Goal: Task Accomplishment & Management: Manage account settings

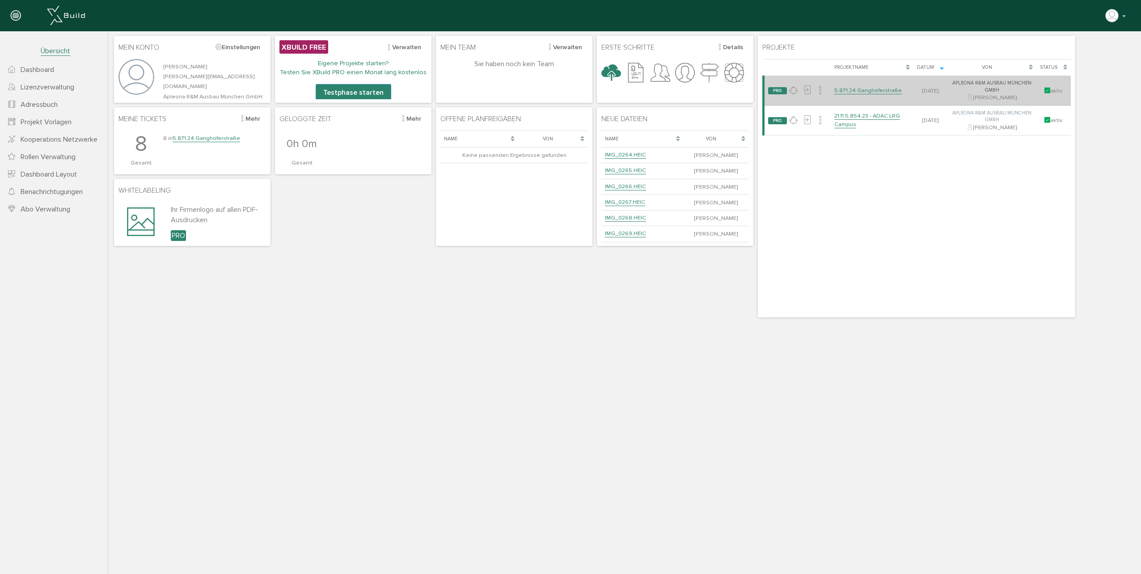
click at [861, 92] on link "5.871.24 Ganghoferstraße" at bounding box center [868, 91] width 68 height 8
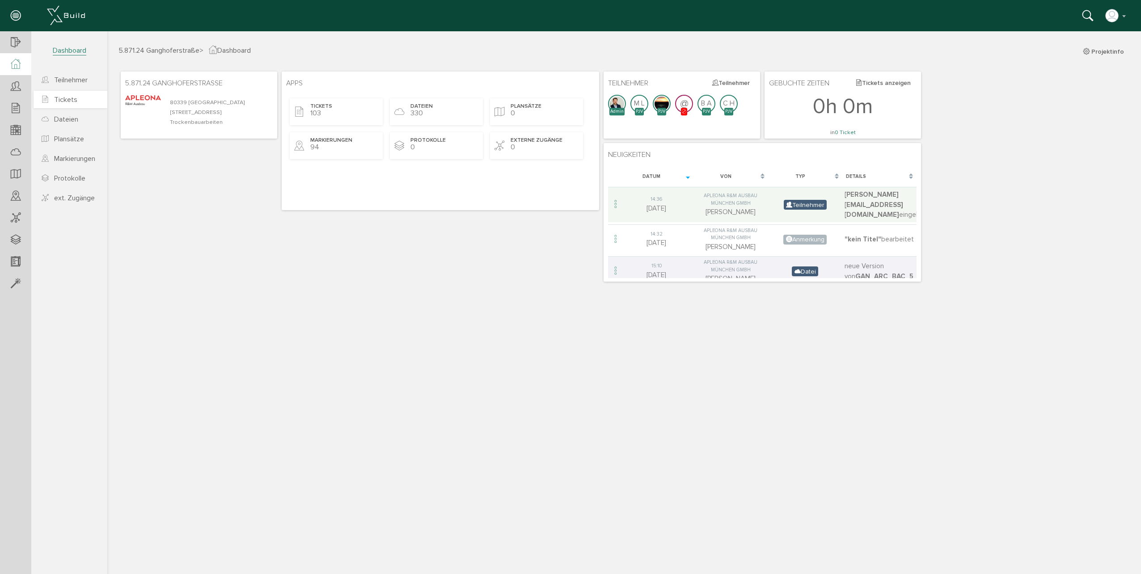
click at [75, 100] on span "Tickets" at bounding box center [65, 99] width 23 height 9
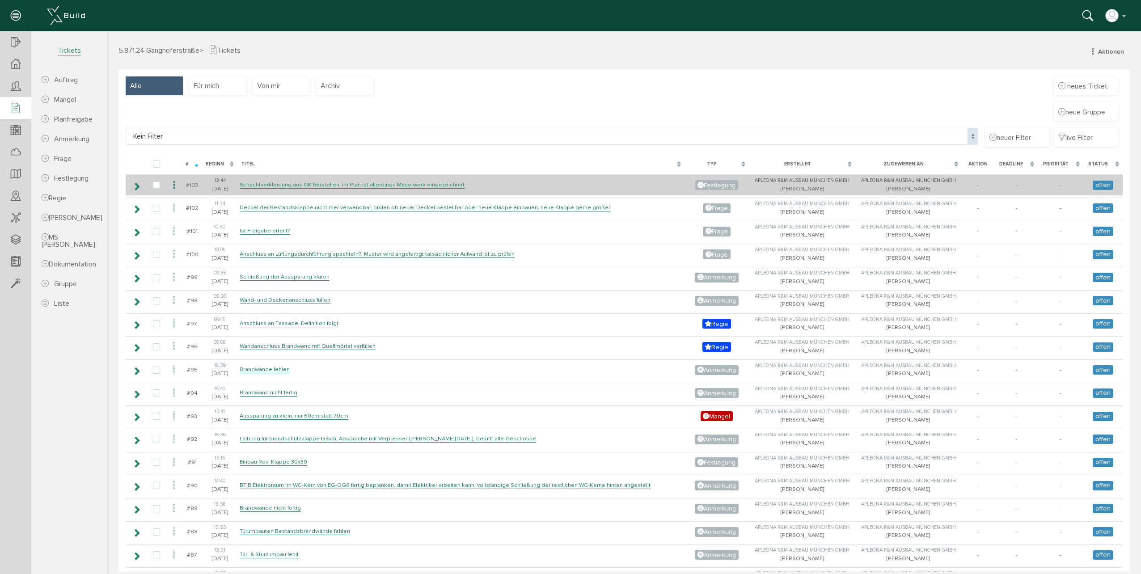
click at [135, 183] on icon at bounding box center [136, 186] width 8 height 7
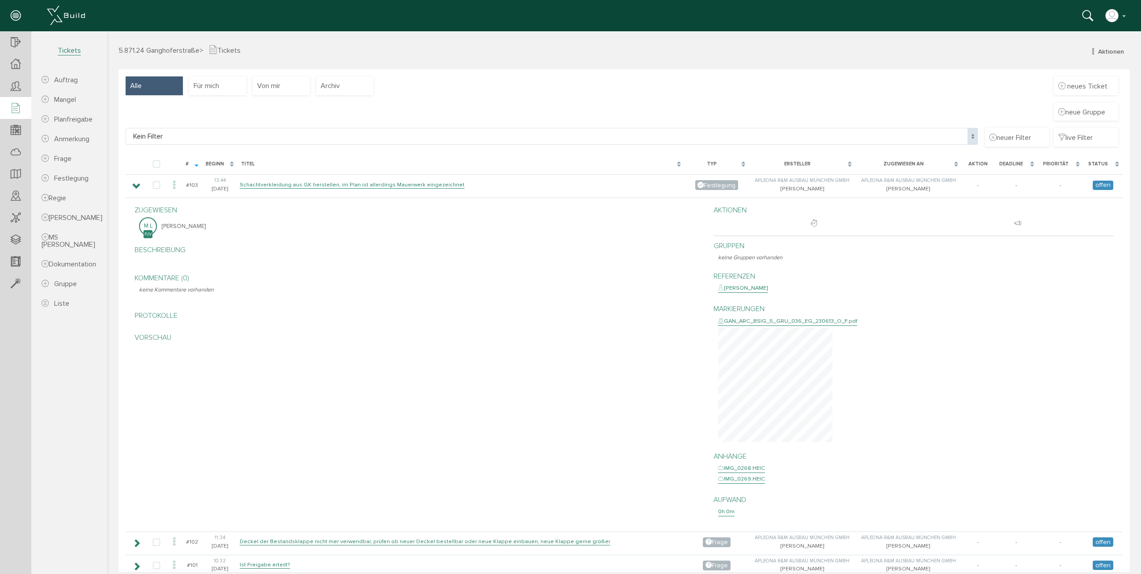
drag, startPoint x: 135, startPoint y: 187, endPoint x: 167, endPoint y: 153, distance: 45.9
click at [135, 187] on icon at bounding box center [136, 186] width 8 height 7
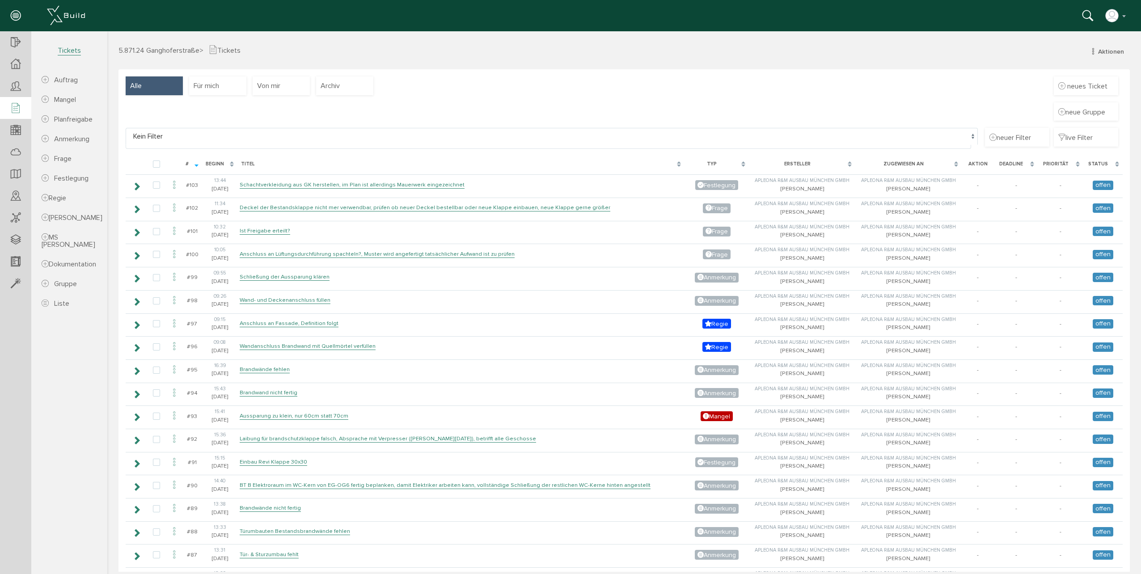
click at [296, 138] on span "Kein Filter" at bounding box center [552, 136] width 852 height 17
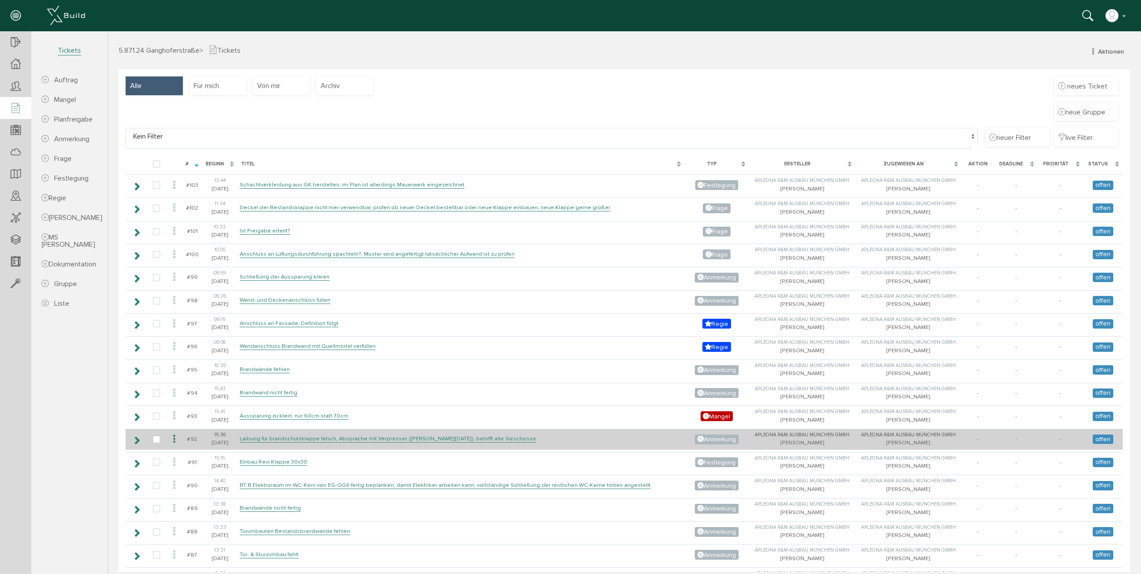
click at [249, 434] on td "Laibung für brandschutzklappe falsch, Absprache mit Verpresser ([PERSON_NAME][D…" at bounding box center [460, 439] width 447 height 21
click at [250, 437] on link "Laibung für brandschutzklappe falsch, Absprache mit Verpresser ([PERSON_NAME][D…" at bounding box center [388, 439] width 296 height 8
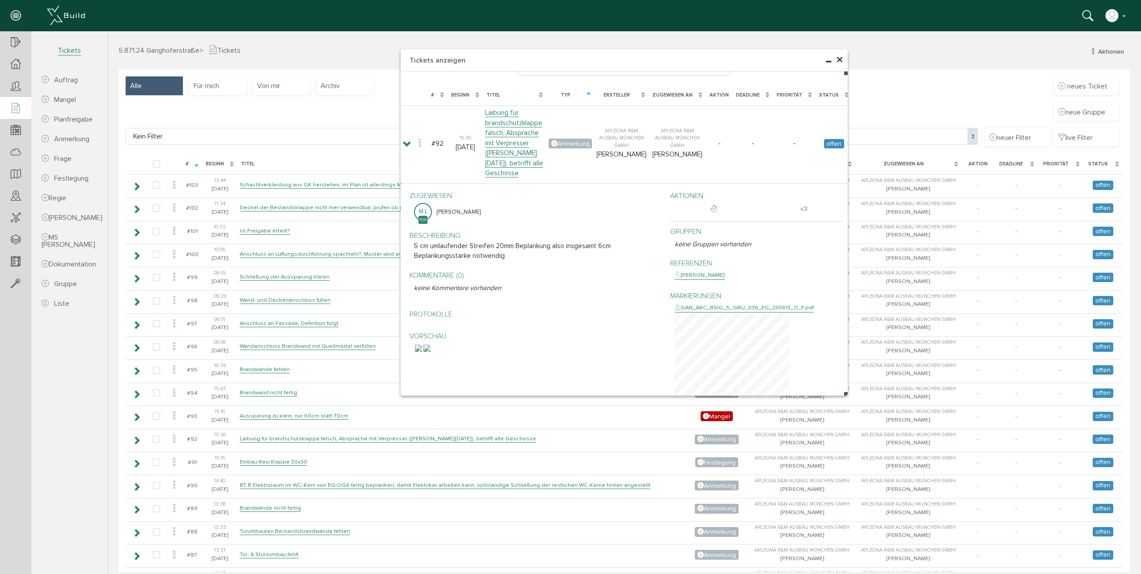
click at [308, 183] on div "× Tickets anzeigen Kein Filter Kein Filter neuer Filter live Filter [PERSON_NAM…" at bounding box center [624, 301] width 1034 height 541
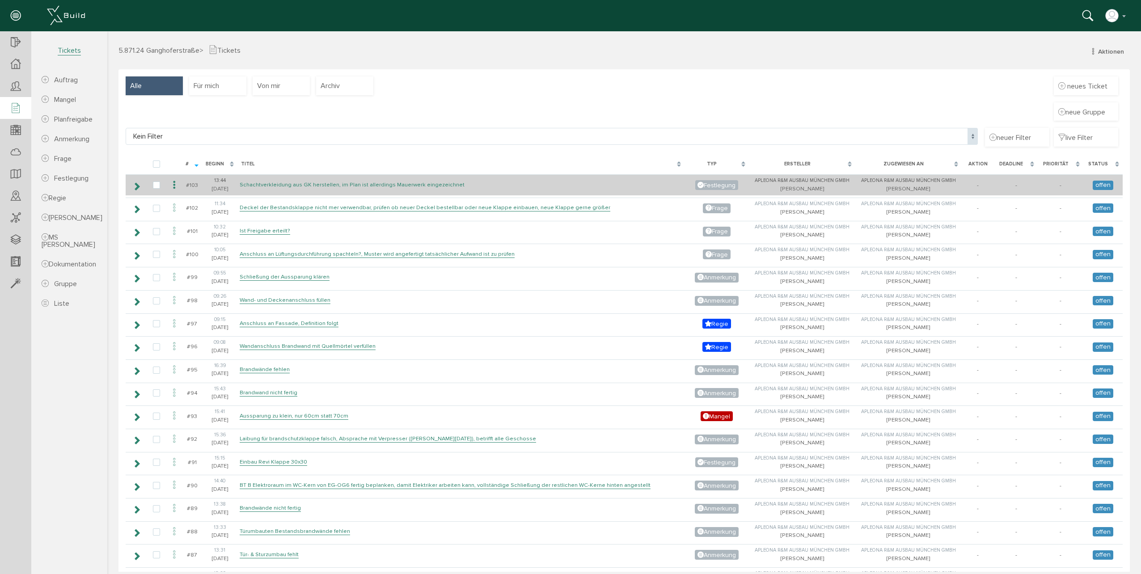
click at [300, 186] on link "Schachtverkleidung aus GK herstellen, im Plan ist allerdings Mauerwerk eingezei…" at bounding box center [352, 185] width 225 height 8
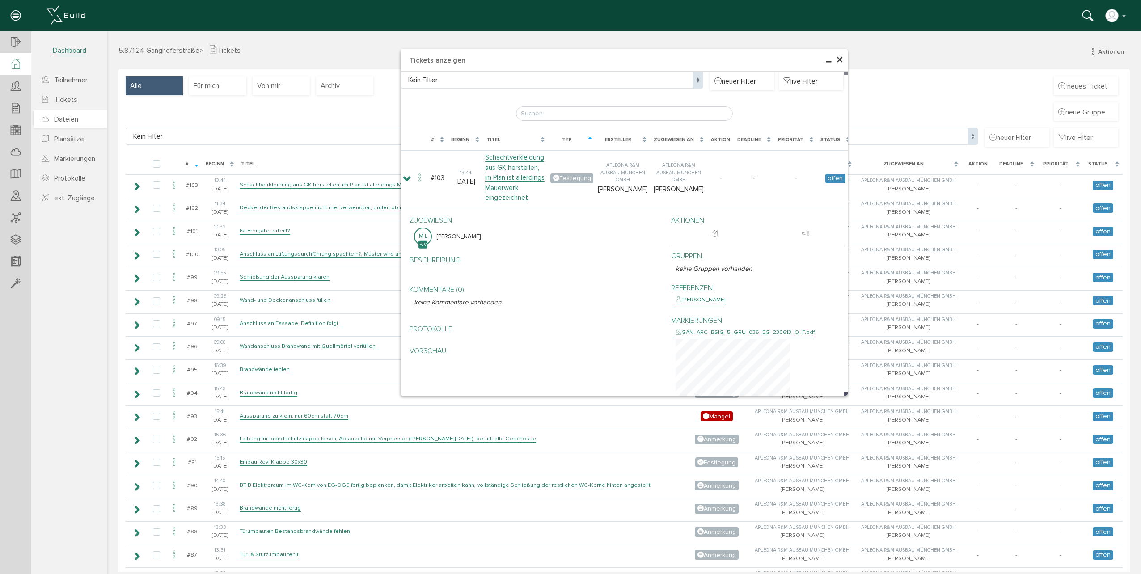
click at [59, 119] on span "Dateien" at bounding box center [66, 119] width 24 height 9
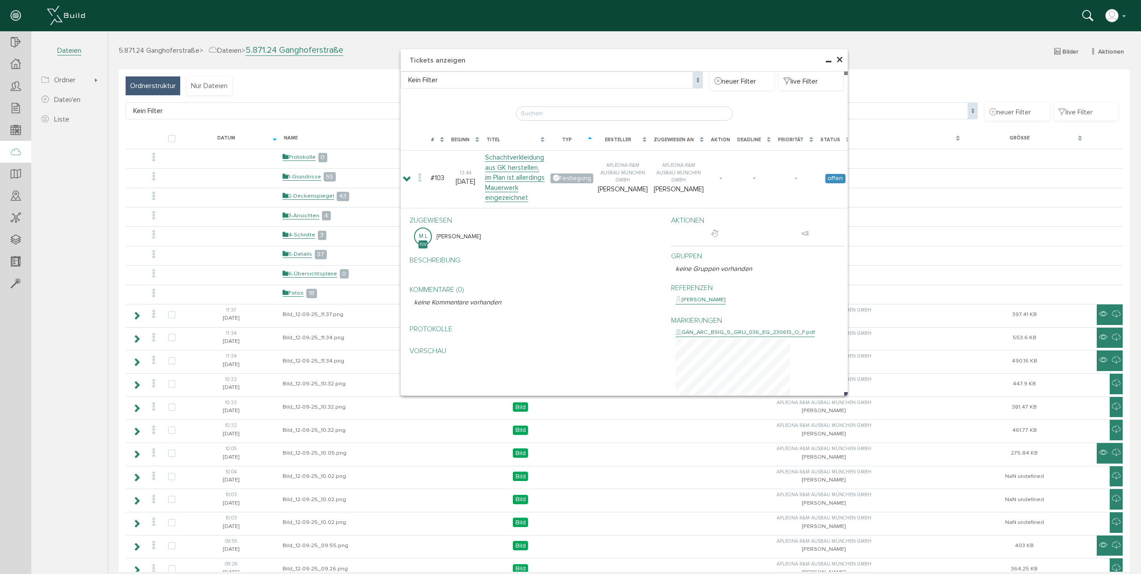
click at [836, 57] on span "×" at bounding box center [839, 59] width 7 height 17
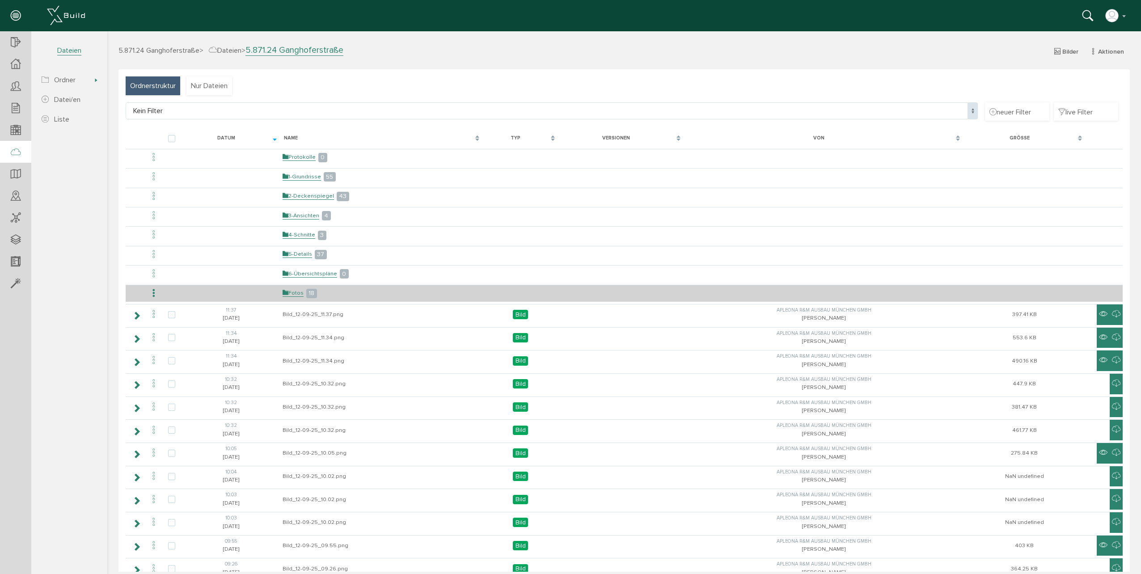
click at [300, 297] on td "Fotos 18" at bounding box center [381, 293] width 203 height 17
click at [292, 292] on link "Fotos" at bounding box center [293, 293] width 21 height 8
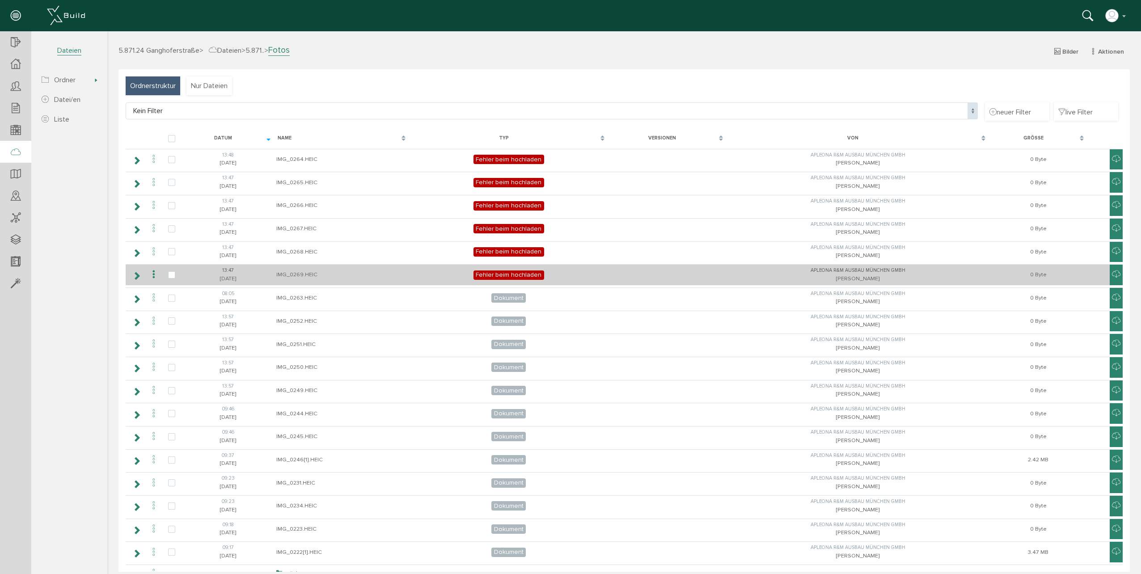
click at [514, 277] on span "Fehler beim hochladen" at bounding box center [509, 275] width 71 height 9
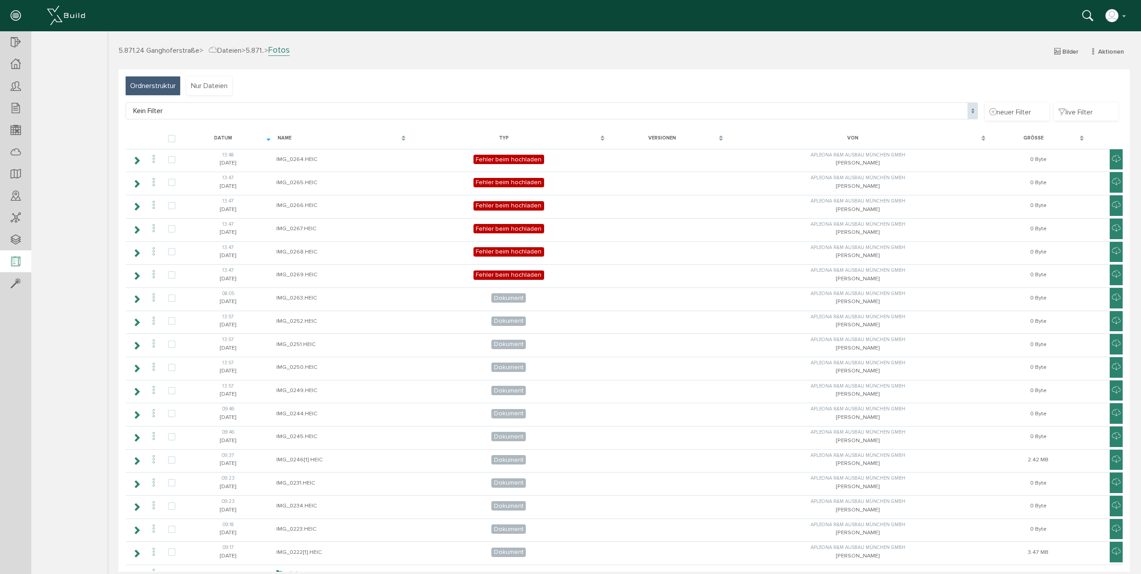
click at [17, 263] on icon at bounding box center [16, 262] width 10 height 13
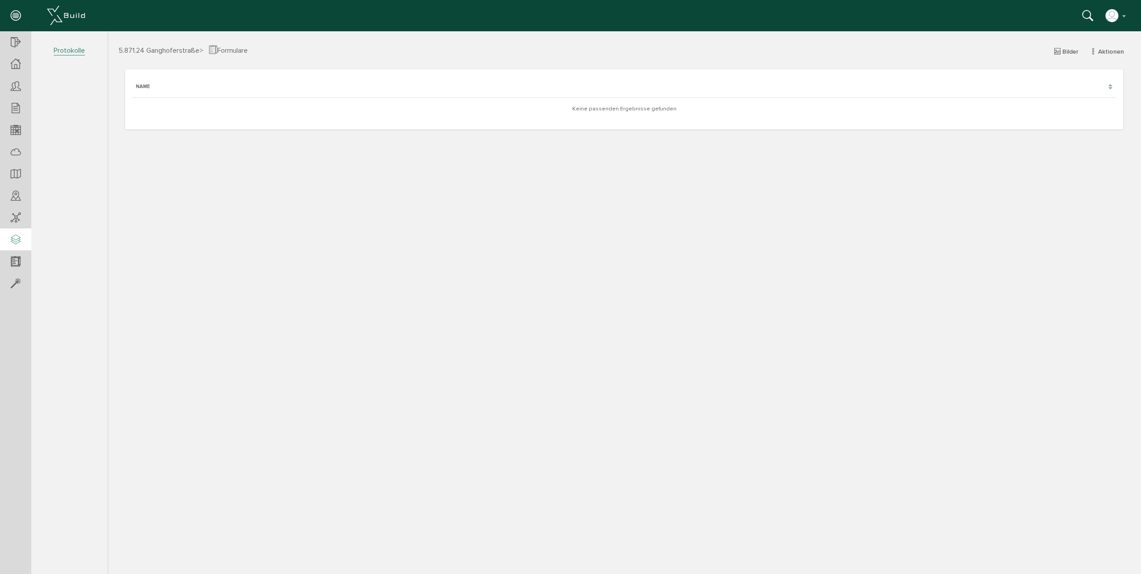
click at [17, 240] on icon at bounding box center [16, 240] width 10 height 13
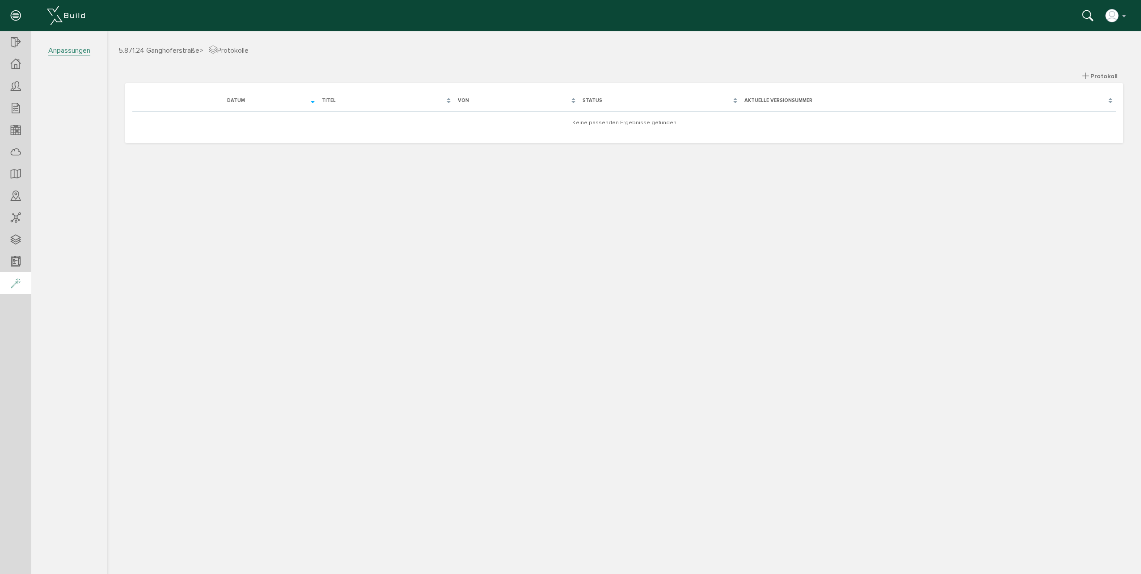
click at [19, 283] on icon at bounding box center [16, 284] width 10 height 13
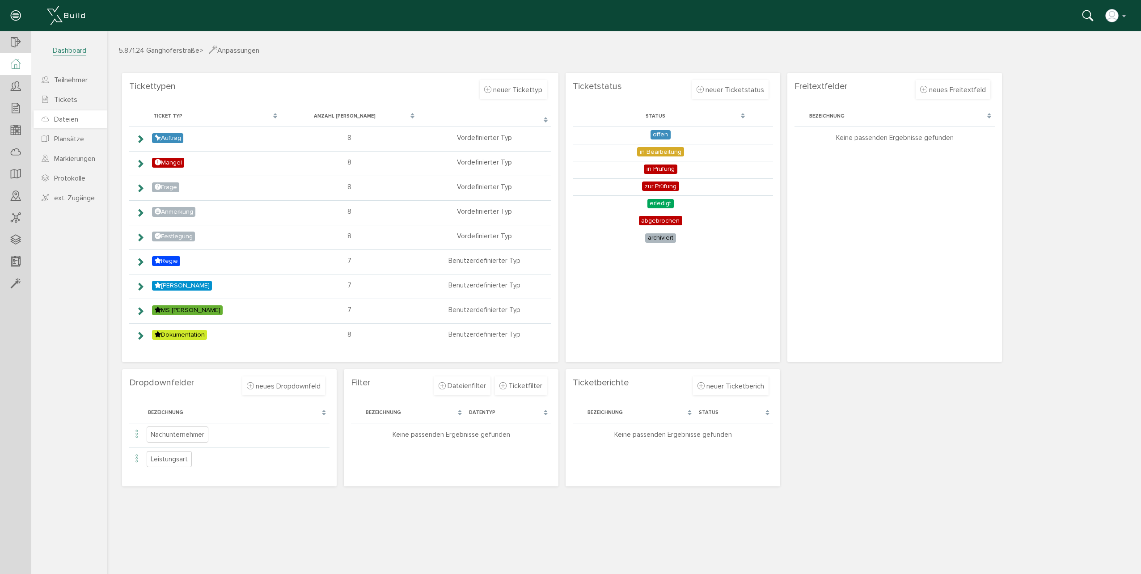
click at [65, 119] on span "Dateien" at bounding box center [66, 119] width 24 height 9
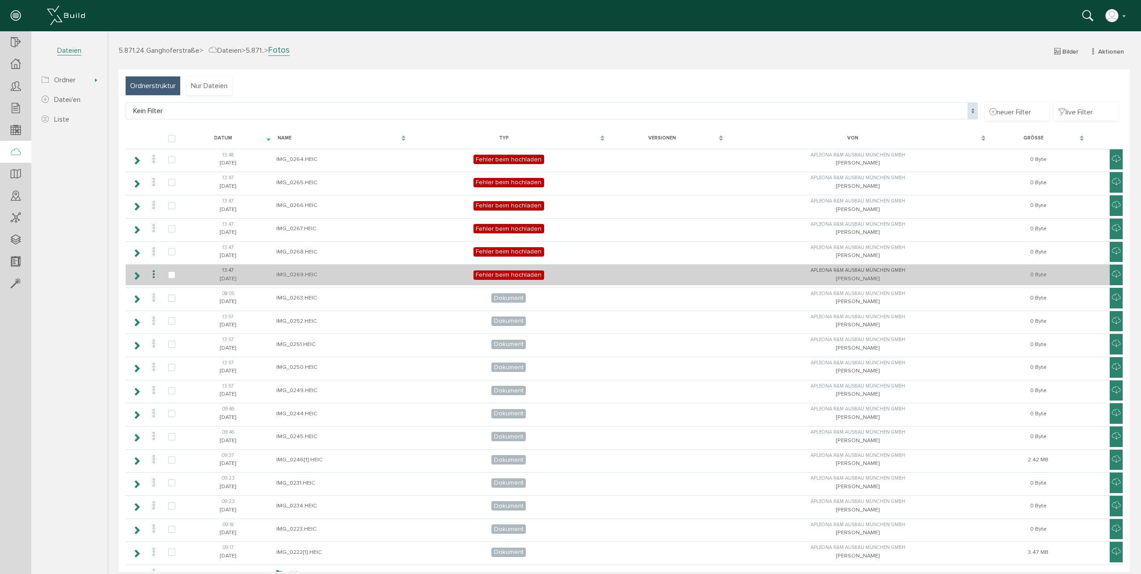
click at [518, 272] on span "Fehler beim hochladen" at bounding box center [509, 275] width 71 height 9
click at [135, 276] on icon at bounding box center [136, 275] width 8 height 7
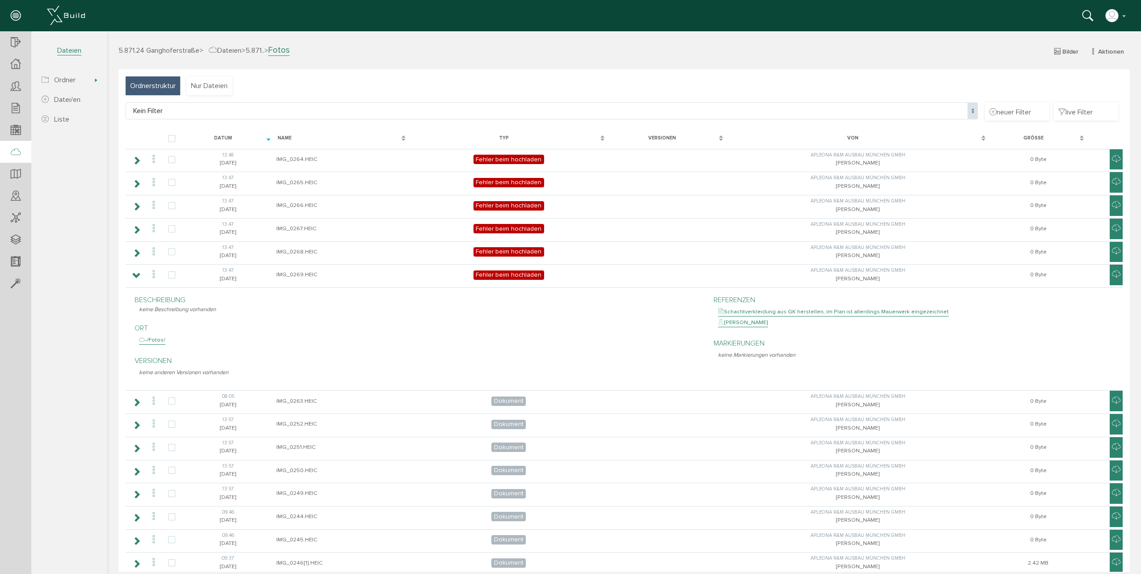
click at [778, 311] on div "Schachtverkleidung aus GK herstellen, im Plan ist allerdings Mauerwerk eingezei…" at bounding box center [833, 312] width 231 height 9
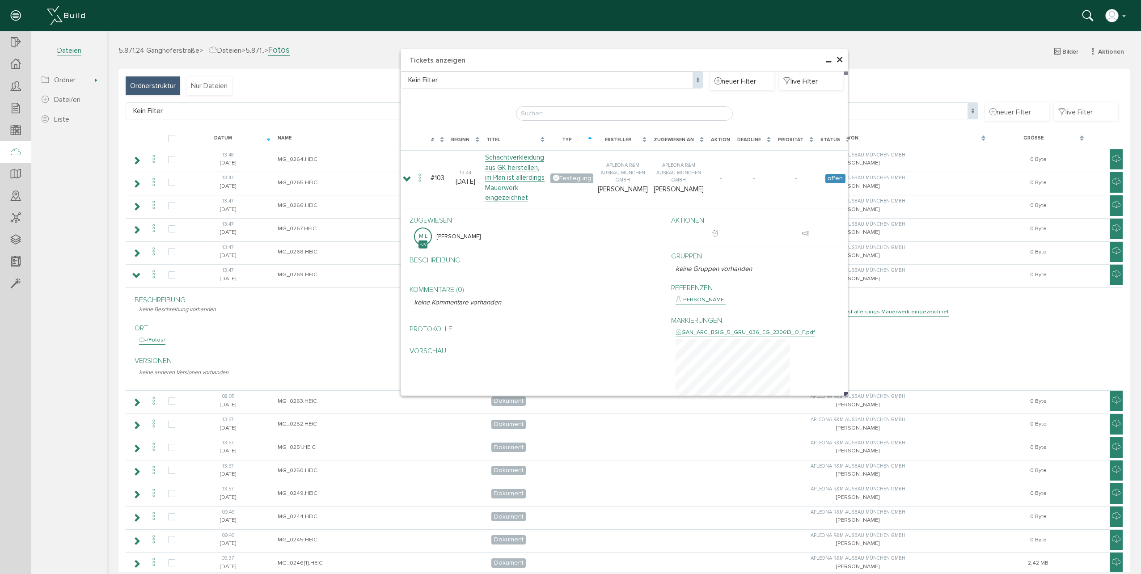
click at [838, 60] on span "×" at bounding box center [839, 59] width 7 height 17
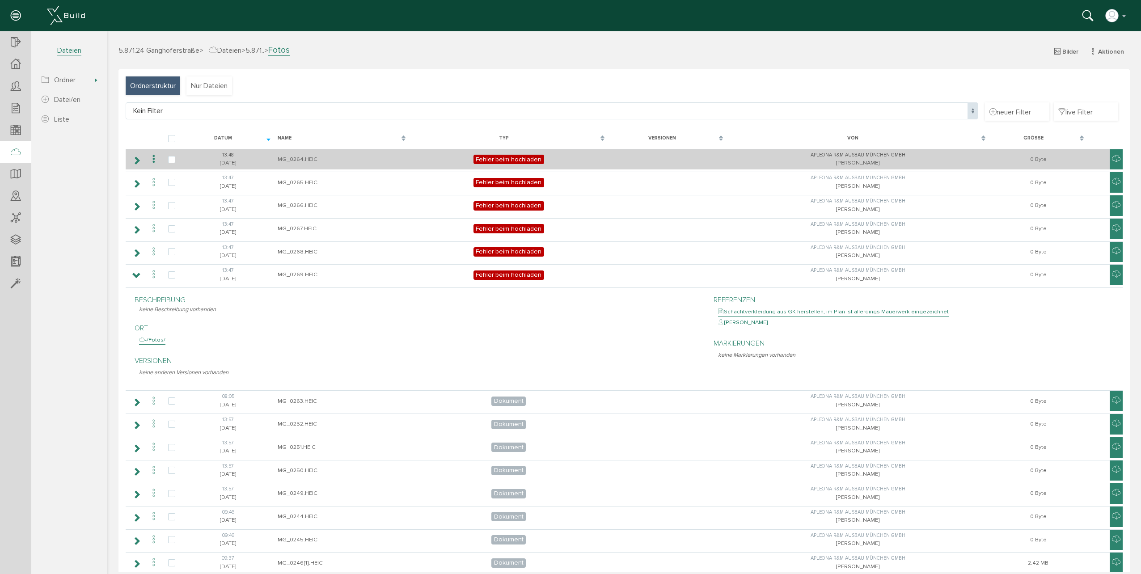
click at [520, 157] on span "Fehler beim hochladen" at bounding box center [509, 159] width 71 height 9
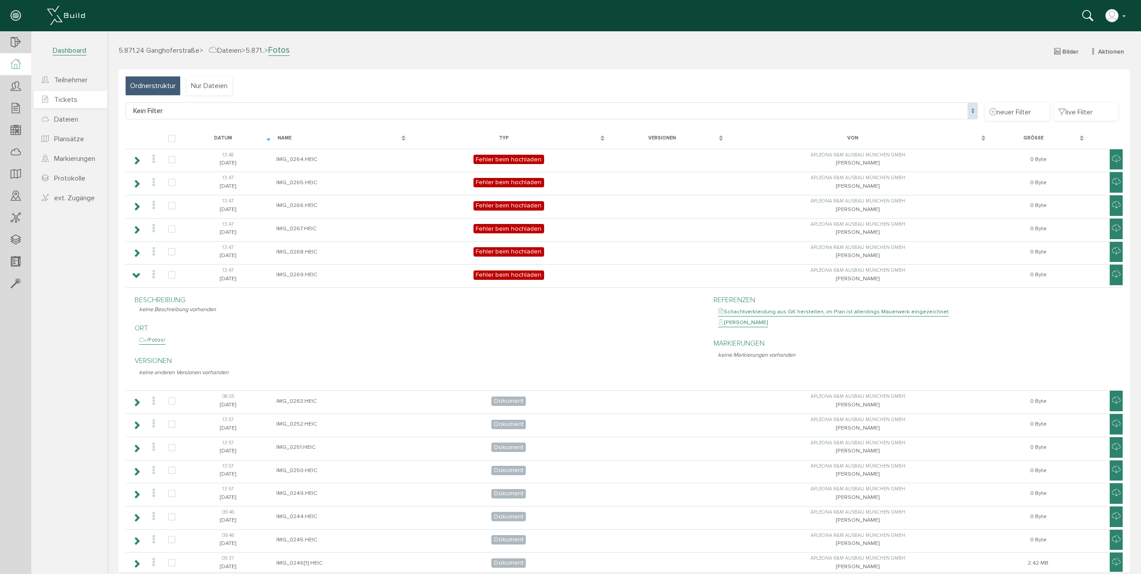
click at [73, 98] on span "Tickets" at bounding box center [65, 99] width 23 height 9
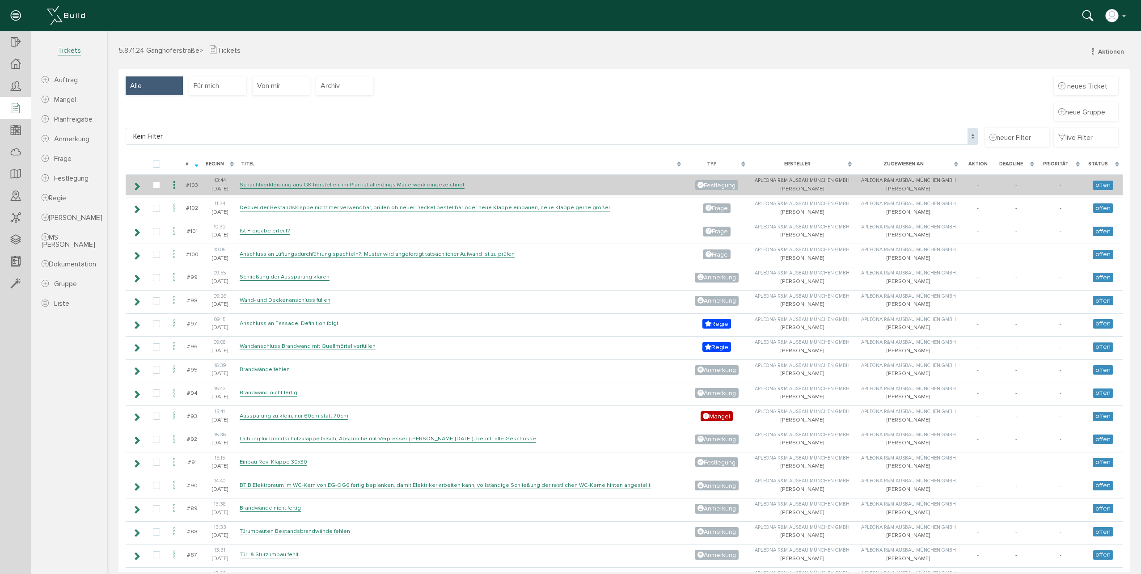
click at [442, 180] on td "Schachtverkleidung aus GK herstellen, im Plan ist allerdings Mauerwerk eingezei…" at bounding box center [460, 184] width 447 height 21
click at [441, 186] on link "Schachtverkleidung aus GK herstellen, im Plan ist allerdings Mauerwerk eingezei…" at bounding box center [352, 185] width 225 height 8
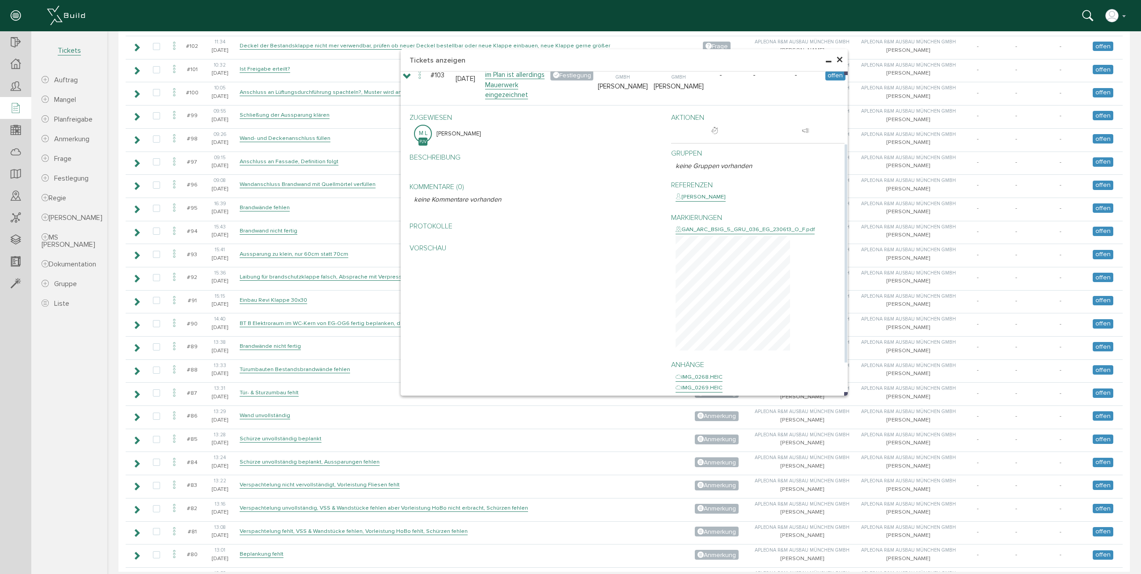
scroll to position [134, 0]
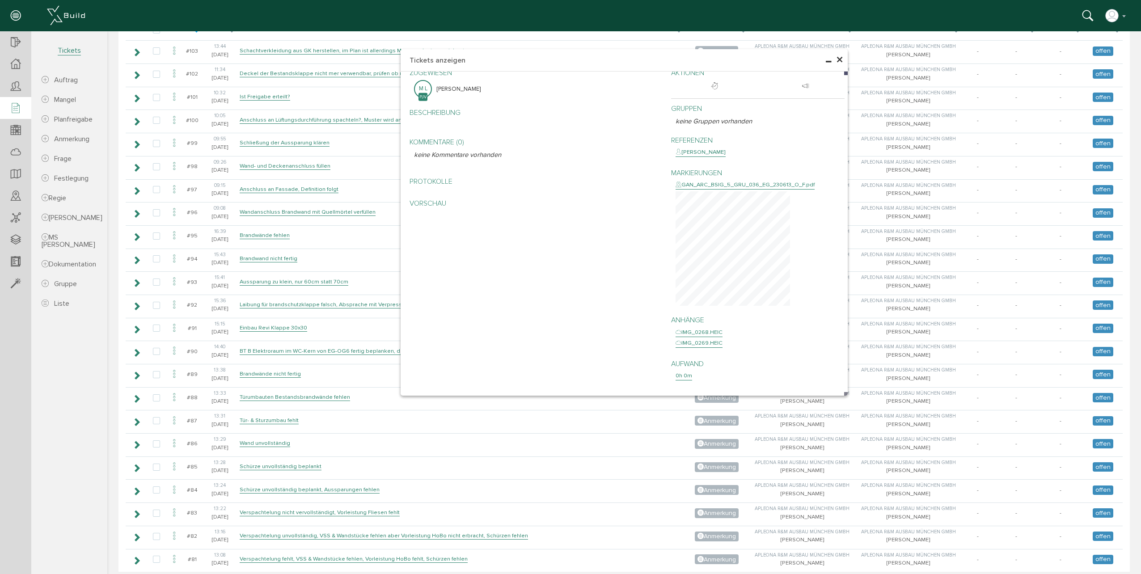
click at [836, 59] on span "×" at bounding box center [839, 59] width 7 height 17
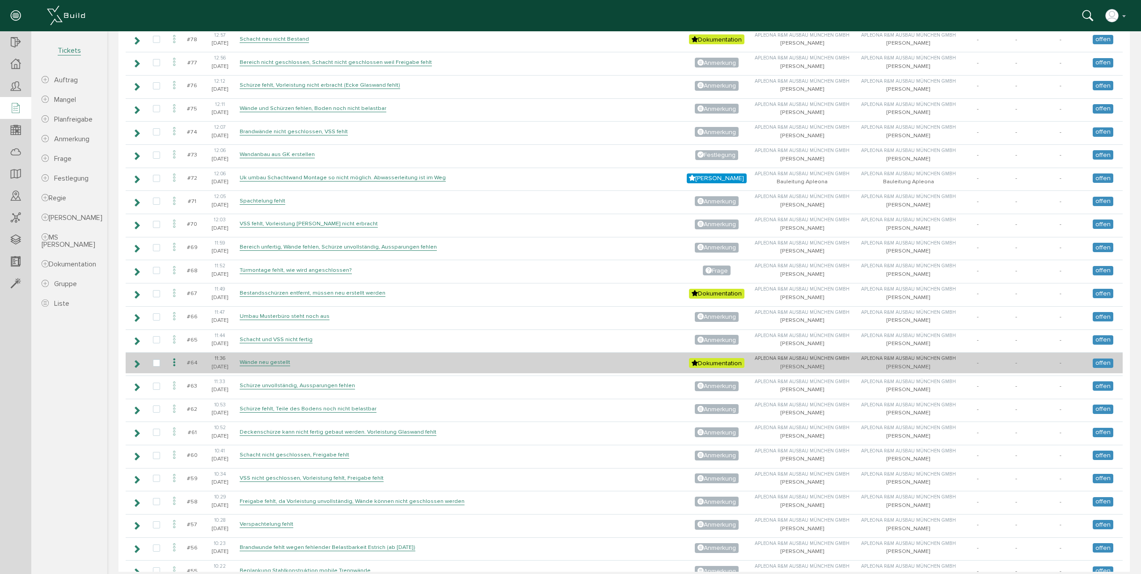
scroll to position [805, 0]
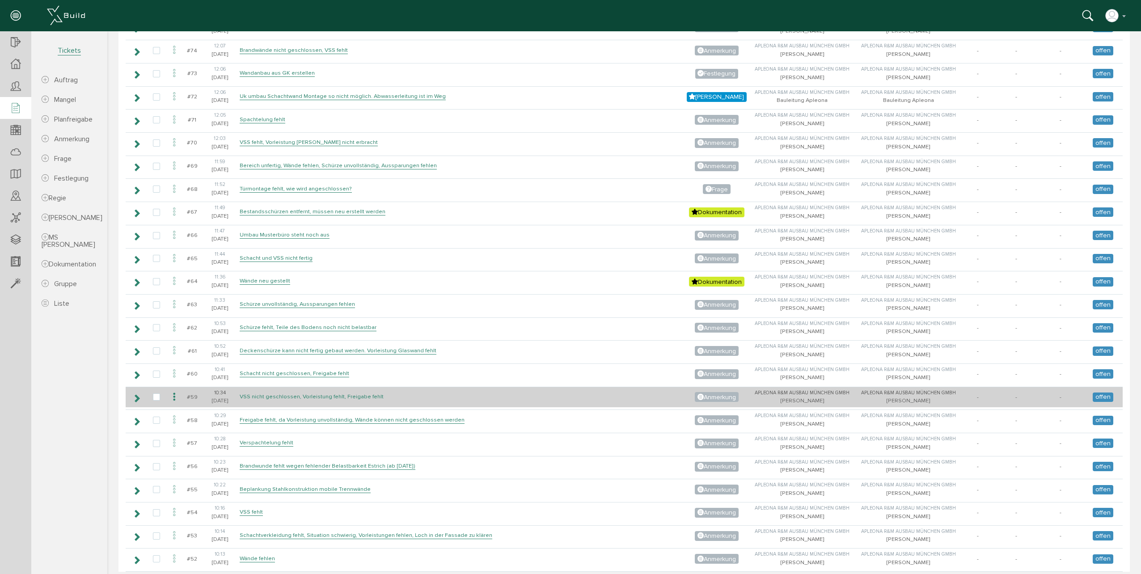
click at [374, 399] on link "VSS nicht geschlossen, Vorleistung fehlt, Freigabe fehlt" at bounding box center [312, 397] width 144 height 8
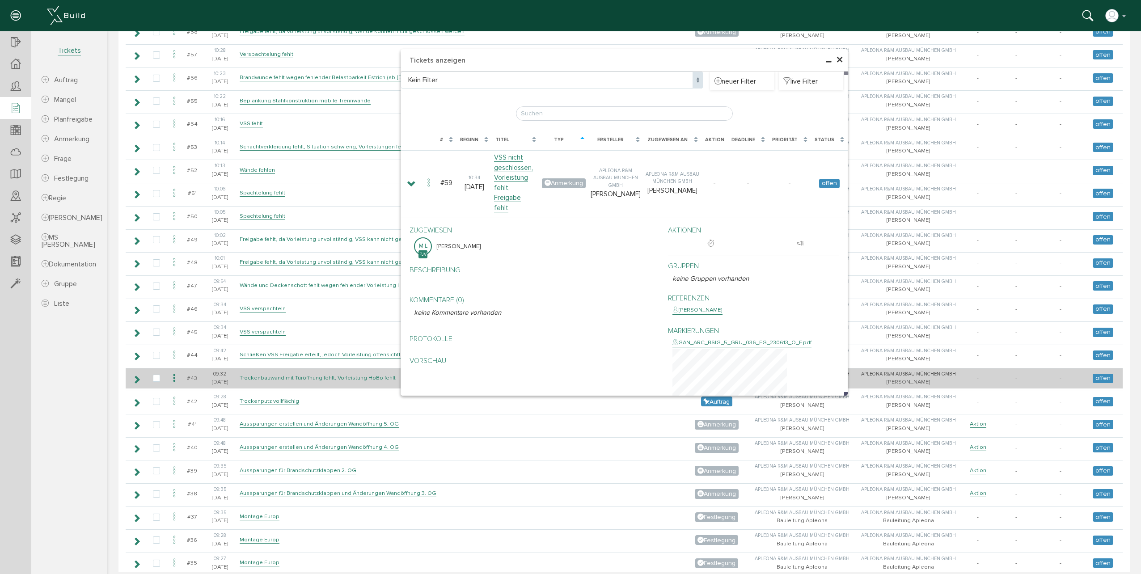
scroll to position [1207, 0]
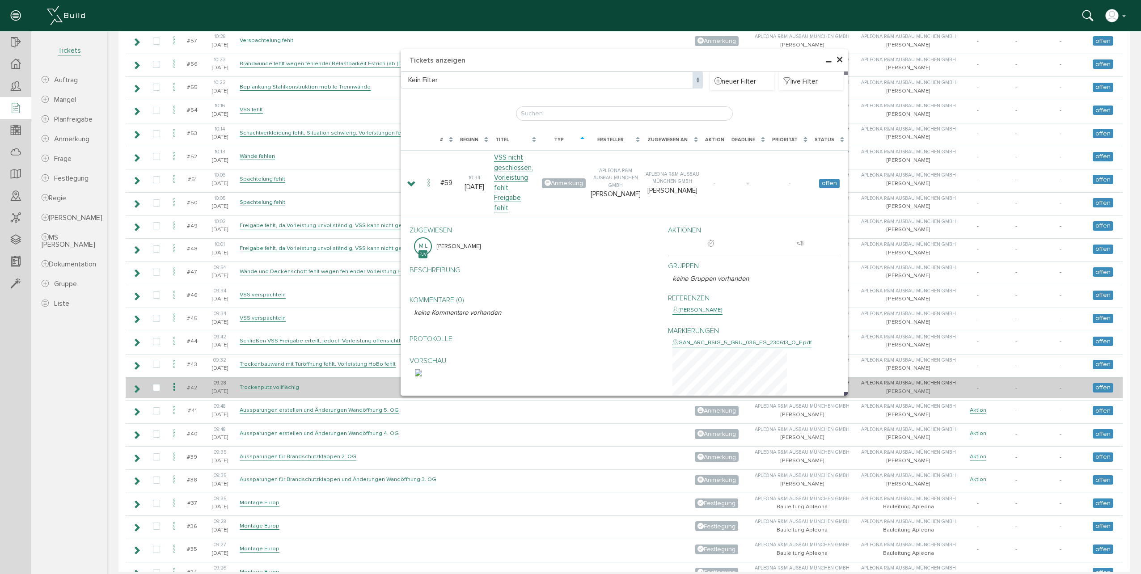
click at [290, 392] on td "Trockenputz vollflächig" at bounding box center [460, 387] width 447 height 21
click at [290, 389] on link "Trockenputz vollflächig" at bounding box center [269, 388] width 59 height 8
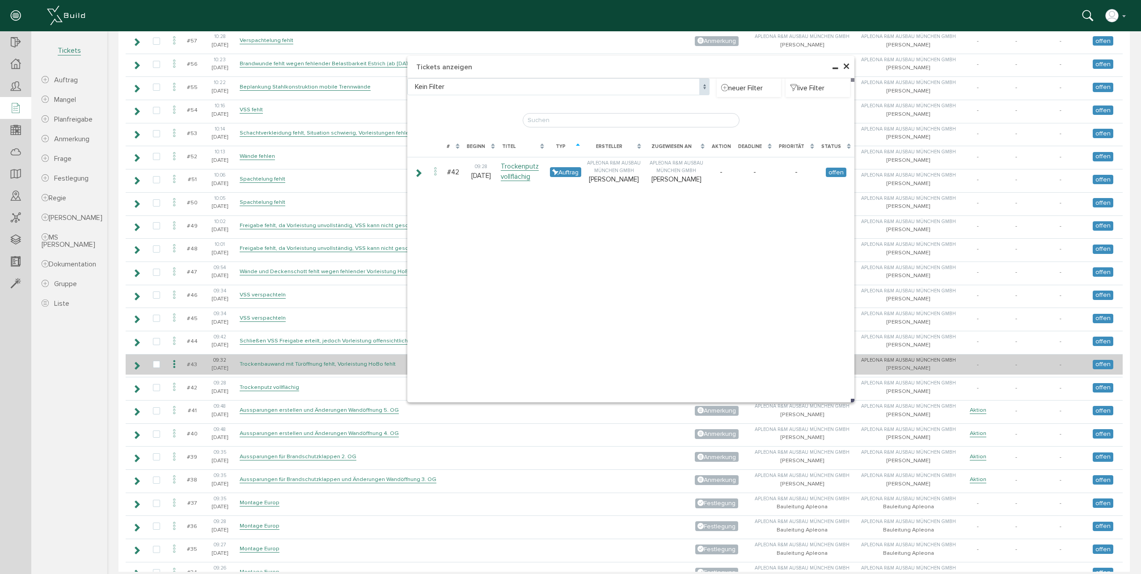
click at [294, 365] on link "Trockenbauwand mit Türöffnung fehlt, Vorleistung HoBo fehlt" at bounding box center [318, 364] width 156 height 8
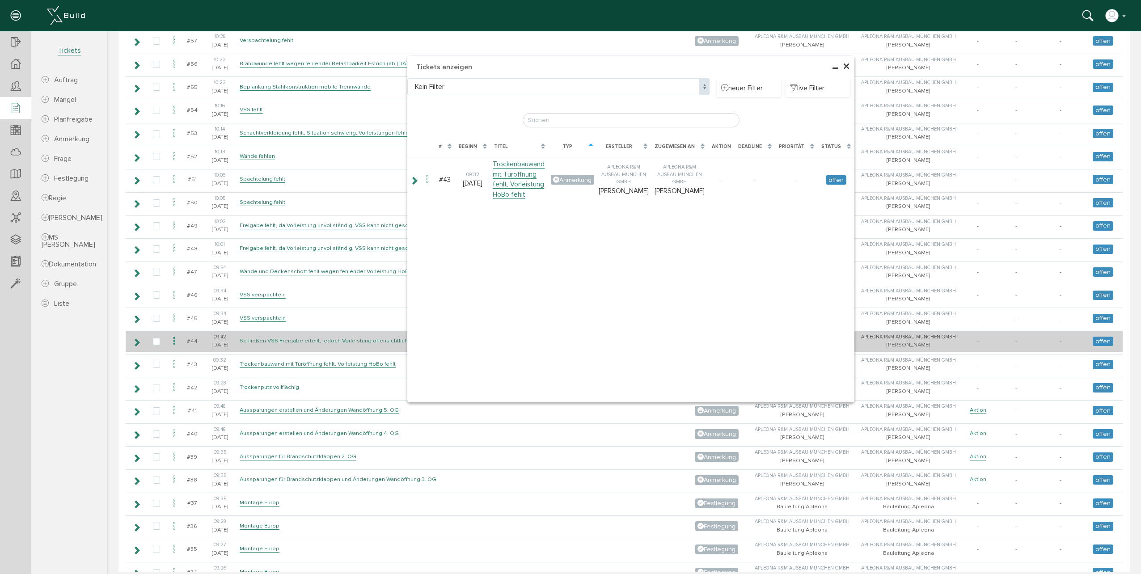
click at [294, 343] on link "Schließen VSS Freigabe erteilt, jedoch Vorleistung offensichtlich unvollständig…" at bounding box center [387, 341] width 295 height 8
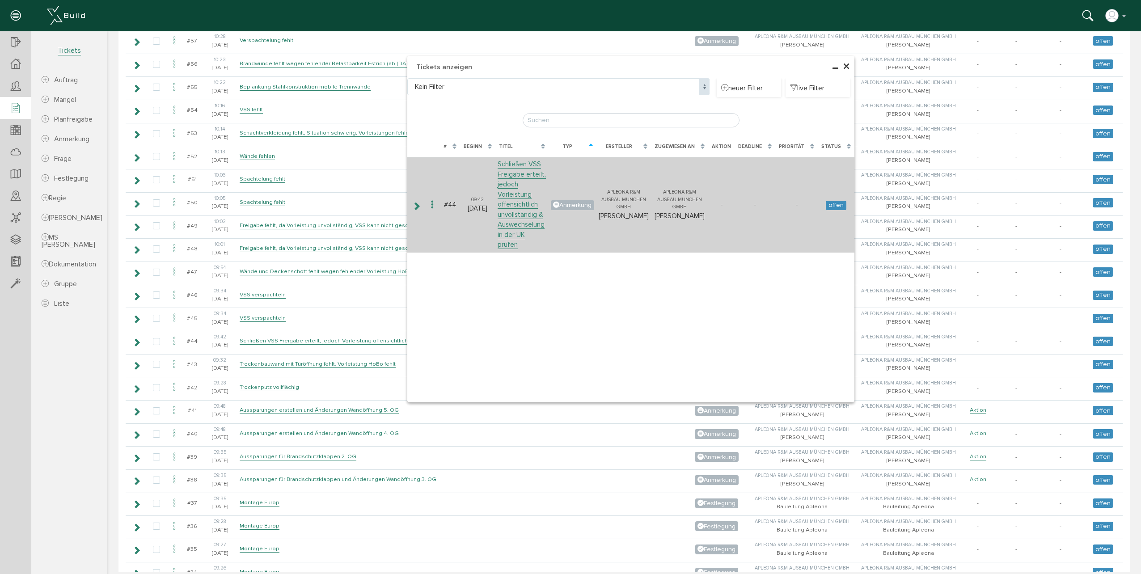
click at [418, 203] on icon at bounding box center [416, 206] width 8 height 7
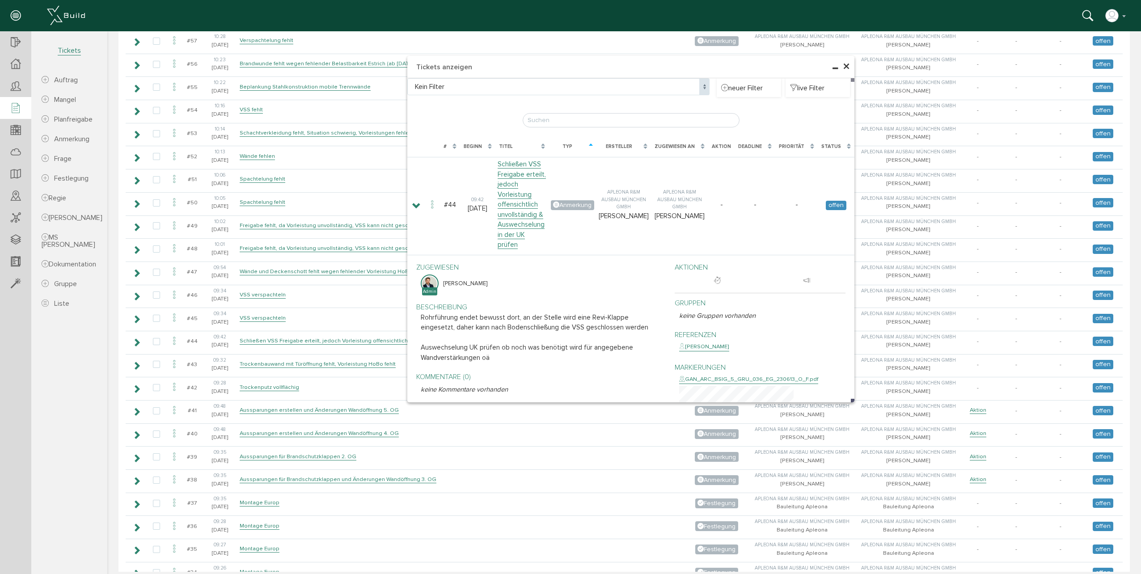
click at [843, 65] on span "×" at bounding box center [846, 66] width 7 height 17
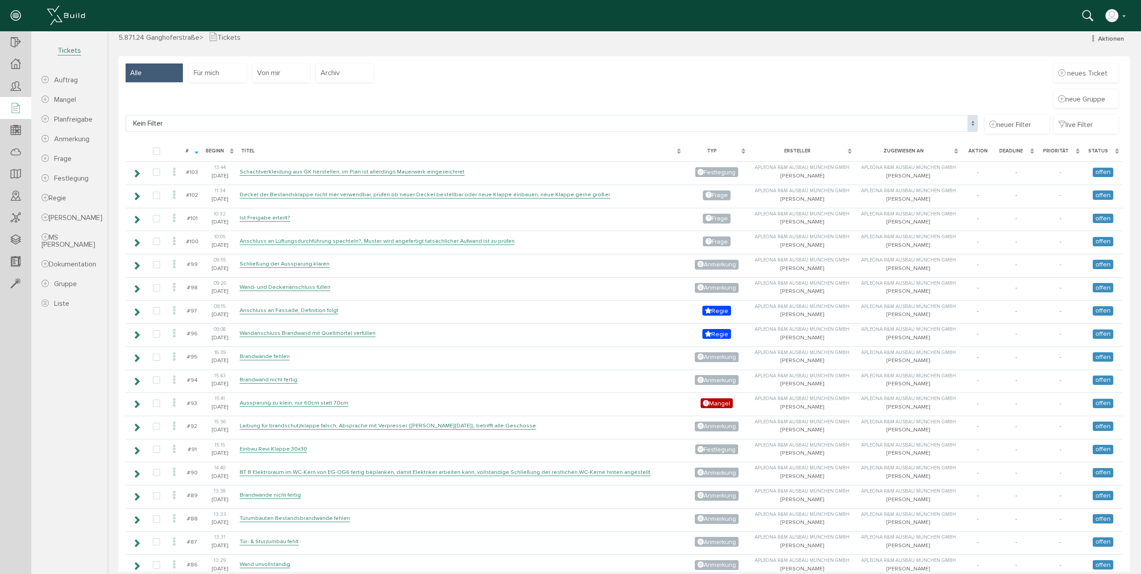
scroll to position [0, 0]
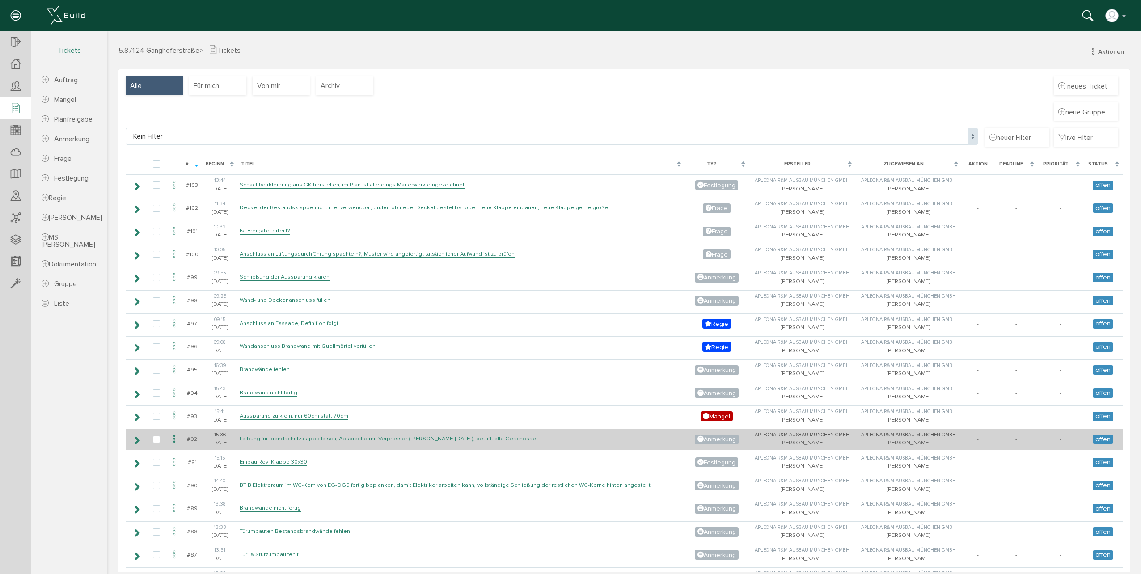
click at [285, 439] on link "Laibung für brandschutzklappe falsch, Absprache mit Verpresser ([PERSON_NAME][D…" at bounding box center [388, 439] width 296 height 8
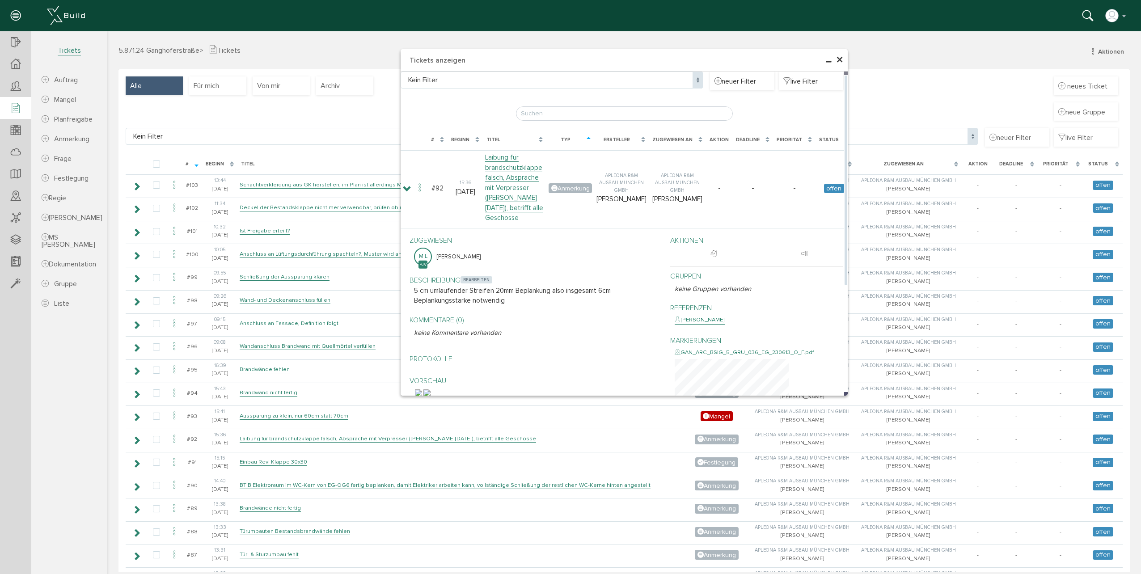
click at [480, 279] on span "bearbeiten" at bounding box center [477, 279] width 32 height 7
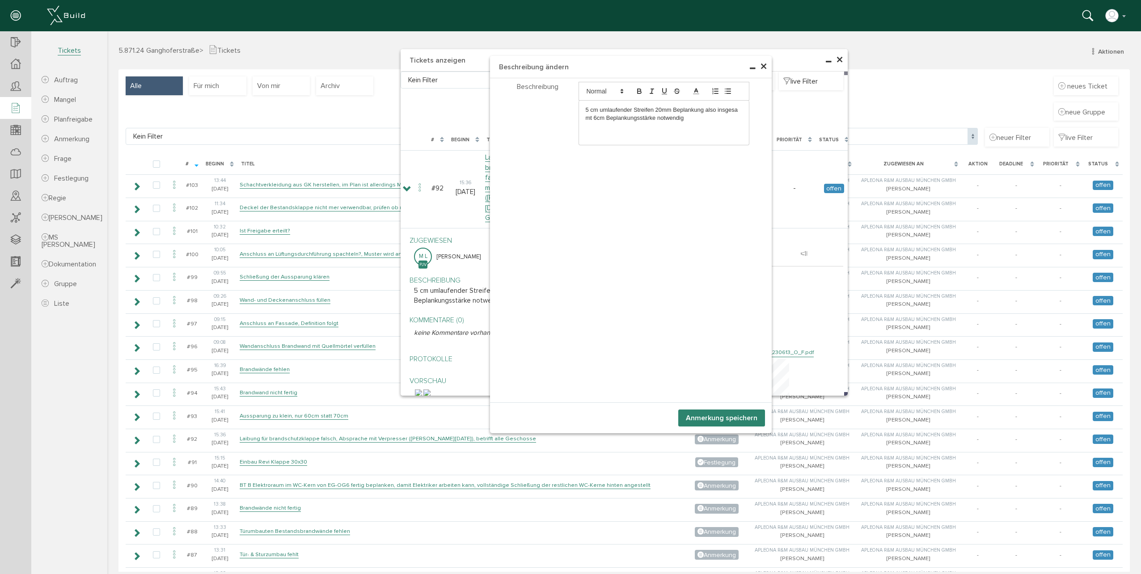
click at [697, 117] on p "5 cm umlaufender Streifen 20mm Beplankung also insgesamt 6cm Beplankungsstärke …" at bounding box center [664, 114] width 157 height 17
click at [586, 142] on p "Update: mit Verpresser wurde geklärt, es würde reichen einen 7 cm breiten (5cm …" at bounding box center [664, 143] width 157 height 25
click at [613, 142] on p "Update: mit Verpresser wurde geklärt, es würde reichen eine 7 cm breiten (5cm +…" at bounding box center [664, 143] width 157 height 25
click at [738, 135] on p "Update: mit Verpresser wurde geklärt, es würde reichen eine 7 cm breite (5cm + …" at bounding box center [664, 143] width 157 height 25
click at [617, 143] on p "Update: mit Verpresser wurde geklärt, es würde reichen einen 7 cm breite (5cm +…" at bounding box center [664, 143] width 157 height 25
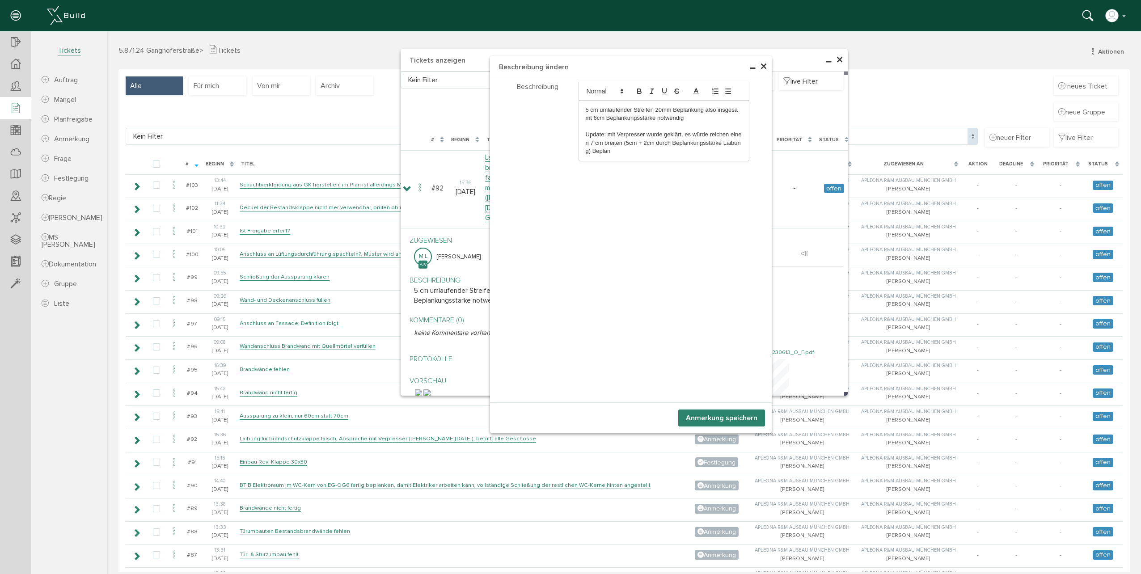
drag, startPoint x: 587, startPoint y: 151, endPoint x: 597, endPoint y: 150, distance: 10.3
click at [587, 150] on p "Update: mit Verpresser wurde geklärt, es würde reichen einen 7 cm breiten (5cm …" at bounding box center [664, 143] width 157 height 25
click at [726, 133] on p "Update: mit Verpresser wurde geklärt, es würde reichen einen 7 cm breiten (5cm …" at bounding box center [664, 143] width 157 height 25
click at [640, 150] on p "Update: mit Verpresser wurde geklärt, es würde reichen, umlaufend einen 7 cm br…" at bounding box center [664, 143] width 157 height 25
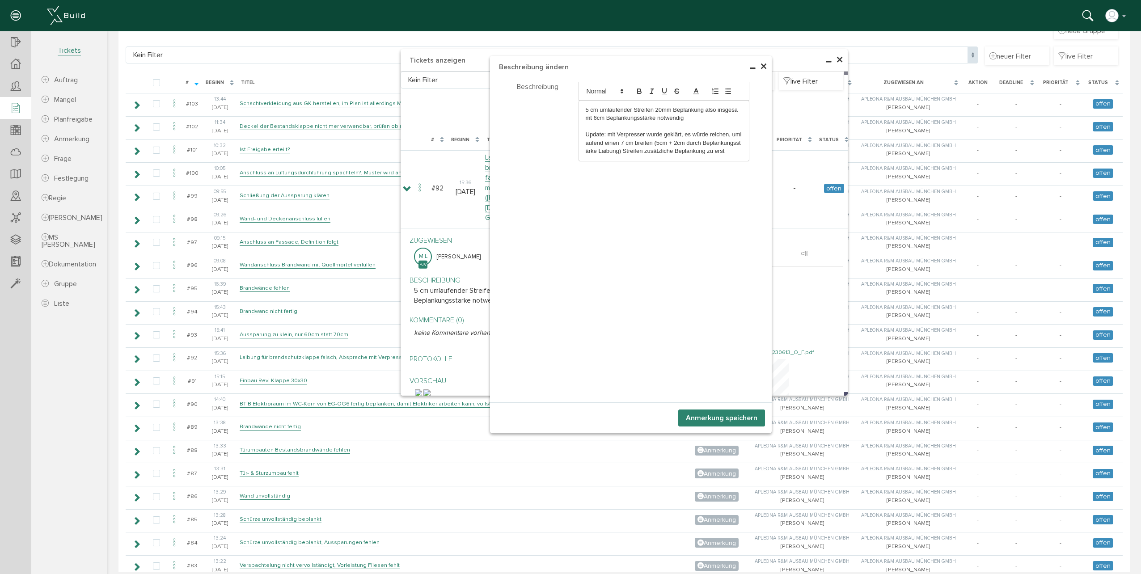
scroll to position [89, 0]
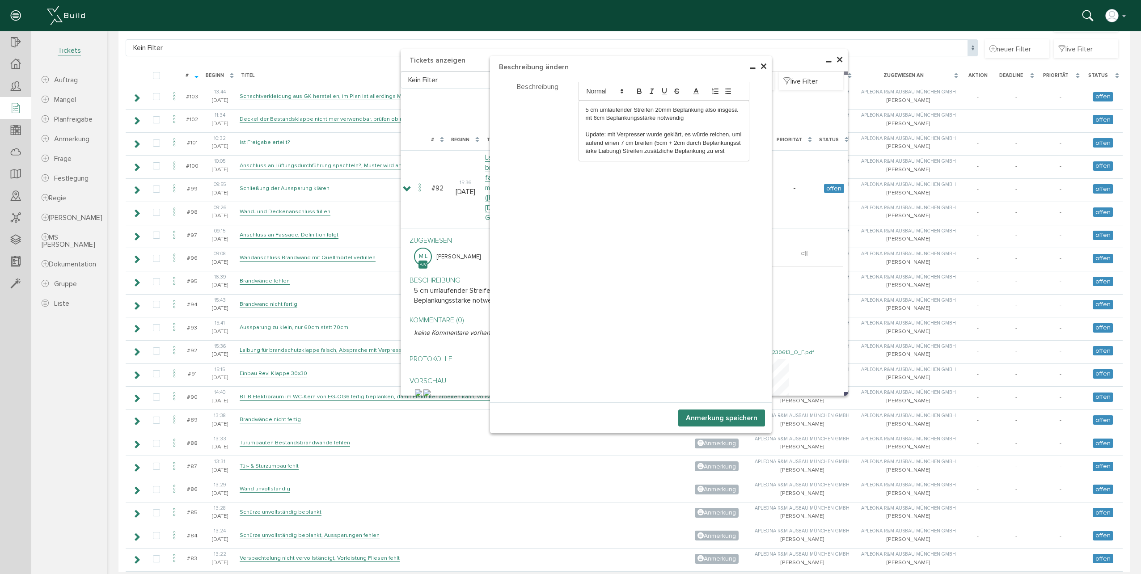
click at [728, 149] on p "Update: mit Verpresser wurde geklärt, es würde reichen, umlaufend einen 7 cm br…" at bounding box center [664, 143] width 157 height 25
click at [748, 422] on button "Anmerkung speichern" at bounding box center [721, 418] width 87 height 17
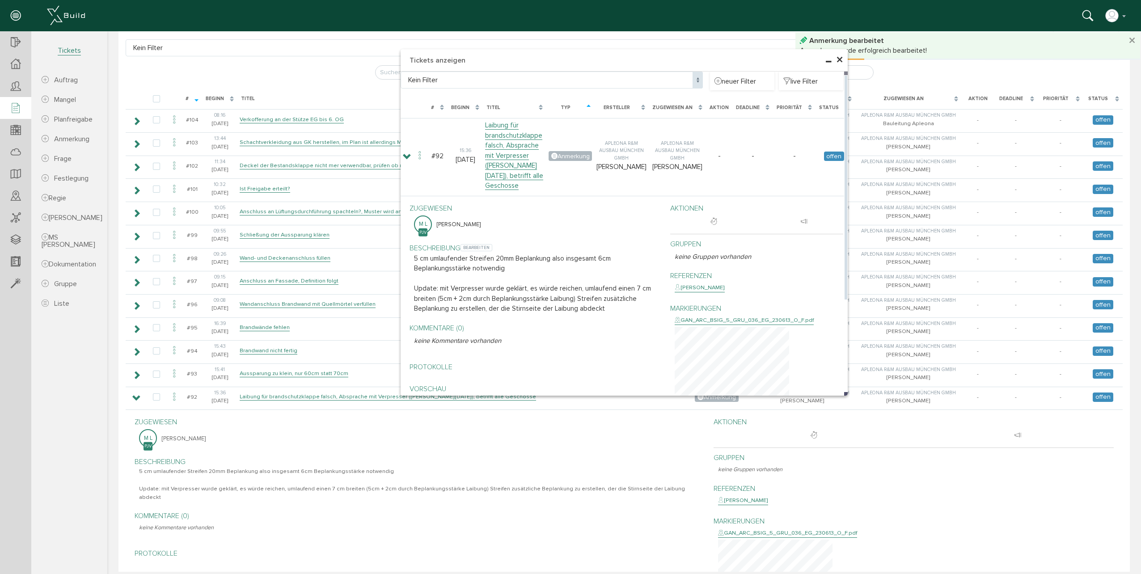
scroll to position [444, 0]
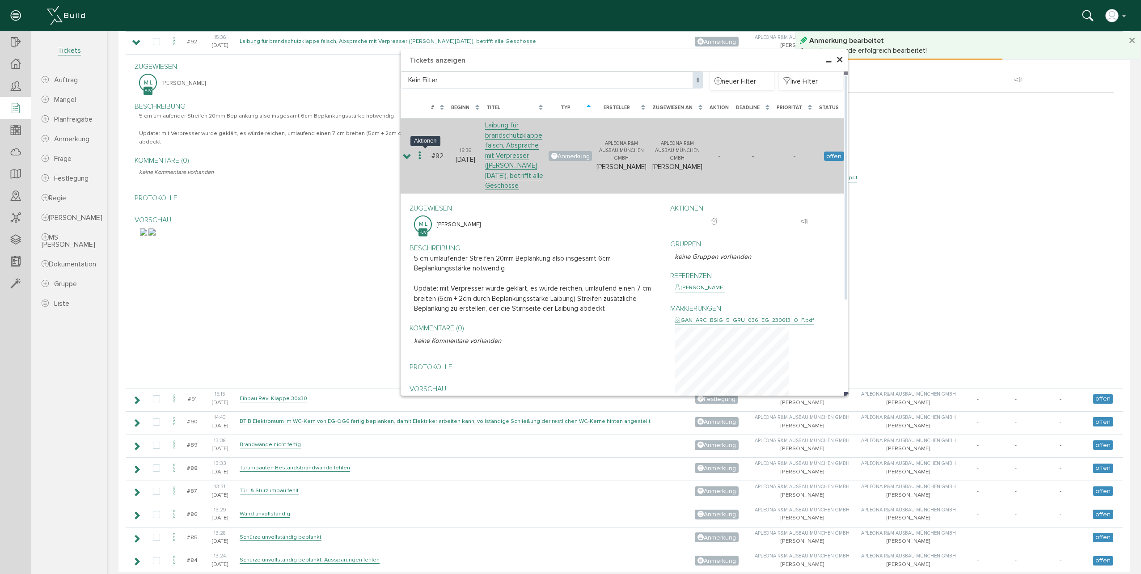
click at [425, 160] on icon at bounding box center [420, 156] width 11 height 12
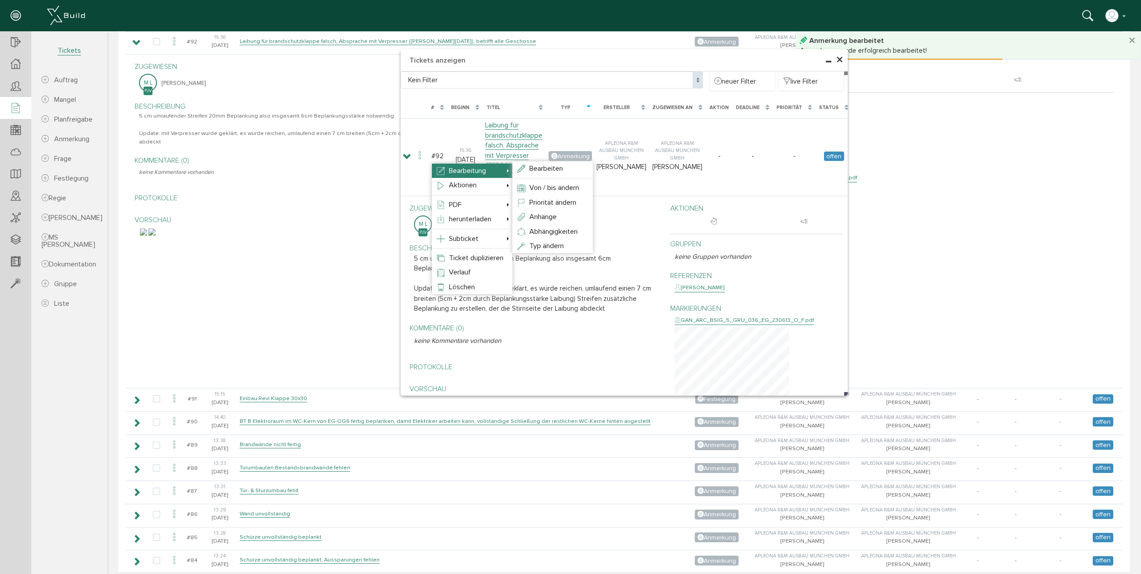
click at [505, 169] on li "Bearbeitung Bearbeiten Von / bis ändern Priorität ändern Anhänge Abhängigkeiten…" at bounding box center [472, 171] width 80 height 14
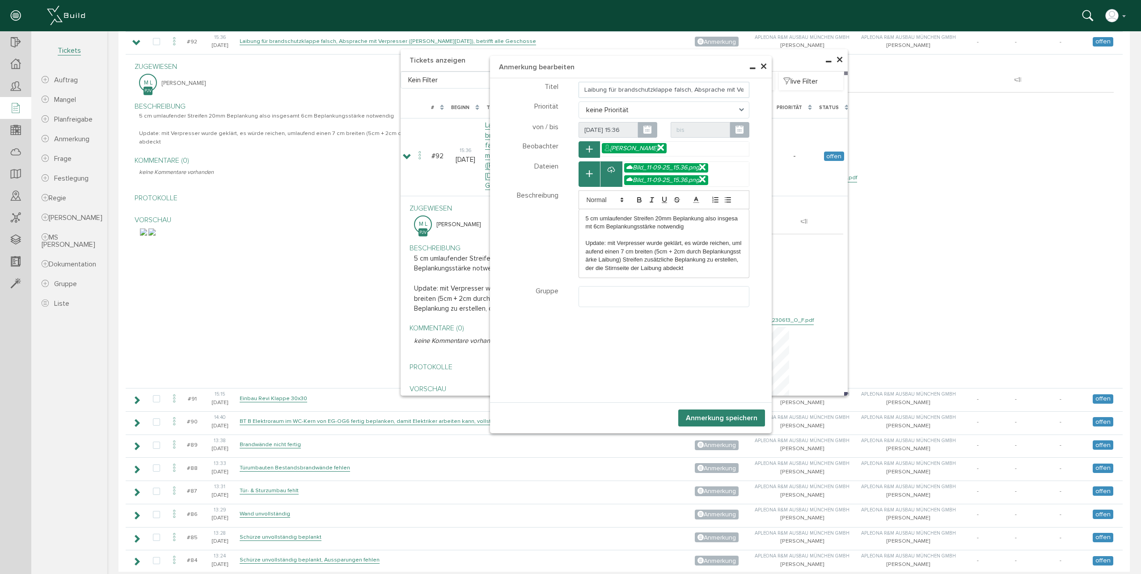
click at [579, 90] on input "Laibung für brandschutzklappe falsch, Absprache mit Verpresser ([PERSON_NAME][D…" at bounding box center [664, 90] width 171 height 16
click at [580, 216] on div "5 cm umlaufender Streifen 20mm Beplankung also insgesamt 6cm Beplankungsstärke …" at bounding box center [664, 243] width 170 height 68
click at [580, 216] on div "5 cm umlaufender Streifen 20mm Beplankung also insgesamt 6cm Beplankungsstärke …" at bounding box center [664, 251] width 170 height 85
click at [585, 214] on div "5 cm umlaufender Streifen 20mm Beplankung also insgesamt 6cm Beplankungsstärke …" at bounding box center [664, 251] width 170 height 85
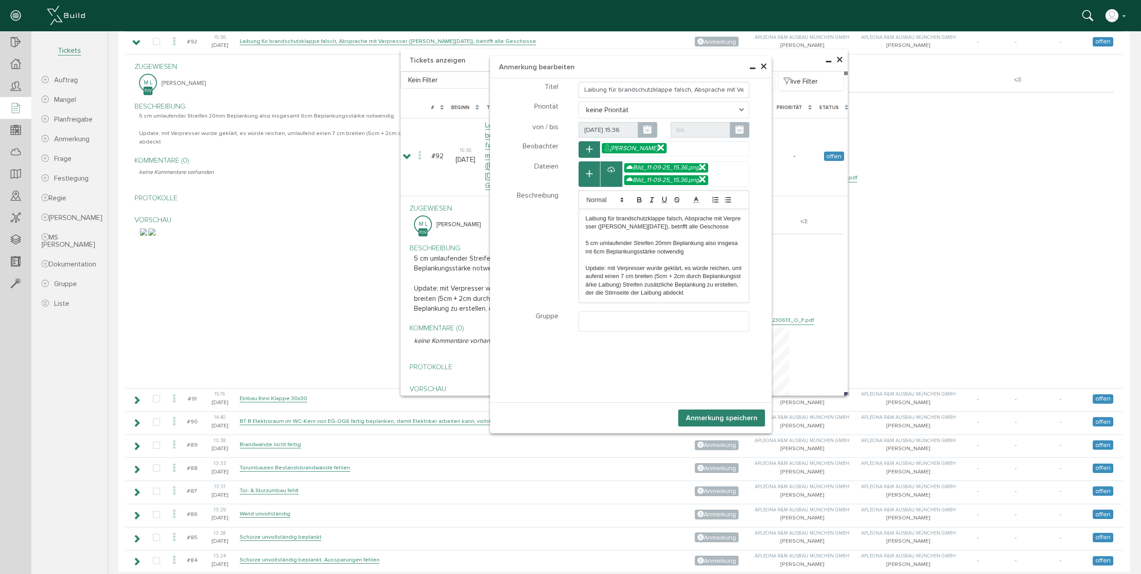
click at [704, 227] on p "Laibung für brandschutzklappe falsch, Absprache mit Verpresser ([PERSON_NAME][D…" at bounding box center [664, 223] width 157 height 17
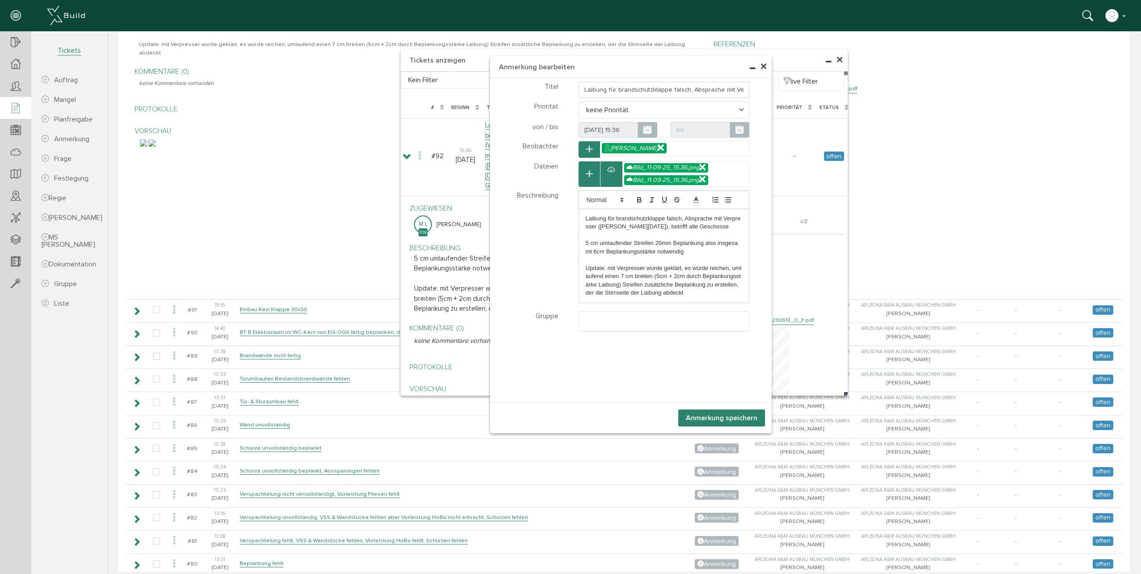
scroll to position [533, 0]
click at [684, 293] on p "Update: mit Verpresser wurde geklärt, es würde reichen, umlaufend einen 7 cm br…" at bounding box center [664, 280] width 157 height 33
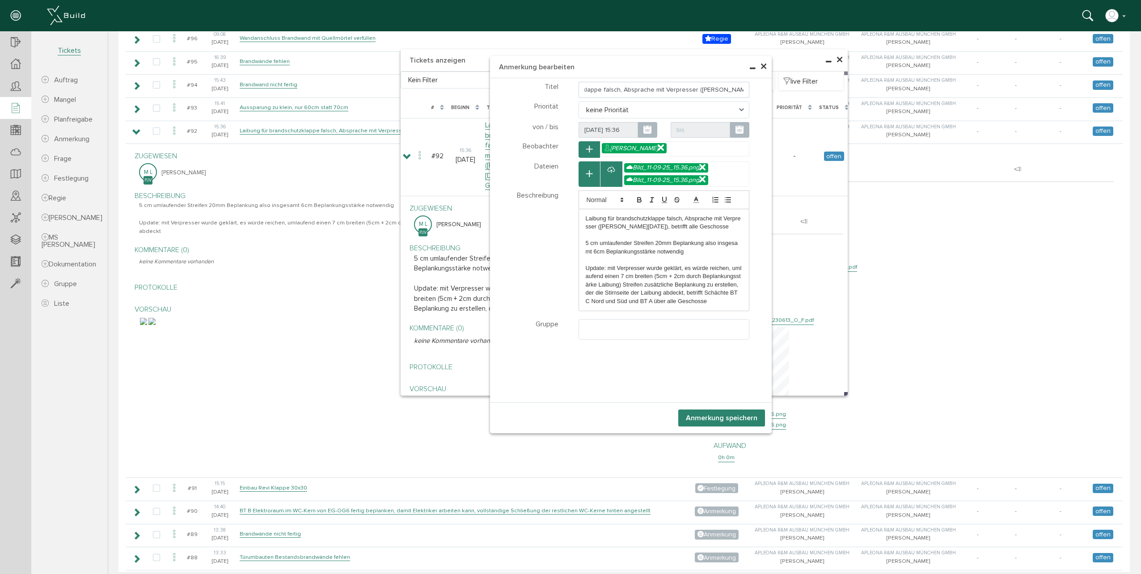
scroll to position [0, 133]
drag, startPoint x: 689, startPoint y: 89, endPoint x: 677, endPoint y: 100, distance: 16.2
click at [677, 100] on div "Titel Laibung für brandschutzklappe falsch, Absprache mit Verpresser ([PERSON_N…" at bounding box center [631, 209] width 282 height 259
click at [650, 91] on input "Laibung für brandschutzklappe falsch, 7 cm Streifen zusätzlihce Beplankung umla…" at bounding box center [664, 90] width 171 height 16
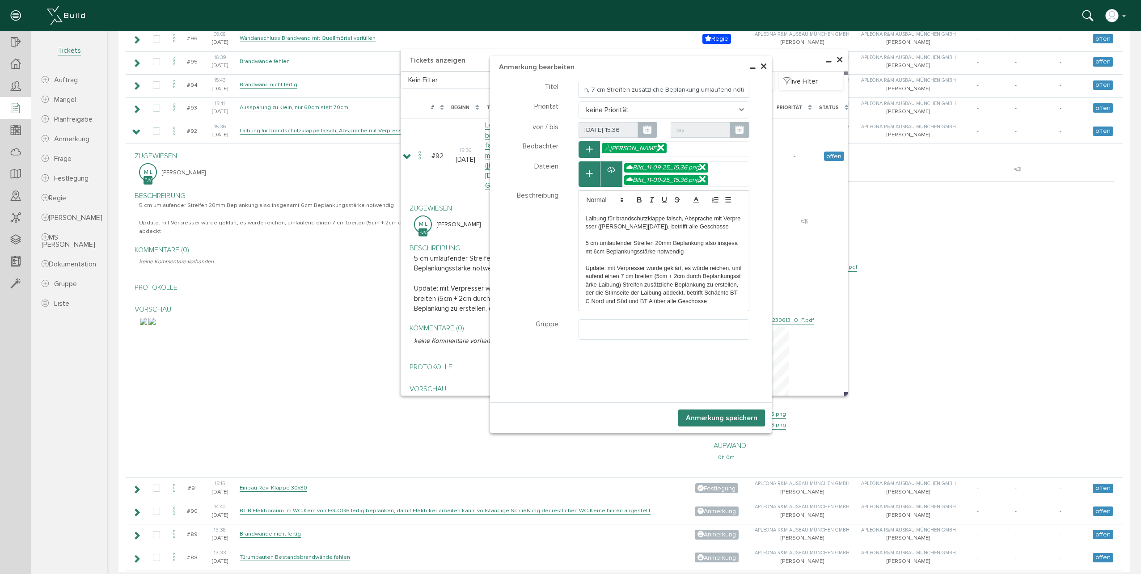
type input "Laibung für brandschutzklappe falsch, 7 cm Streifen zusätzliche Beplankung umla…"
click at [580, 216] on div "Laibung für brandschutzklappe falsch, Absprache mit Verpresser ([PERSON_NAME][D…" at bounding box center [664, 260] width 170 height 102
click at [601, 272] on p "Update: mit Verpresser wurde geklärt, es würde reichen, umlaufend einen 7 cm br…" at bounding box center [664, 292] width 157 height 41
click at [702, 415] on button "Anmerkung speichern" at bounding box center [721, 418] width 87 height 17
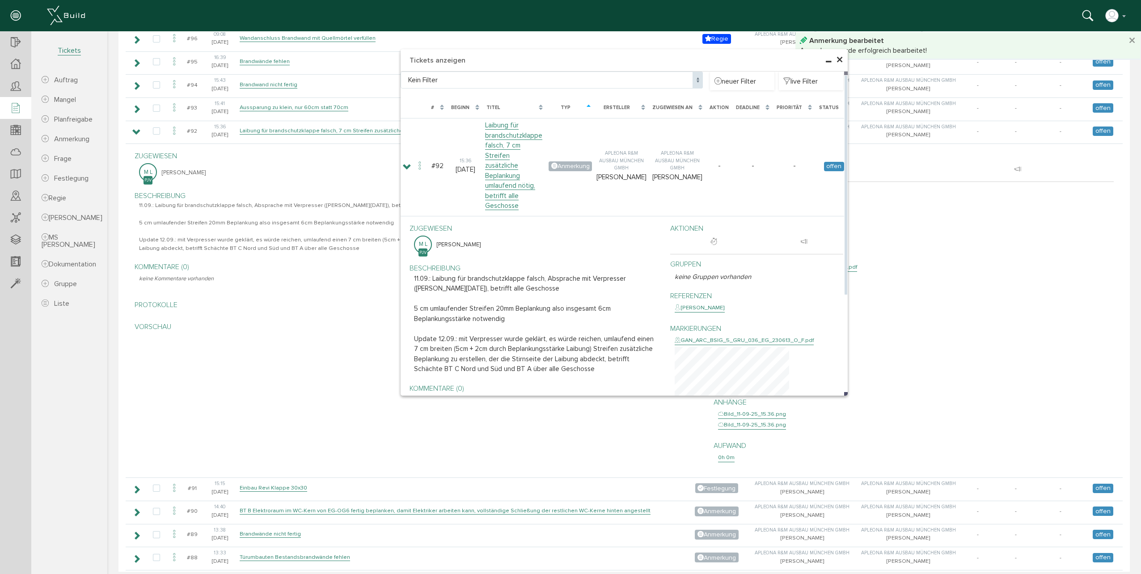
scroll to position [444, 0]
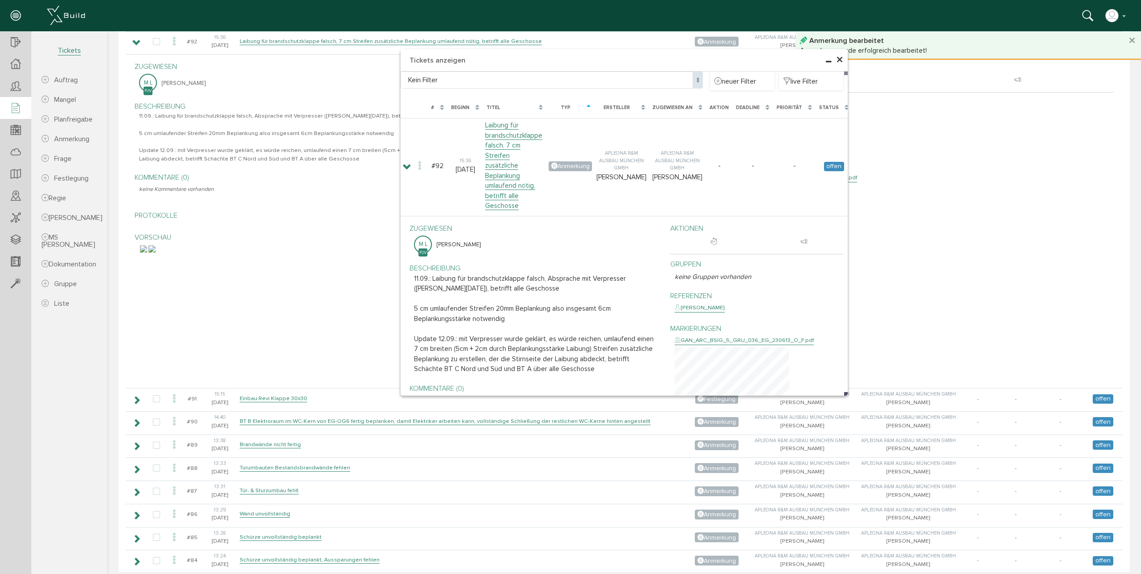
click at [836, 62] on span "×" at bounding box center [839, 59] width 7 height 17
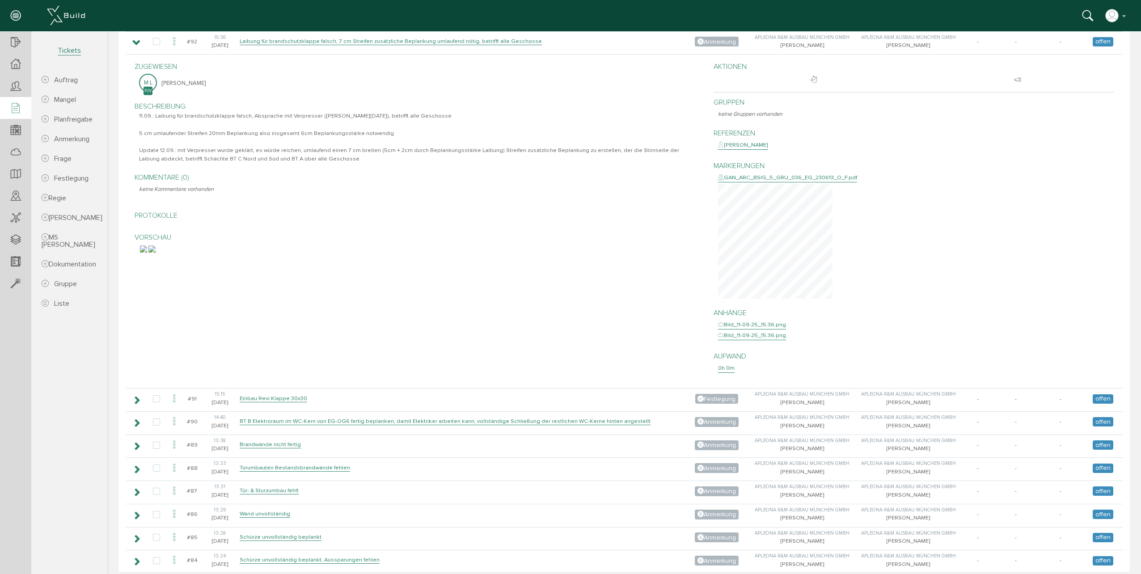
click at [21, 106] on div at bounding box center [15, 108] width 31 height 23
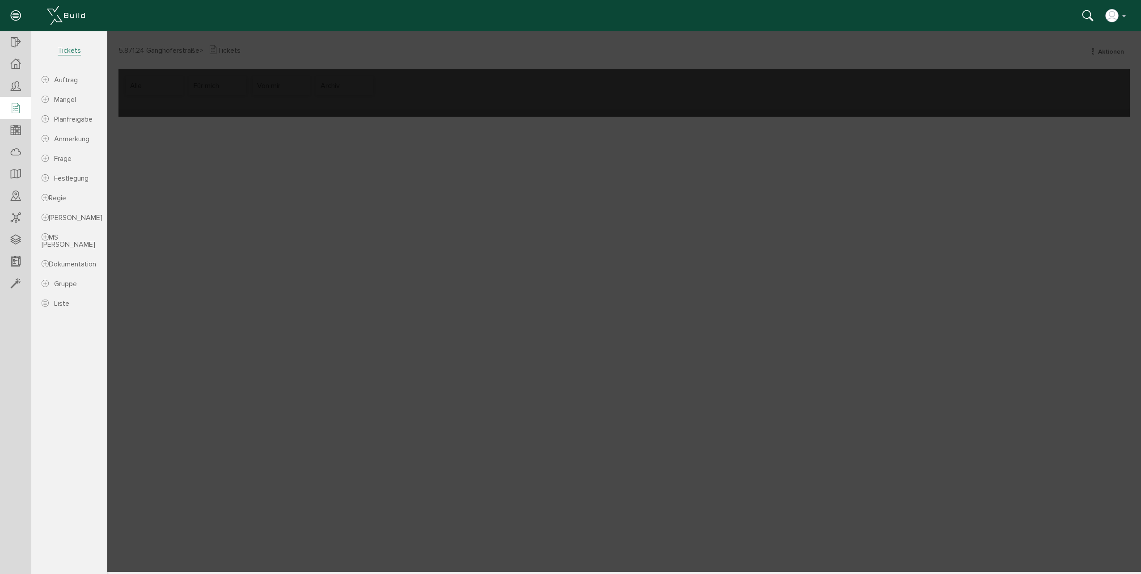
scroll to position [0, 0]
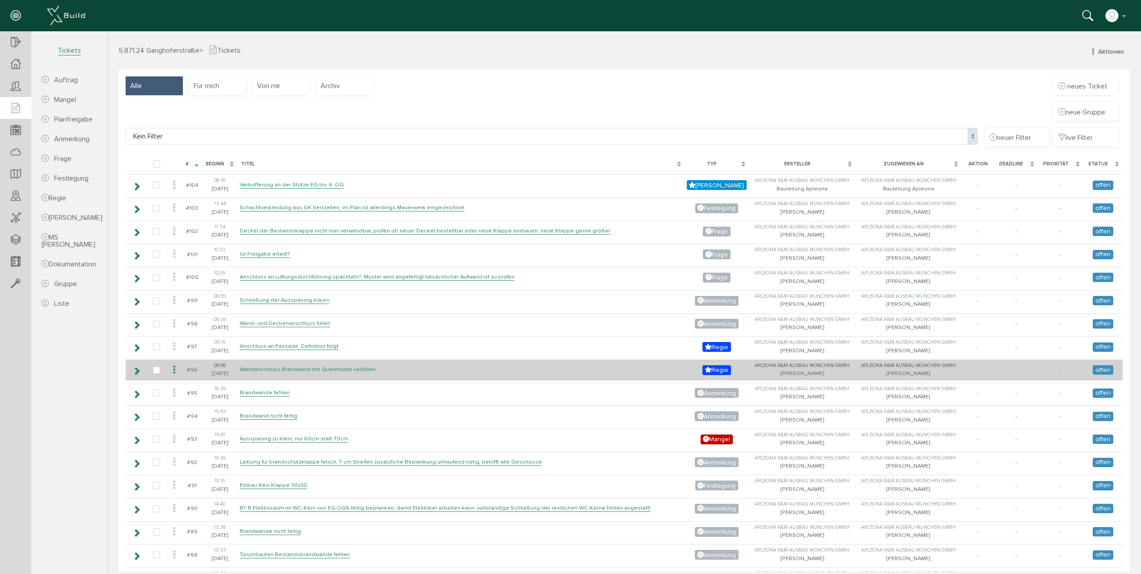
click at [266, 372] on link "Wandanschluss Brandwand mit Quellmörtel verfüllen" at bounding box center [308, 370] width 136 height 8
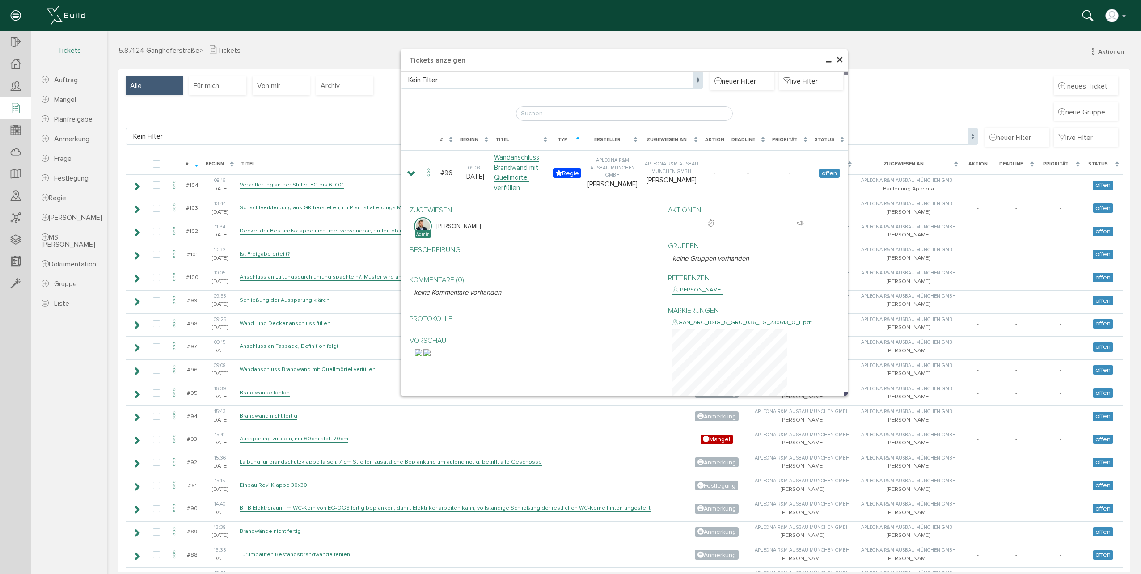
click at [268, 339] on div "× Tickets anzeigen Kein Filter Kein Filter neuer Filter live Filter [PERSON_NAM…" at bounding box center [624, 301] width 1034 height 541
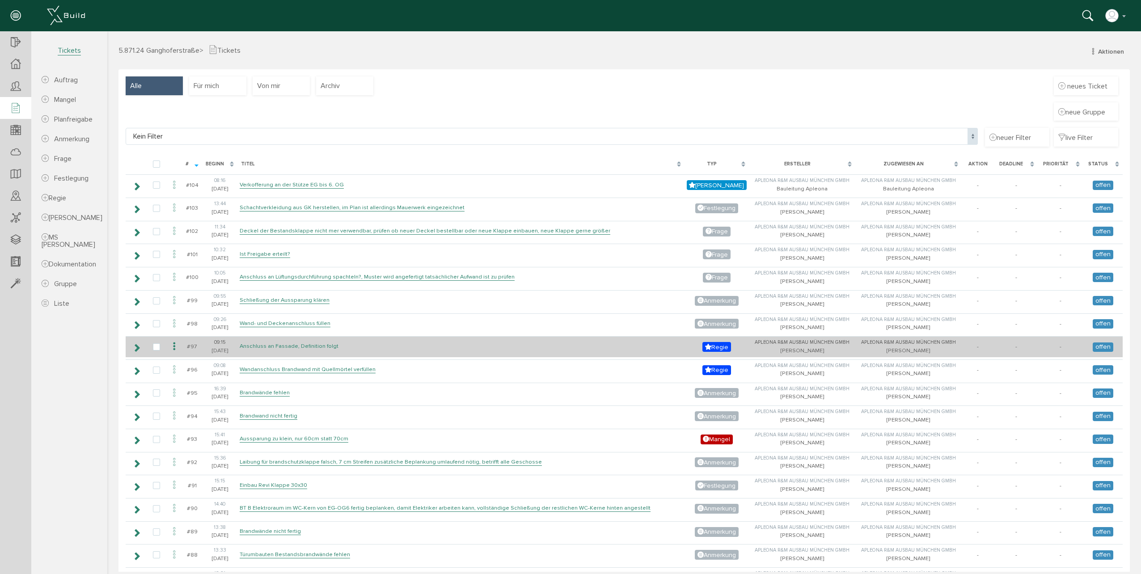
click at [267, 345] on link "Anschluss an Fassade, Definition folgt" at bounding box center [289, 347] width 99 height 8
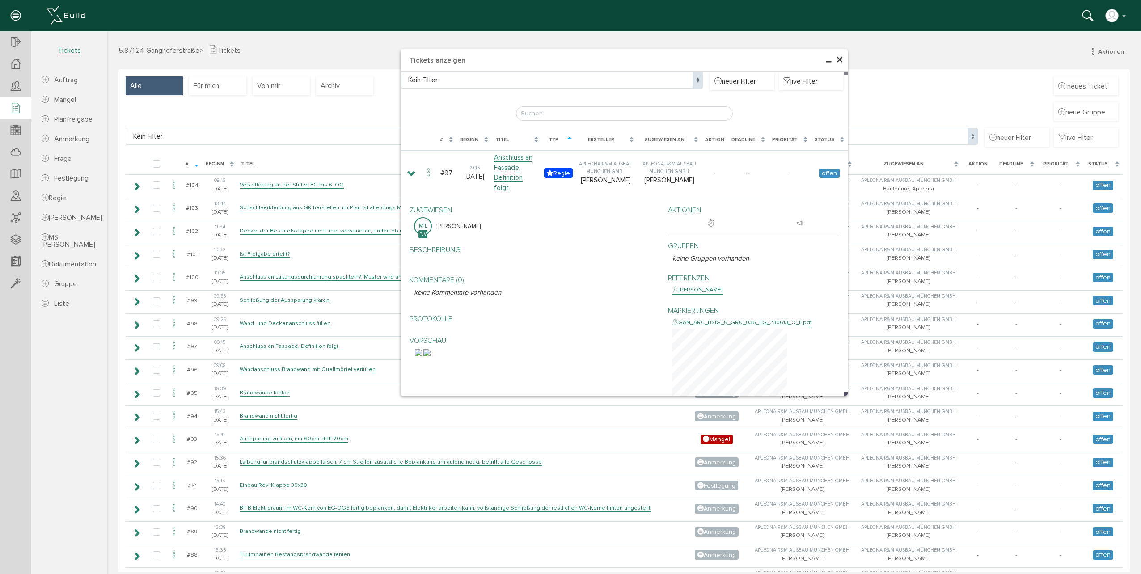
click at [836, 60] on span "×" at bounding box center [839, 59] width 7 height 17
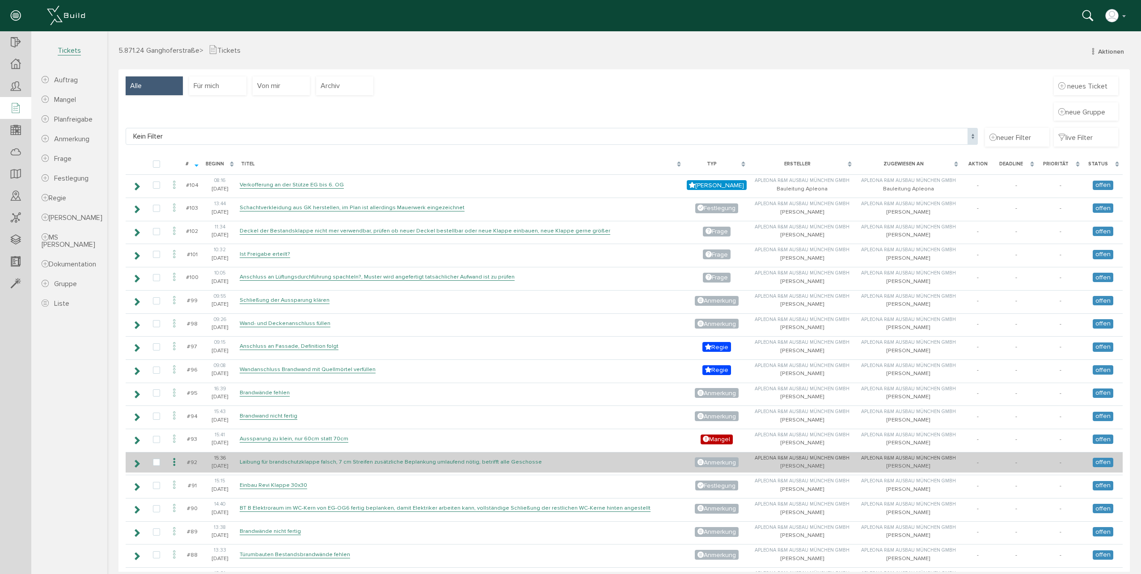
click at [286, 463] on link "Laibung für brandschutzklappe falsch, 7 cm Streifen zusätzliche Beplankung umla…" at bounding box center [391, 462] width 302 height 8
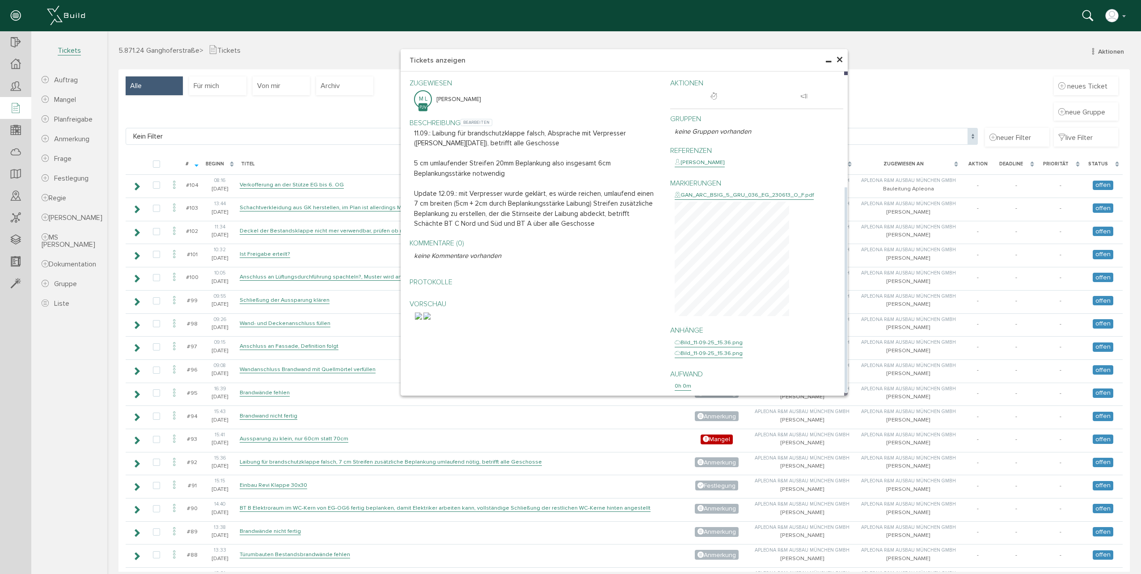
scroll to position [45, 0]
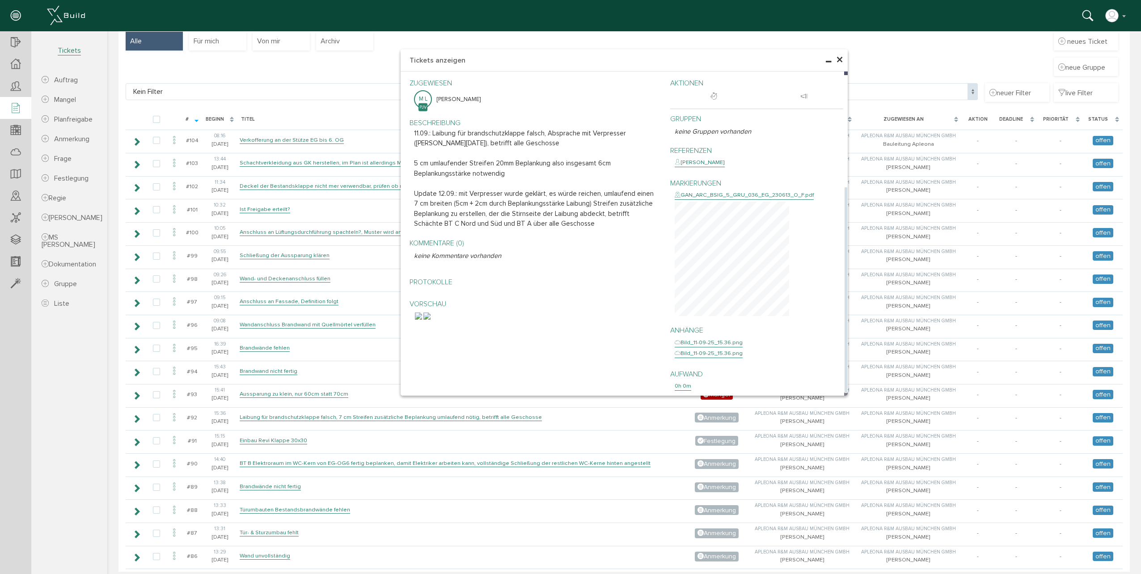
click at [431, 320] on img at bounding box center [426, 316] width 7 height 7
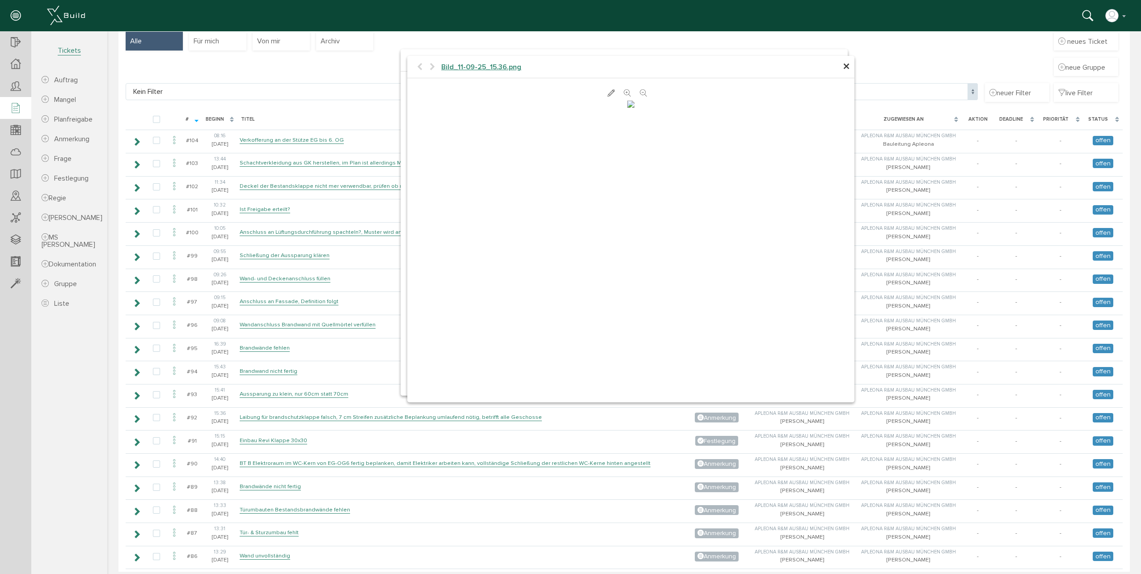
click at [847, 66] on h4 "Bild_11-09-25_15.36.png" at bounding box center [630, 67] width 447 height 23
click at [843, 71] on span "×" at bounding box center [846, 66] width 7 height 17
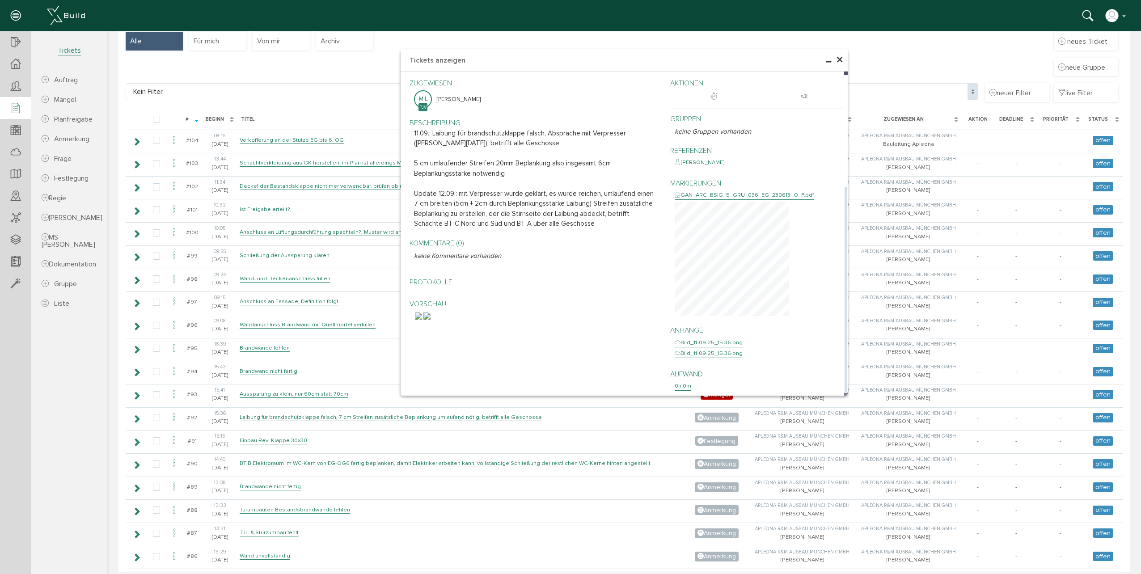
click at [790, 191] on div "GAN_ARC_BSIG_5_GRU_036_EG_230613_O_F.pdf" at bounding box center [744, 195] width 139 height 9
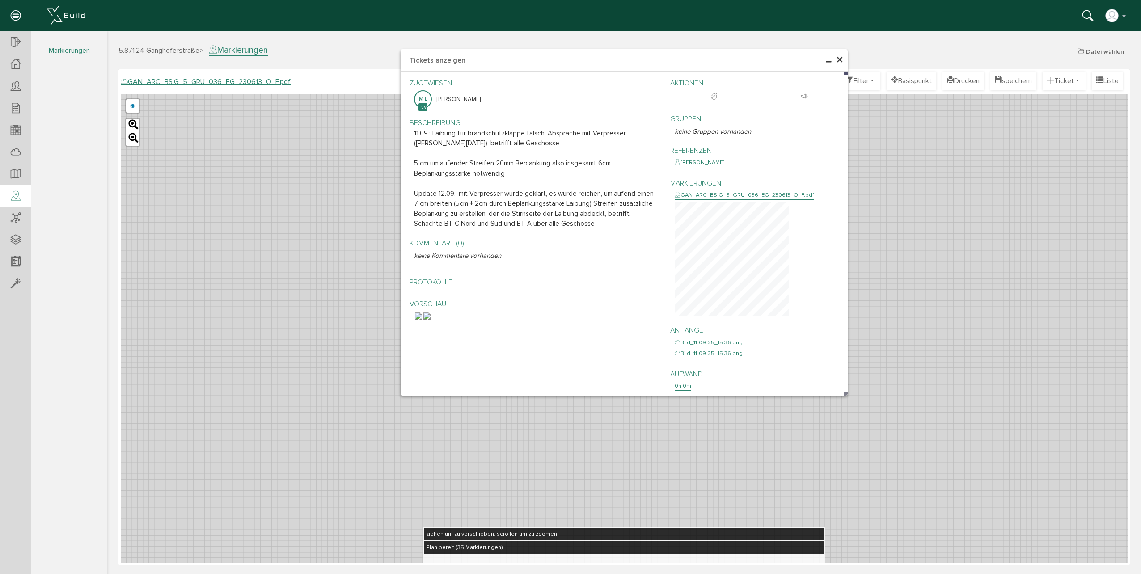
click at [842, 62] on span "×" at bounding box center [839, 59] width 7 height 17
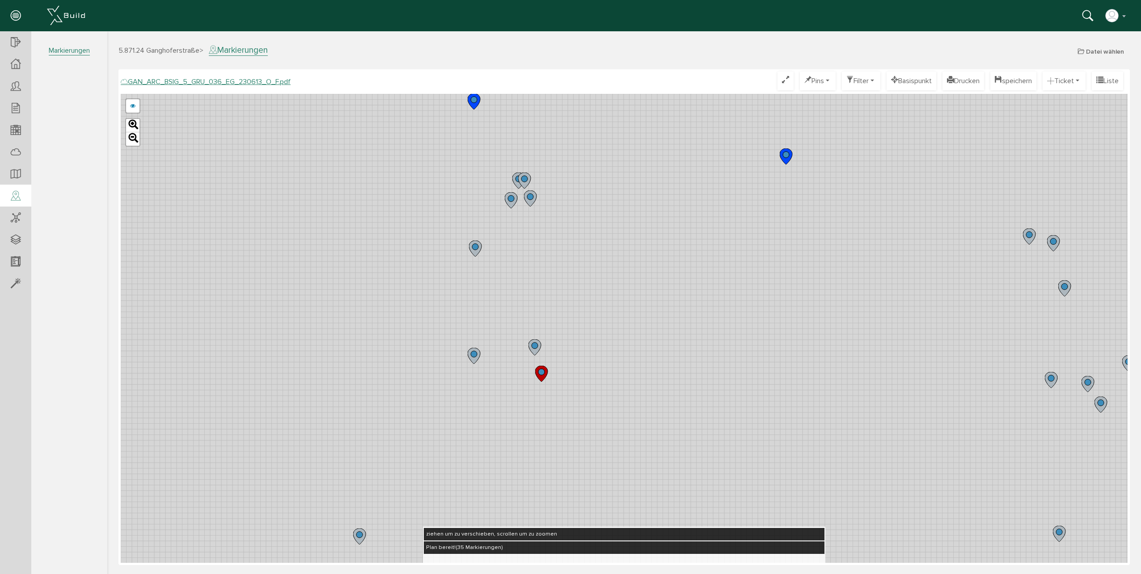
drag, startPoint x: 521, startPoint y: 263, endPoint x: 509, endPoint y: 358, distance: 95.6
click at [509, 358] on div "GAN_ARC_BSIG_5_GRU_036_EG_230613_N_F.pdf GAN_ARC_BSIG_5_GRU_036_EG_230613_M_F.p…" at bounding box center [624, 328] width 1007 height 469
click at [513, 200] on circle at bounding box center [511, 200] width 6 height 6
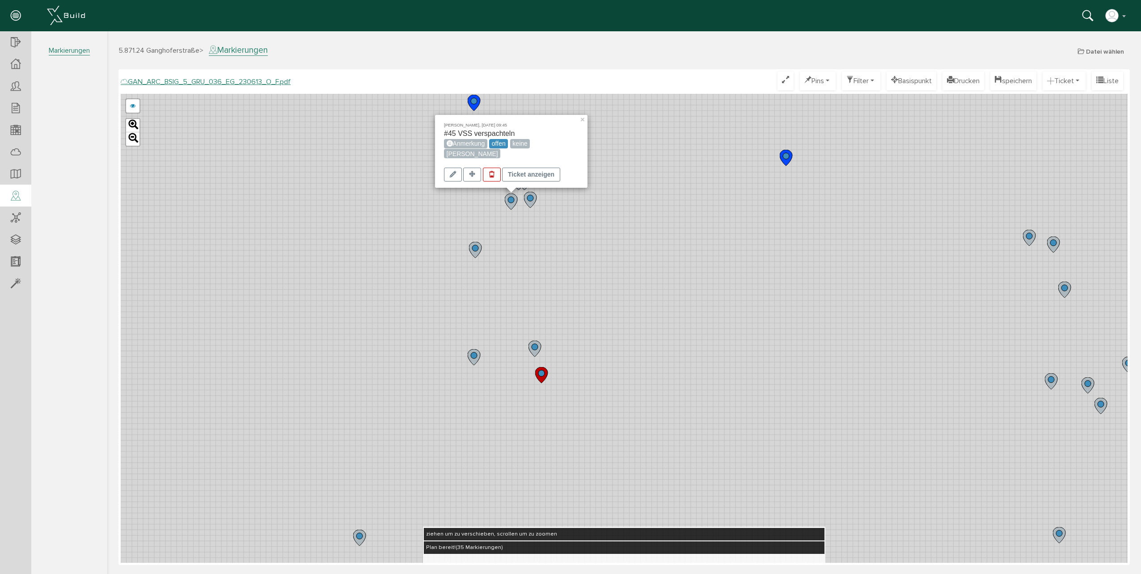
click at [530, 197] on circle at bounding box center [530, 198] width 6 height 6
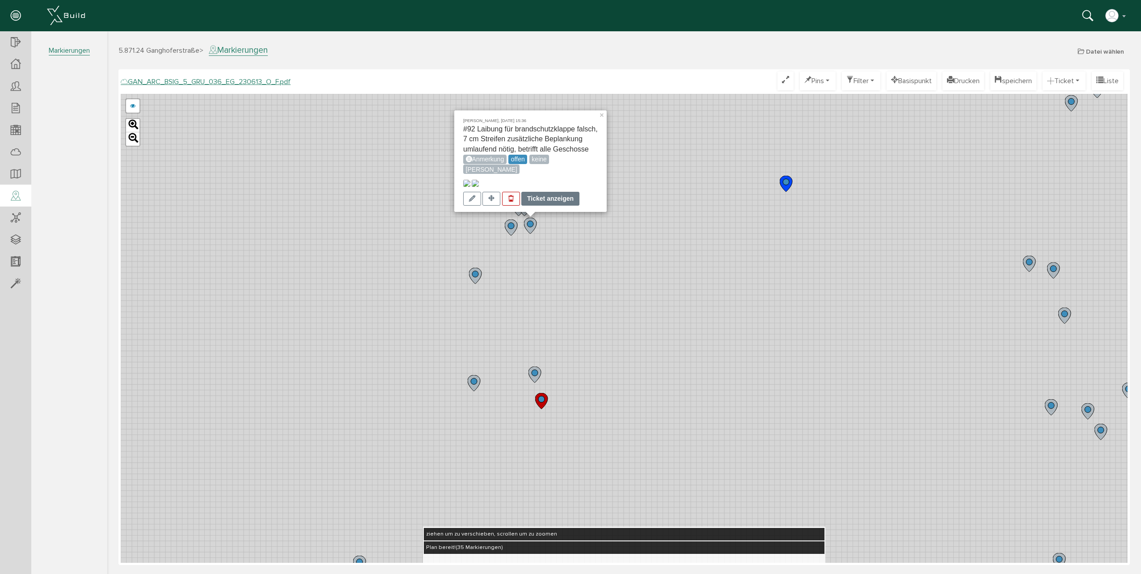
click at [559, 195] on div "Ticket anzeigen" at bounding box center [550, 199] width 58 height 14
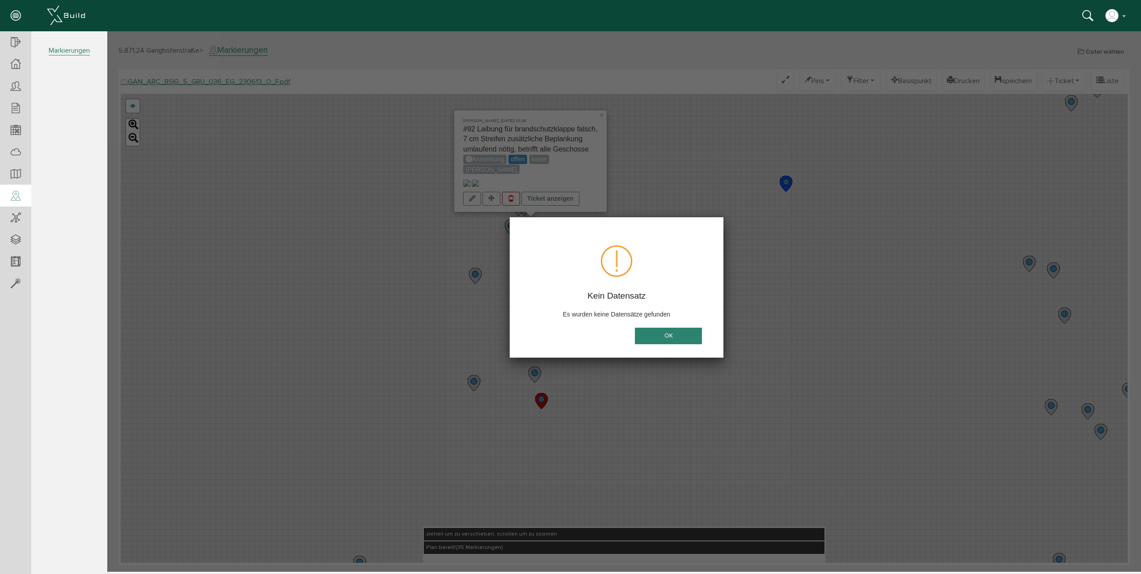
click at [657, 337] on button "OK" at bounding box center [668, 336] width 67 height 17
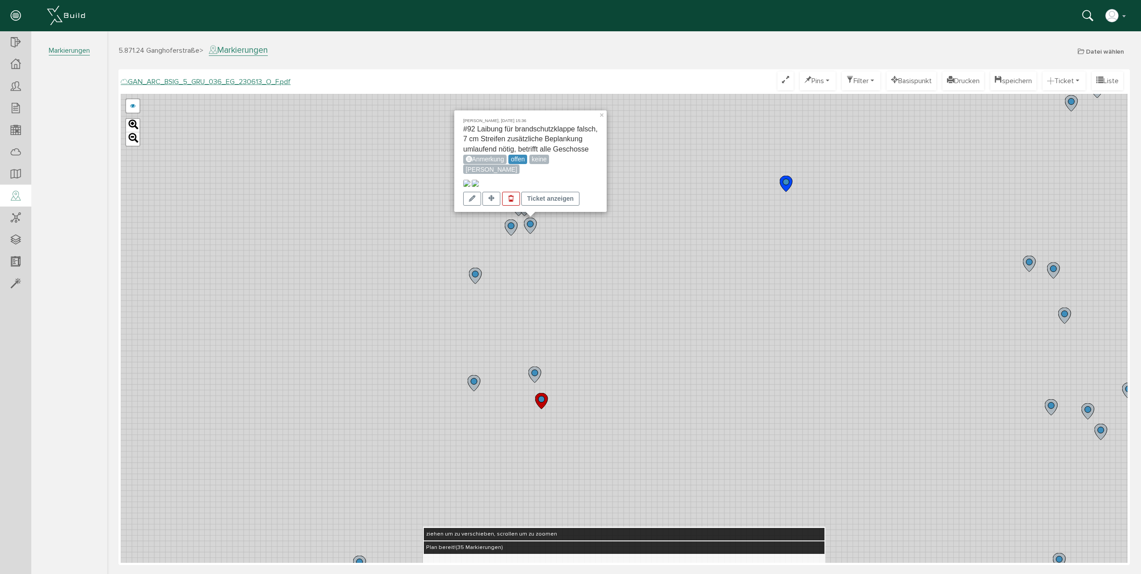
click at [551, 125] on span "#92 Laibung für brandschutzklappe falsch, 7 cm Streifen zusätzliche Beplankung …" at bounding box center [530, 149] width 135 height 48
click at [535, 200] on div "Ticket anzeigen" at bounding box center [550, 199] width 58 height 14
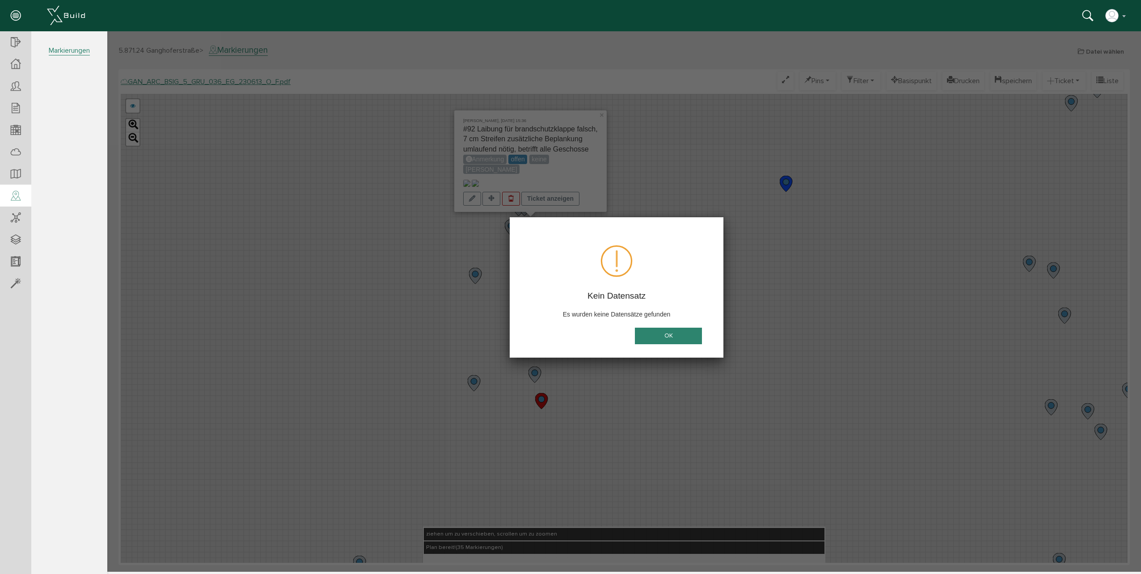
drag, startPoint x: 650, startPoint y: 337, endPoint x: 561, endPoint y: 244, distance: 128.7
click at [651, 335] on button "OK" at bounding box center [668, 336] width 67 height 17
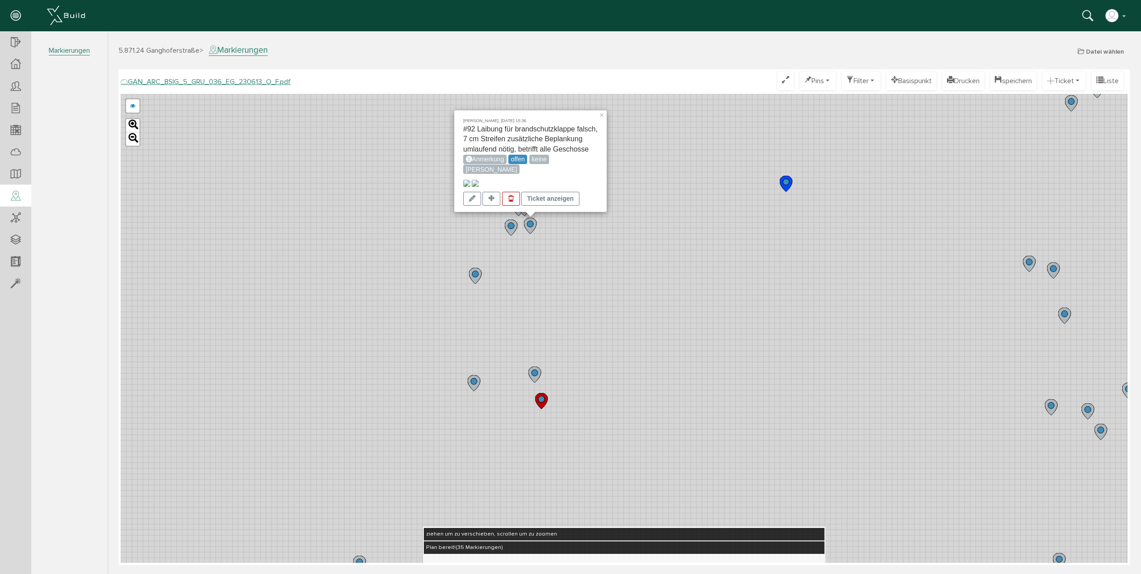
click at [470, 180] on img at bounding box center [466, 183] width 7 height 7
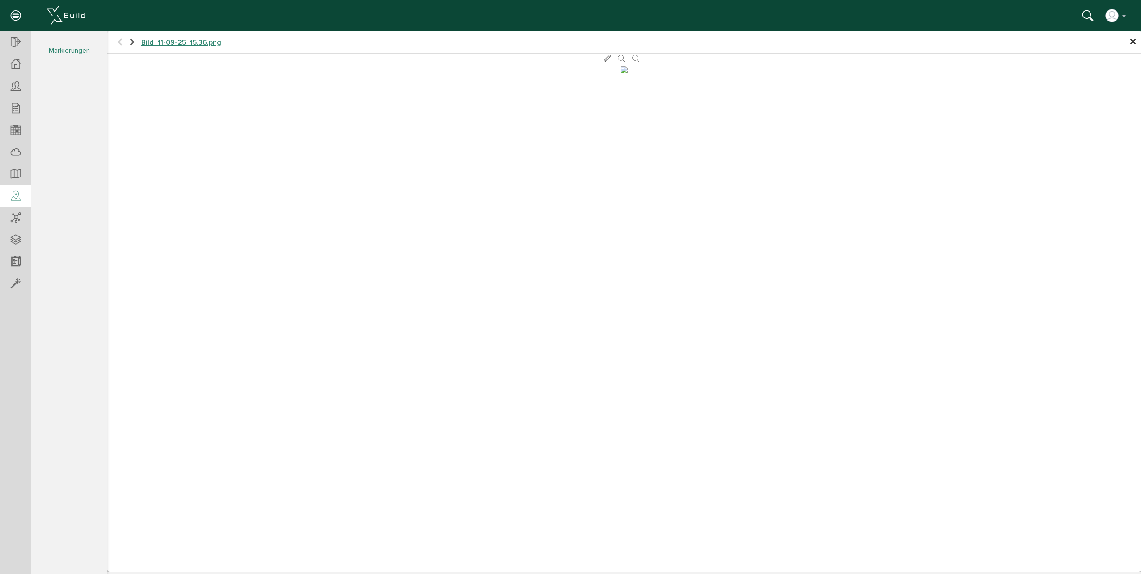
click at [1130, 42] on span "×" at bounding box center [1133, 42] width 7 height 17
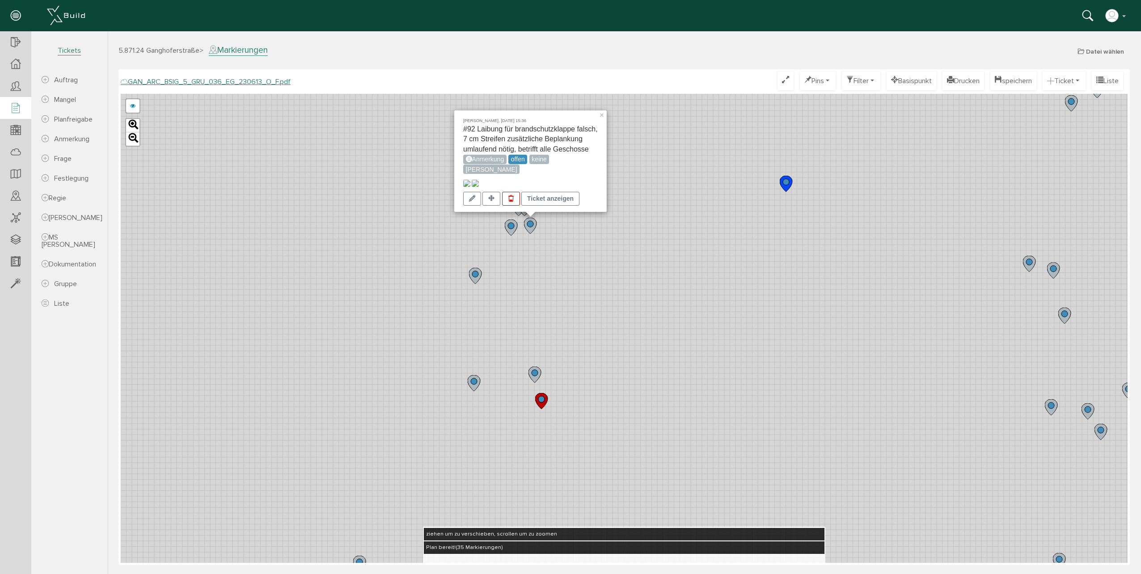
click at [21, 110] on div at bounding box center [15, 108] width 31 height 23
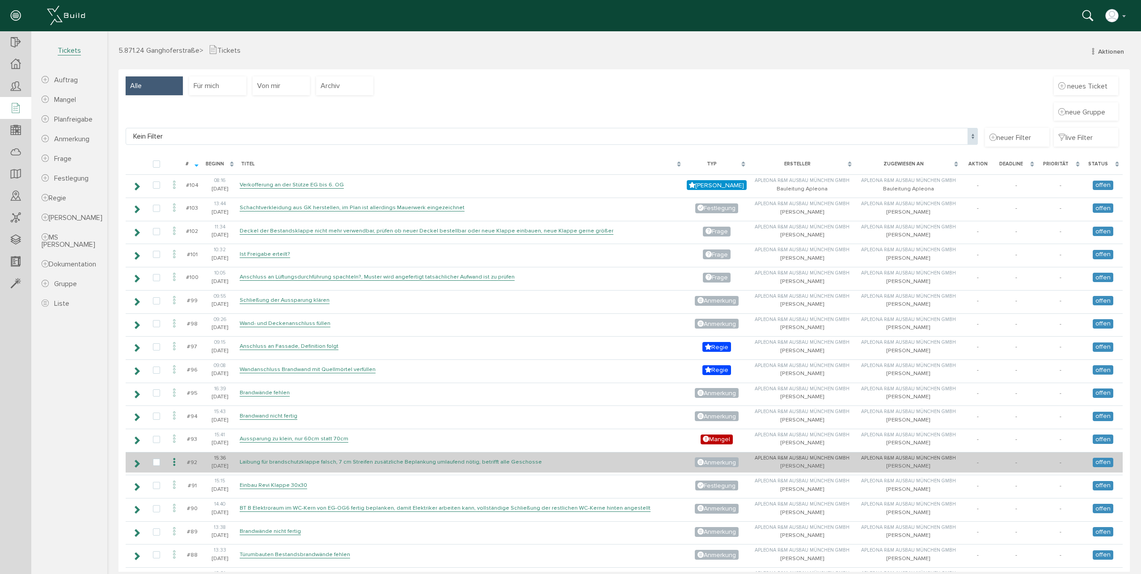
click at [275, 461] on link "Laibung für brandschutzklappe falsch, 7 cm Streifen zusätzliche Beplankung umla…" at bounding box center [391, 462] width 302 height 8
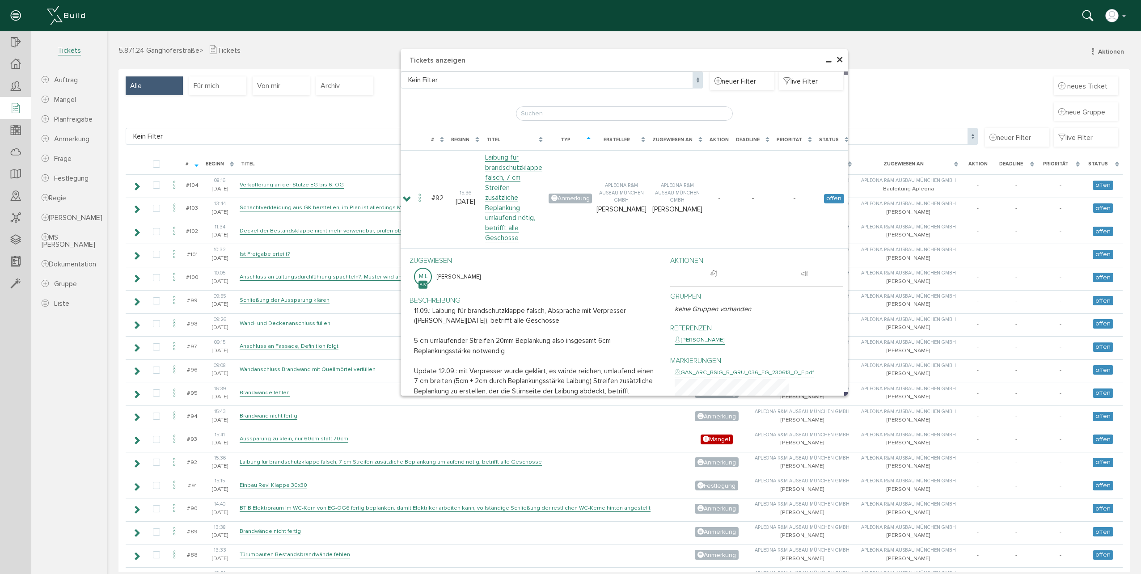
click at [836, 55] on span "×" at bounding box center [839, 59] width 7 height 17
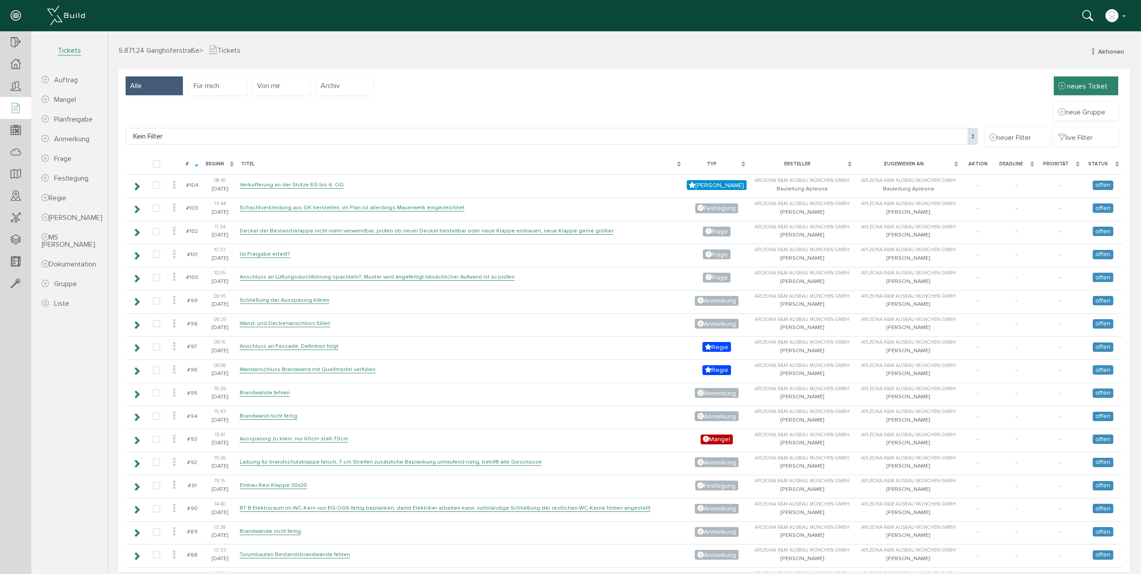
click at [1092, 87] on span "neues Ticket" at bounding box center [1087, 86] width 40 height 9
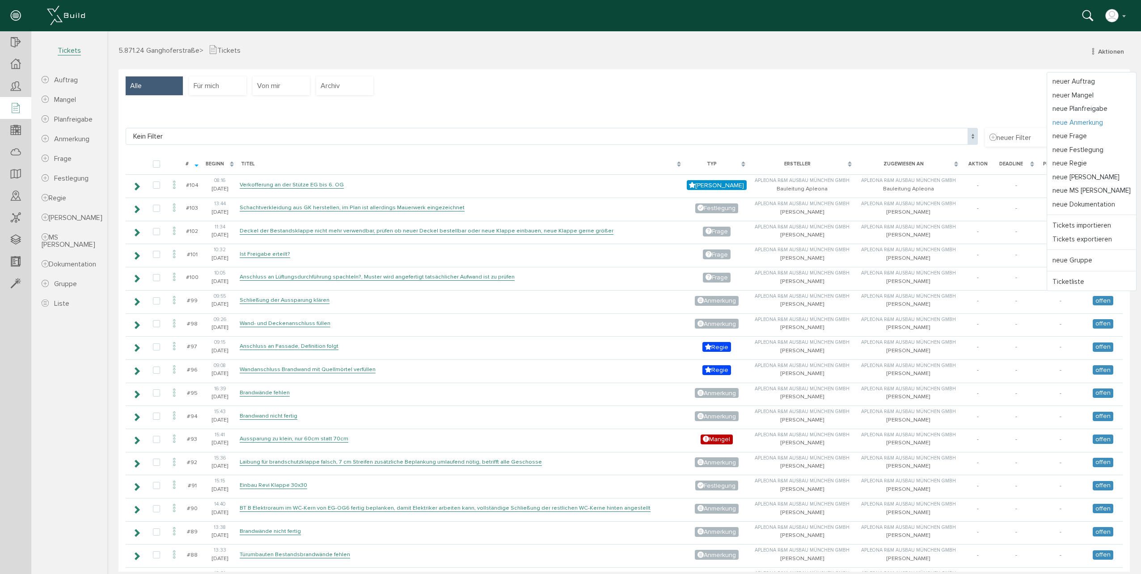
click at [1076, 126] on link "neue Anmerkung" at bounding box center [1091, 123] width 89 height 14
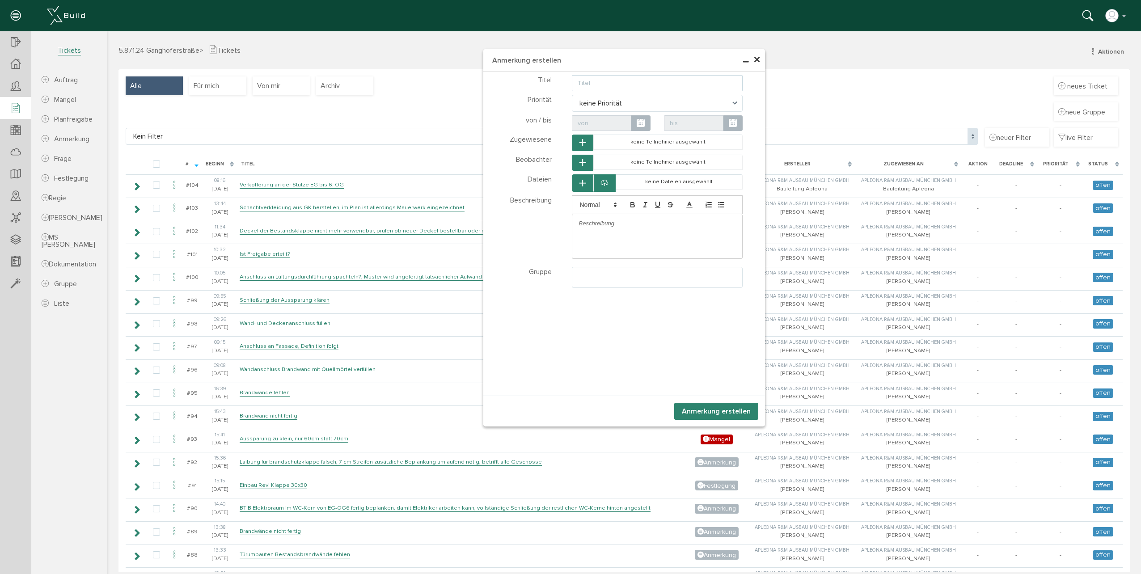
click at [595, 88] on input "text" at bounding box center [657, 83] width 171 height 16
type input "B"
type input "zusätzliche Beplankung umlaufend um Brandschutzklappen erstellen, Schächte BT C…"
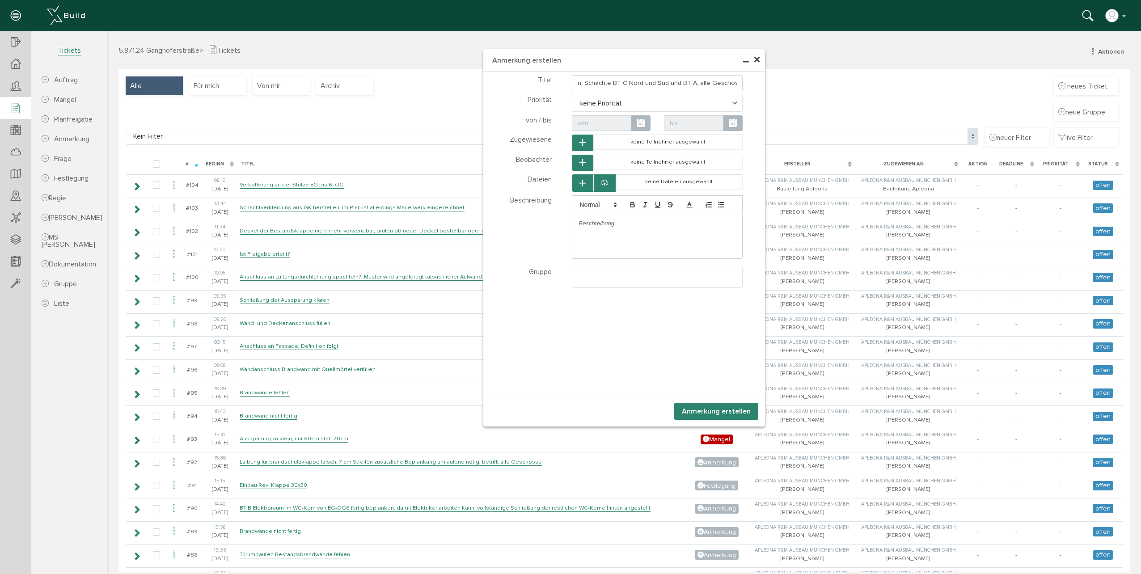
click at [652, 230] on div at bounding box center [657, 223] width 170 height 19
click at [572, 85] on input "zusätzliche Beplankung umlaufend um Brandschutzklappen erstellen, Schächte BT C…" at bounding box center [657, 83] width 171 height 16
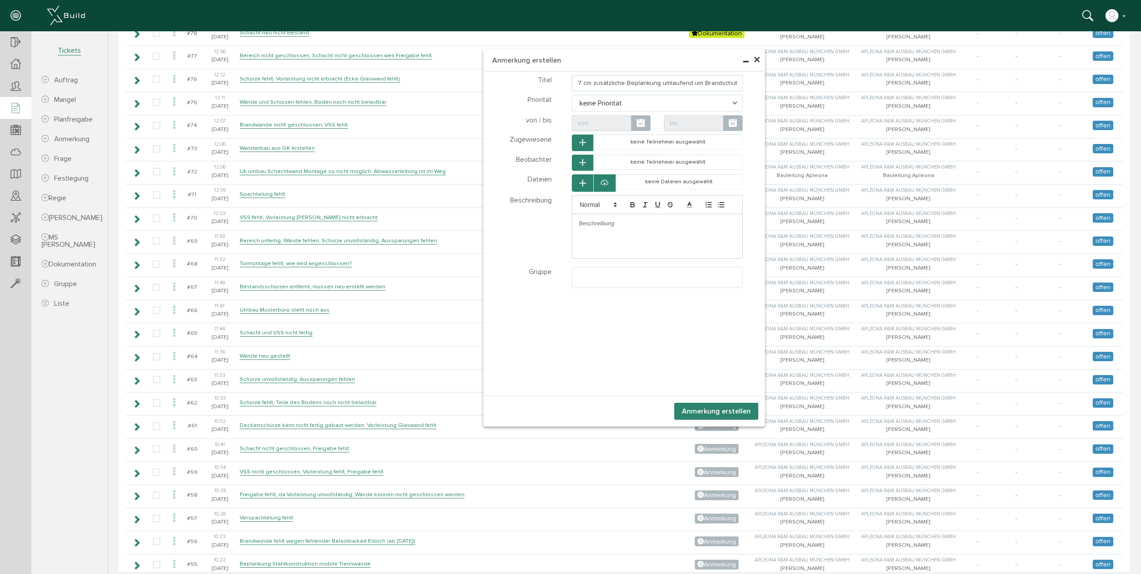
scroll to position [760, 0]
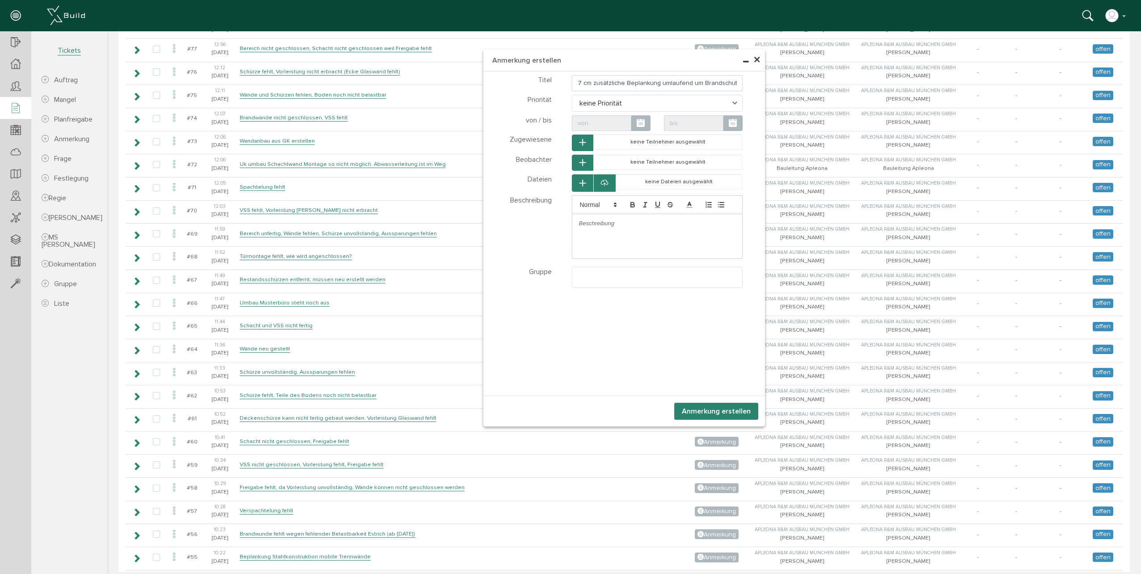
type input "7 cm zusätzliche Beplankung umlaufend um Brandschutzklappen erstellen, Schächte…"
click at [719, 411] on button "Anmerkung erstellen" at bounding box center [716, 411] width 84 height 17
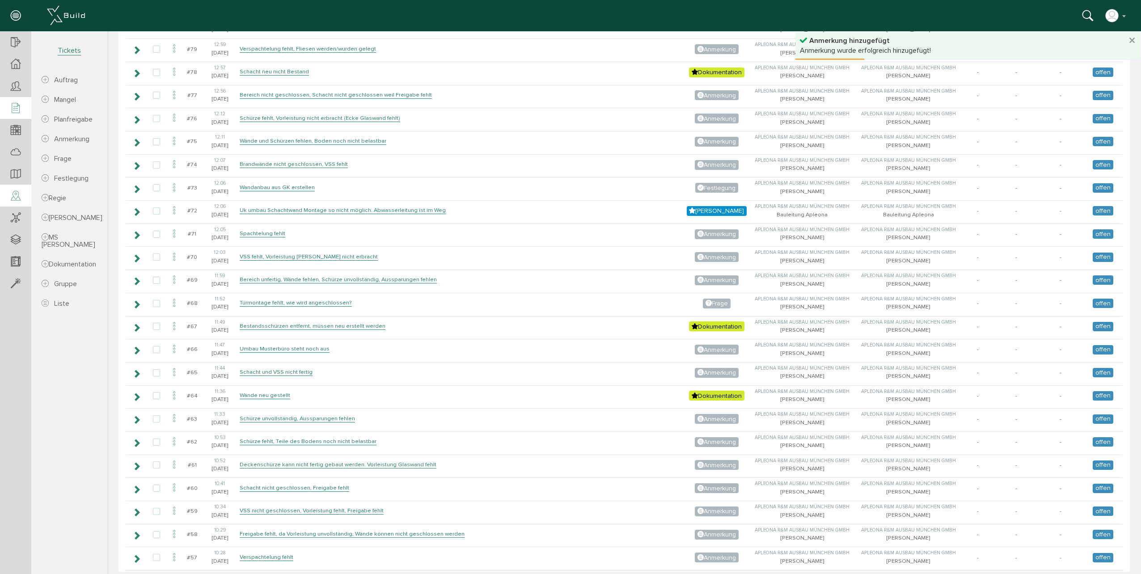
scroll to position [537, 0]
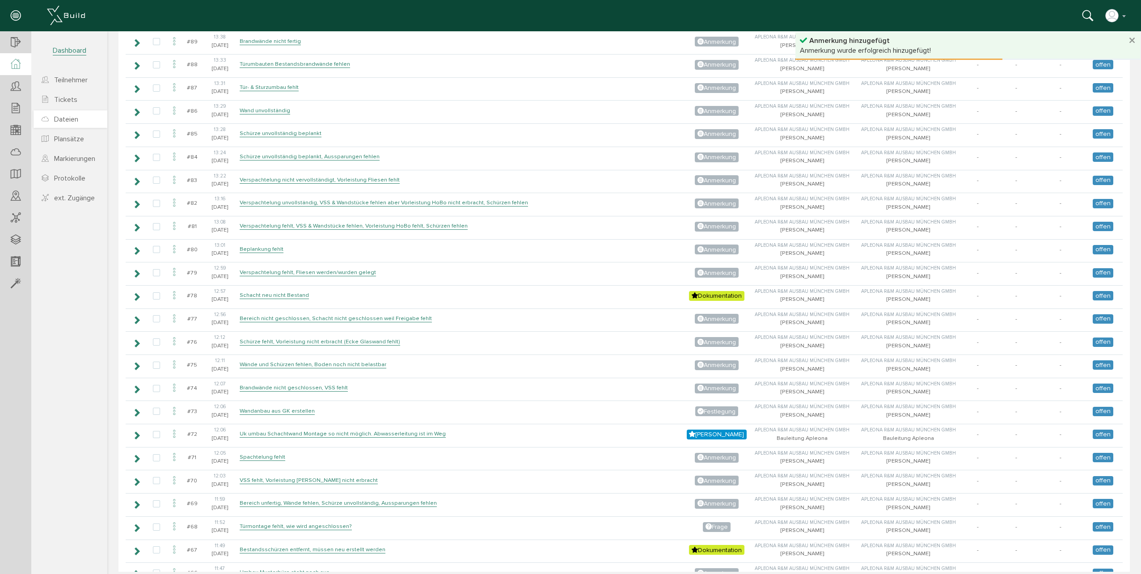
click at [66, 120] on span "Dateien" at bounding box center [66, 119] width 24 height 9
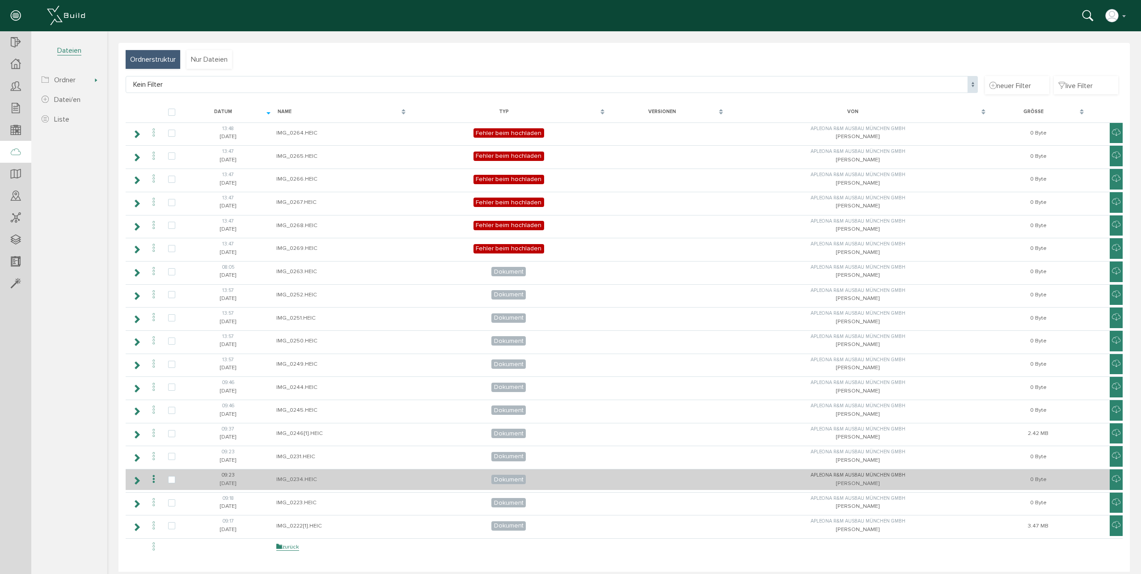
scroll to position [11, 0]
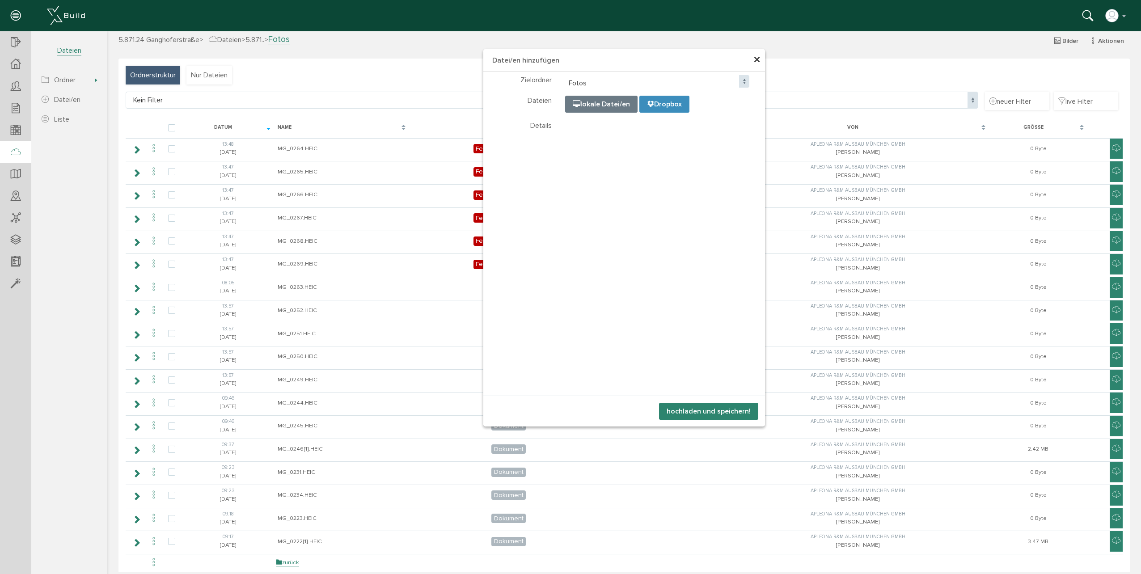
select select "D-68be82e1ab3e54_42199188"
click at [753, 57] on span "×" at bounding box center [756, 59] width 7 height 17
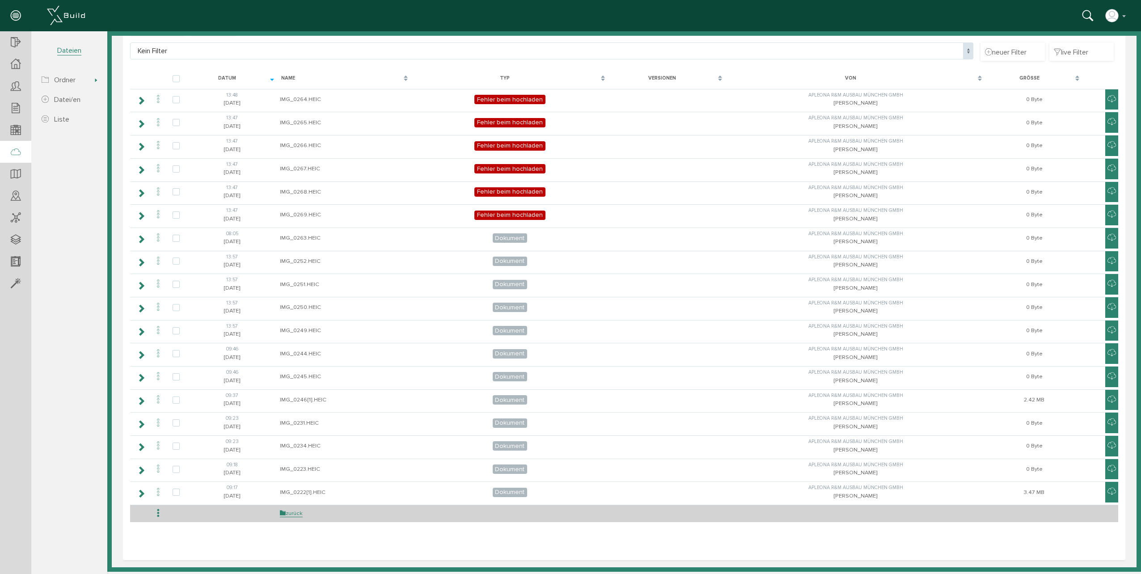
select select "D-68be82e1ab3e54_42199188"
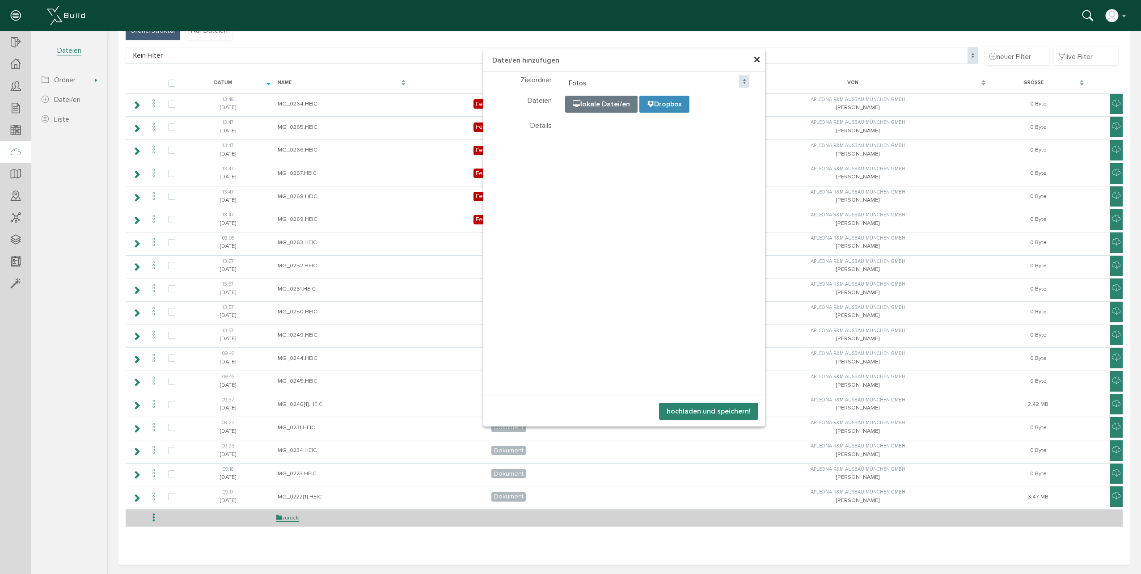
select select "D-68be82e1ab3e54_42199188"
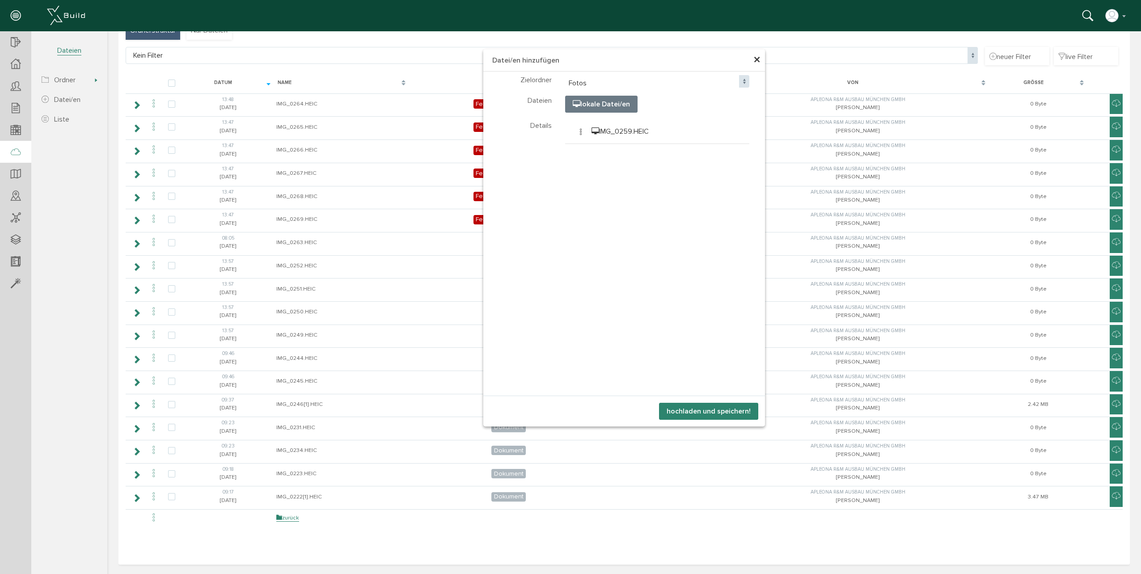
scroll to position [0, 0]
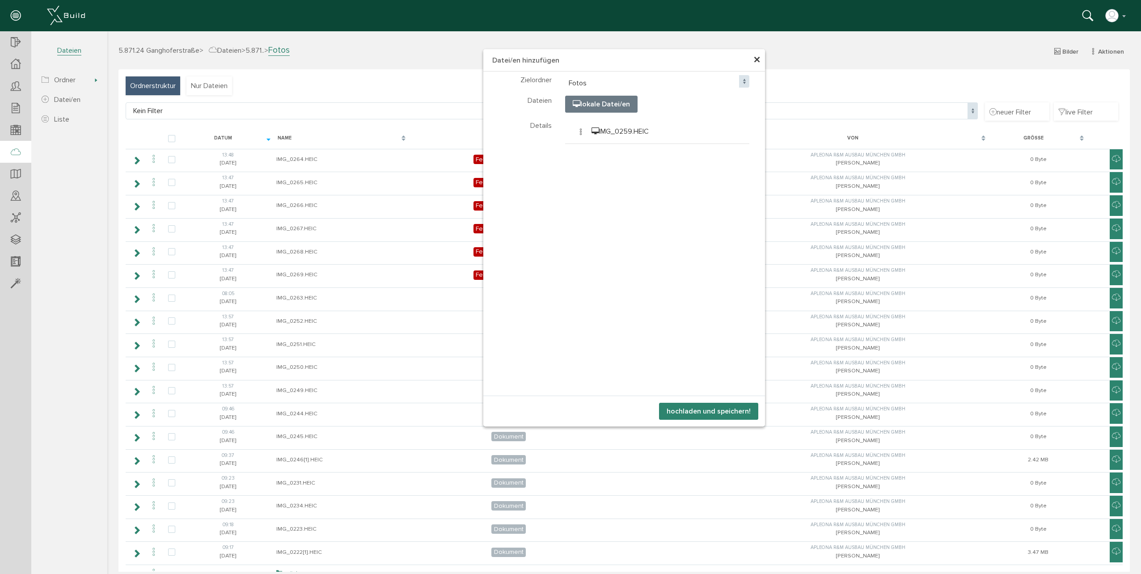
click at [694, 416] on button "hochladen und speichern!" at bounding box center [708, 411] width 99 height 17
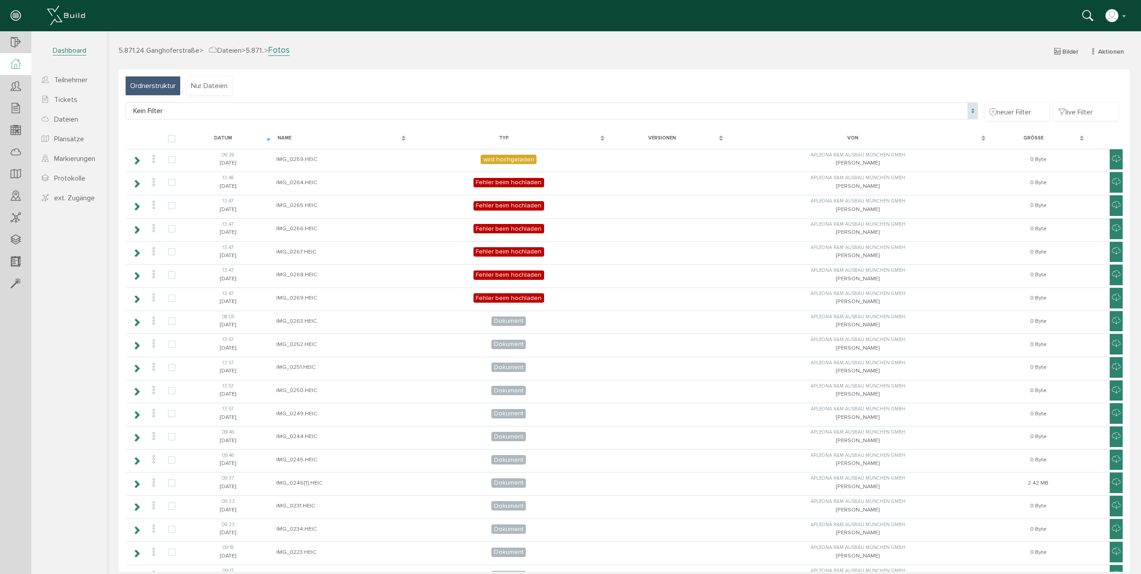
click at [28, 70] on div at bounding box center [15, 64] width 31 height 22
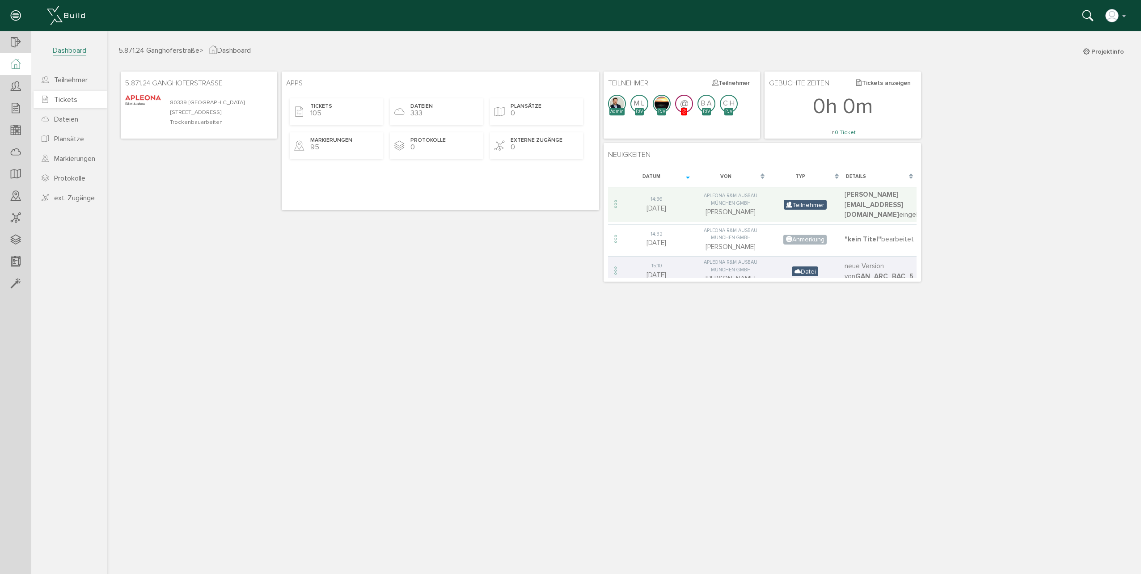
click at [80, 102] on link "Tickets" at bounding box center [71, 99] width 74 height 17
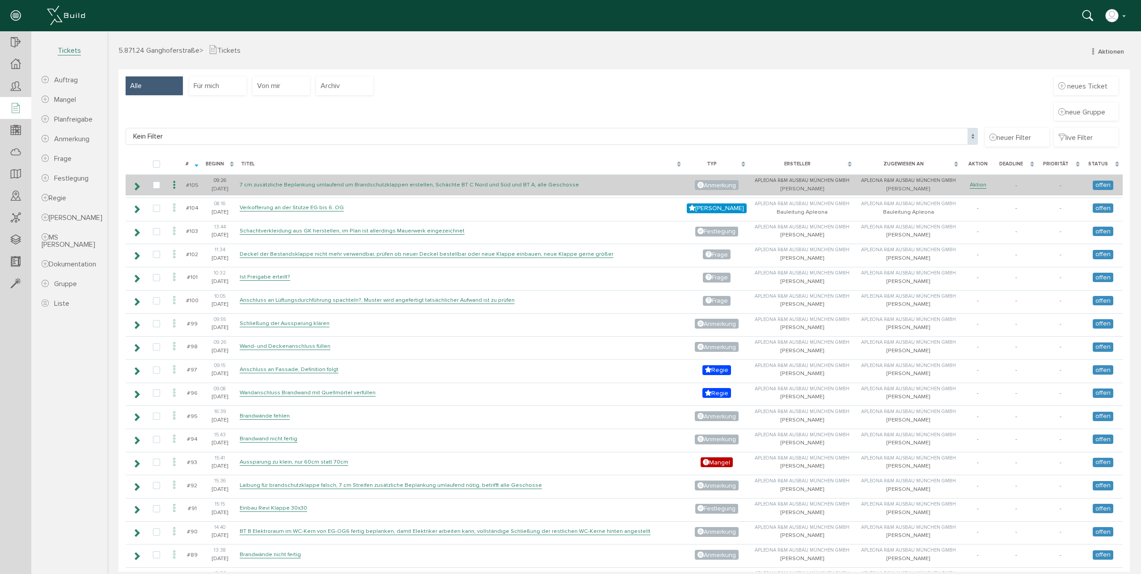
click at [248, 184] on link "7 cm zusätzliche Beplankung umlaufend um Brandschutzklappen erstellen, Schächte…" at bounding box center [409, 185] width 339 height 8
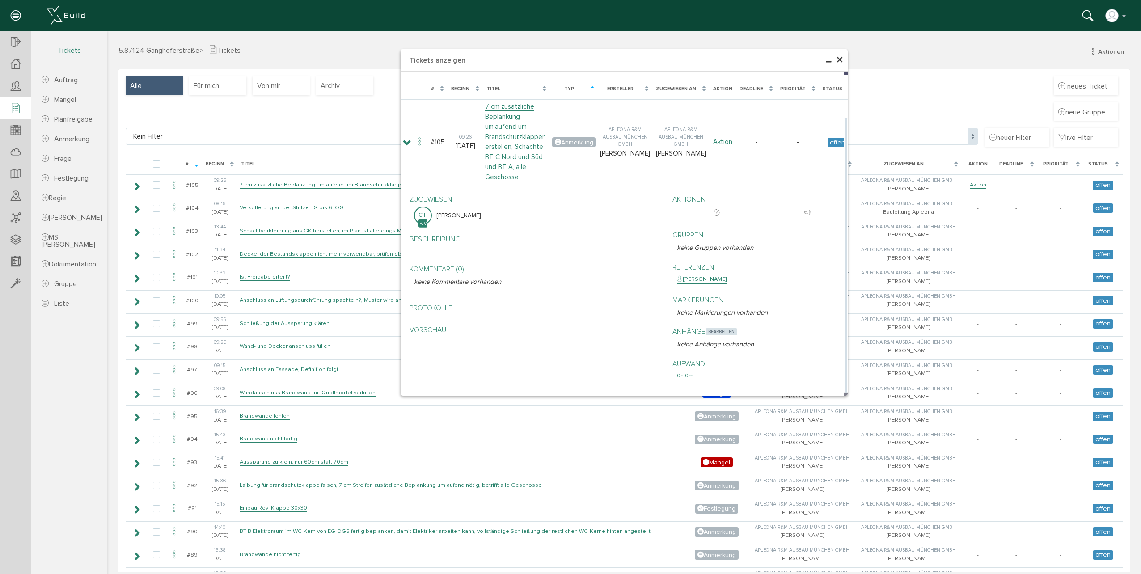
click at [712, 334] on span "bearbeiten" at bounding box center [722, 331] width 32 height 7
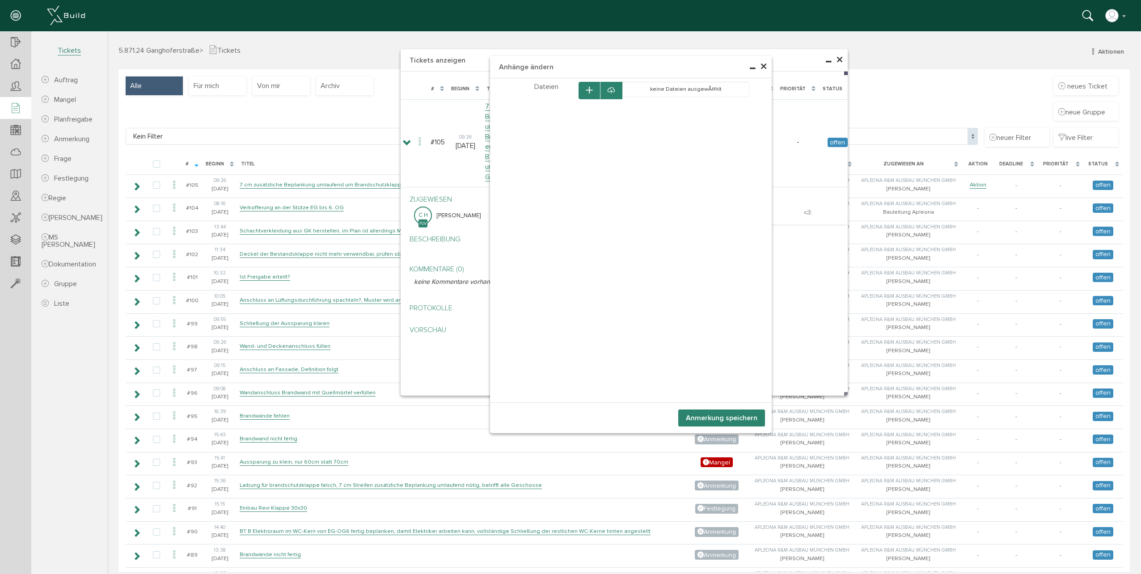
click at [589, 91] on button "button" at bounding box center [589, 90] width 21 height 17
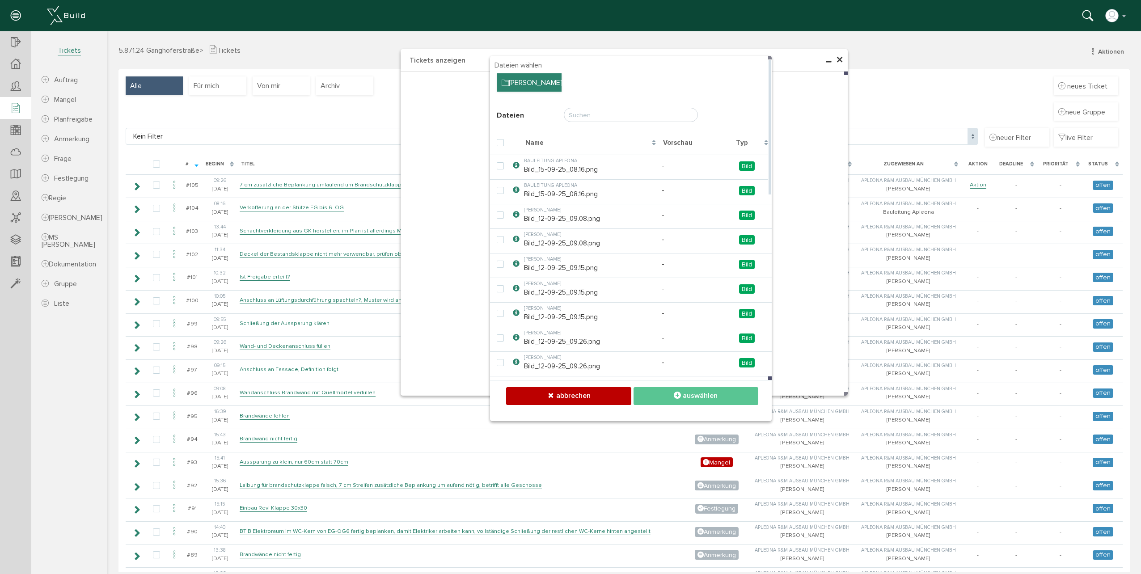
click at [523, 84] on div "[PERSON_NAME]" at bounding box center [529, 82] width 64 height 19
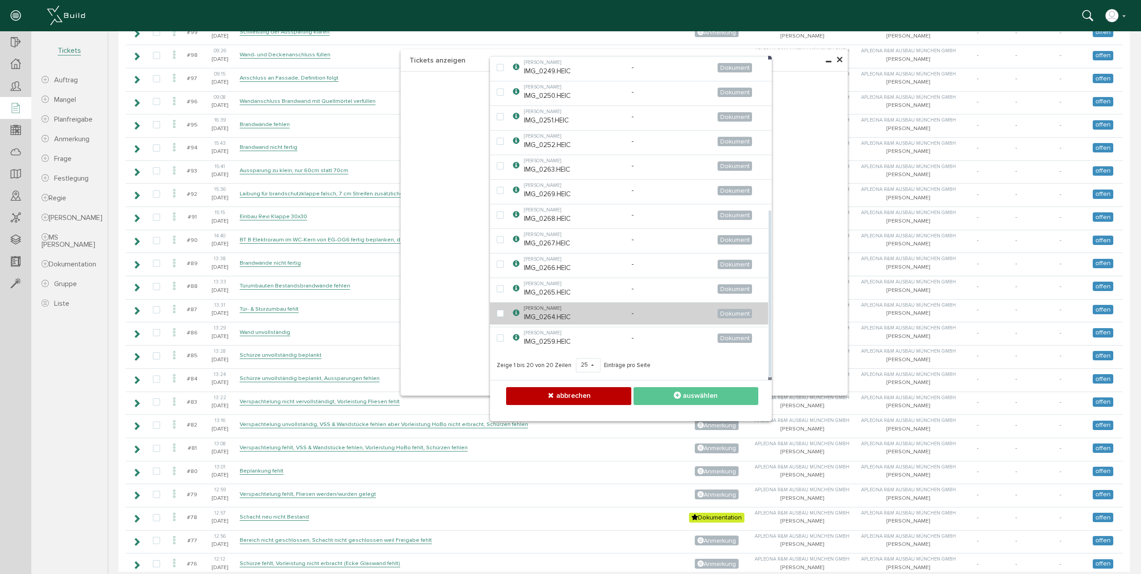
scroll to position [313, 0]
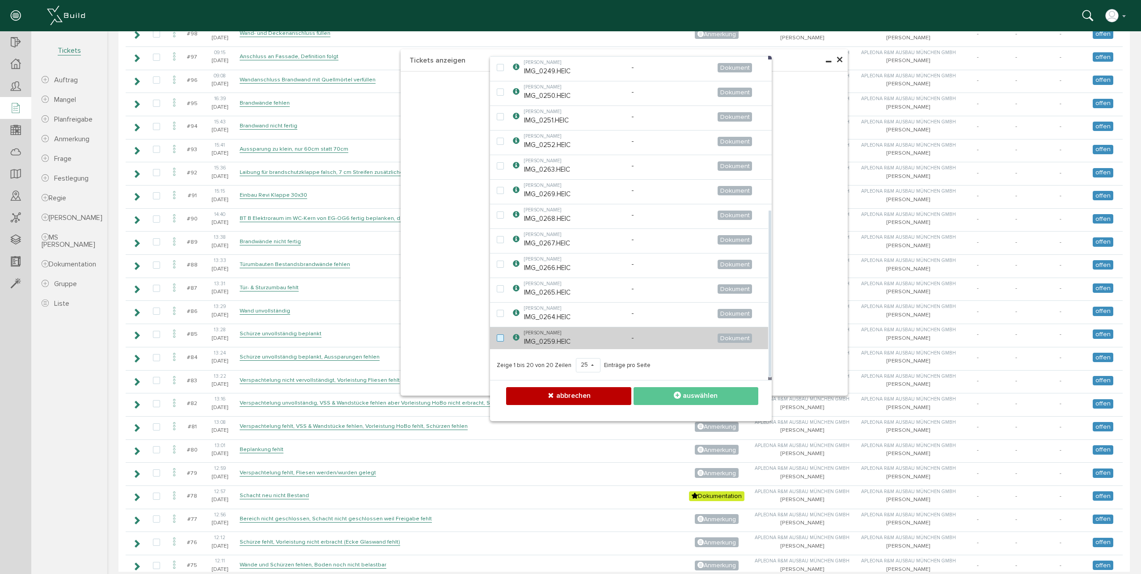
click at [497, 335] on label at bounding box center [502, 338] width 11 height 8
click at [497, 335] on input "checkbox" at bounding box center [500, 337] width 6 height 6
checkbox input "true"
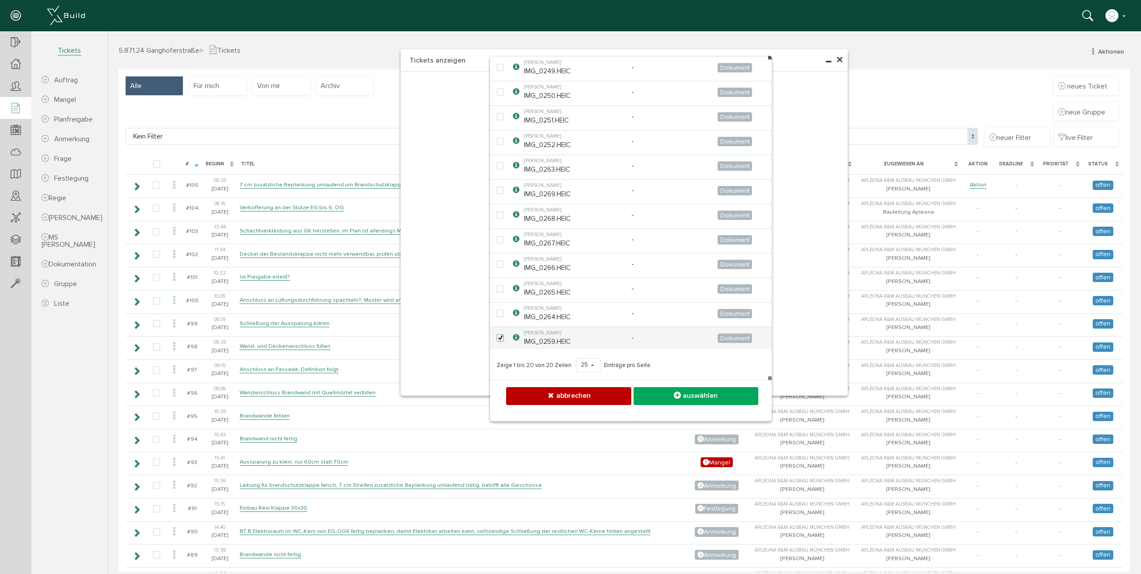
click at [497, 310] on label at bounding box center [502, 314] width 11 height 8
click at [497, 310] on input "checkbox" at bounding box center [500, 313] width 6 height 6
checkbox input "true"
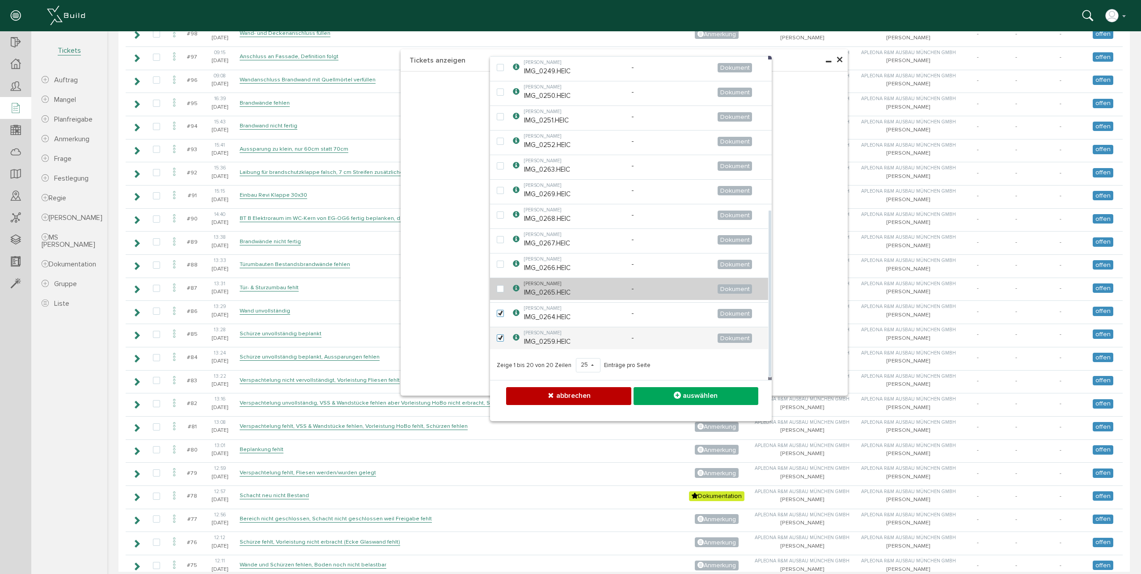
scroll to position [313, 0]
click at [497, 288] on label at bounding box center [502, 289] width 11 height 8
click at [497, 288] on input "checkbox" at bounding box center [500, 288] width 6 height 6
checkbox input "true"
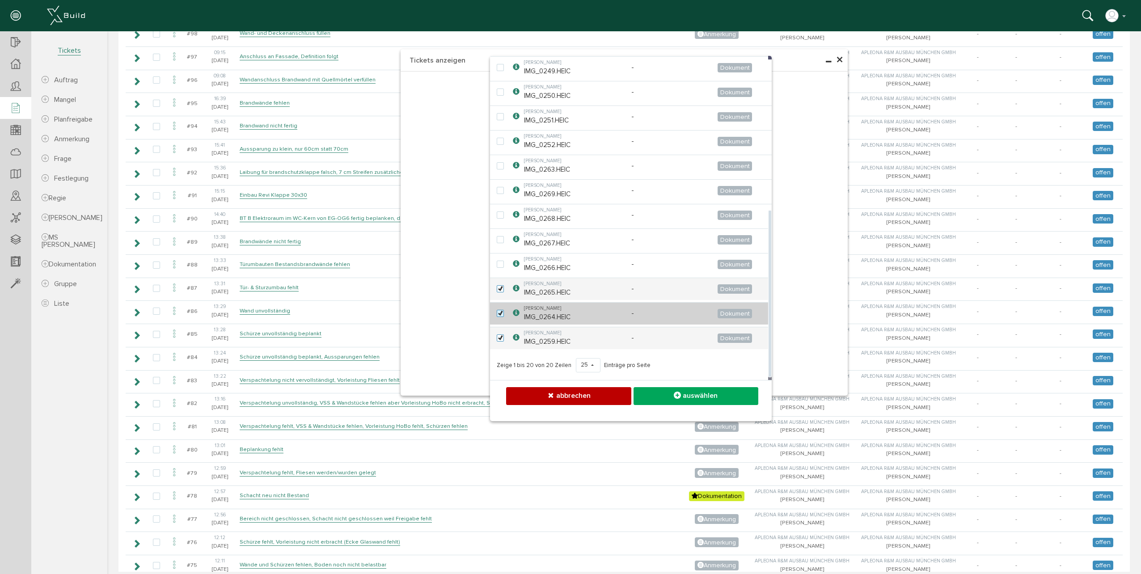
click at [499, 313] on label at bounding box center [502, 314] width 11 height 8
click at [499, 313] on input "checkbox" at bounding box center [500, 313] width 6 height 6
checkbox input "false"
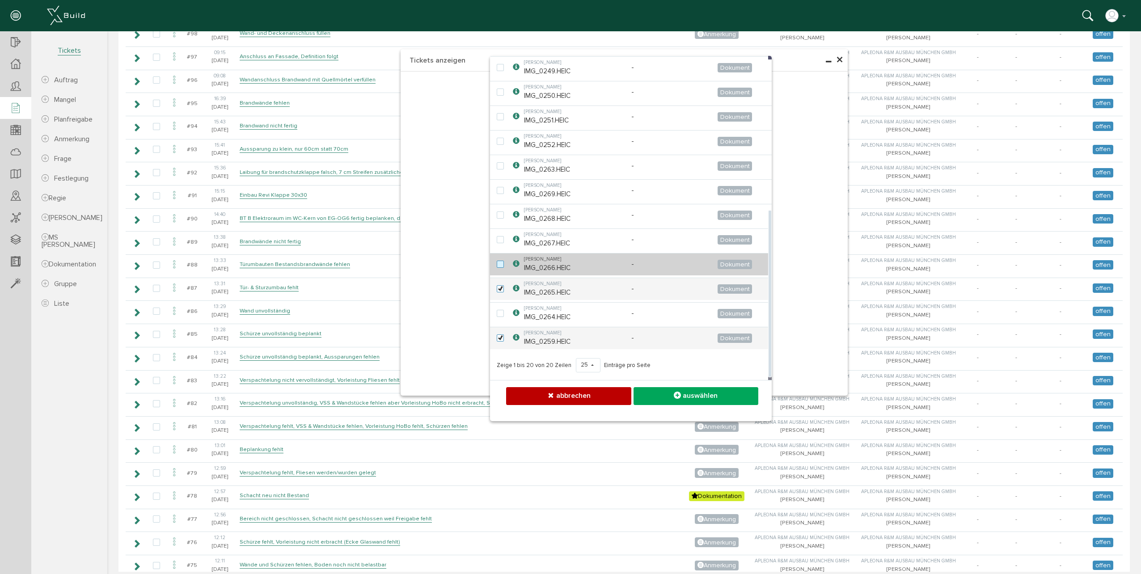
click at [500, 263] on label at bounding box center [502, 265] width 11 height 8
click at [500, 263] on input "checkbox" at bounding box center [500, 264] width 6 height 6
checkbox input "true"
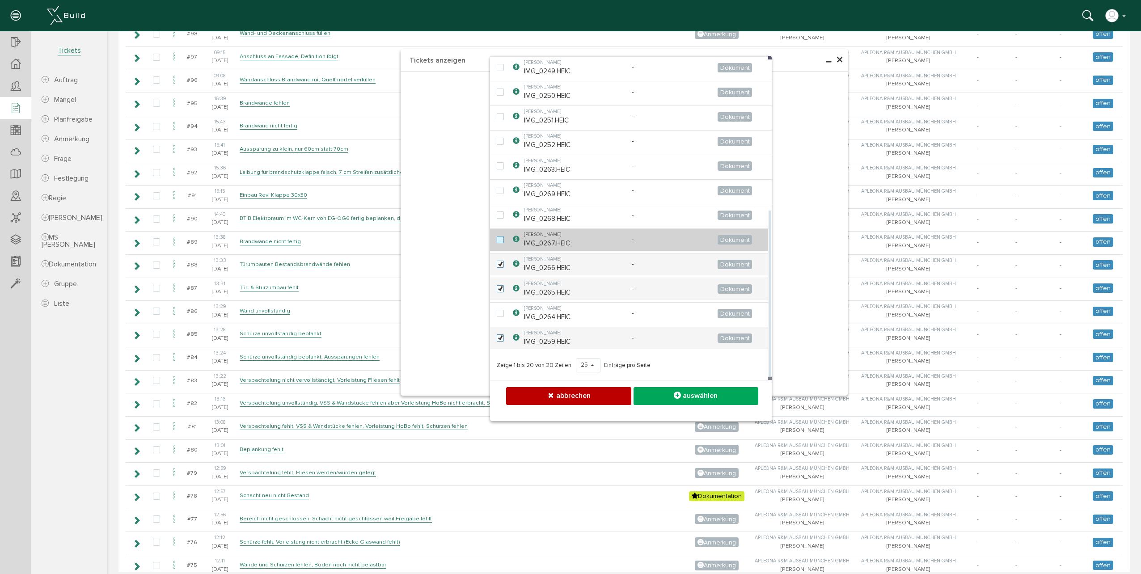
click at [500, 241] on label at bounding box center [502, 240] width 11 height 8
click at [500, 241] on input "checkbox" at bounding box center [500, 239] width 6 height 6
checkbox input "true"
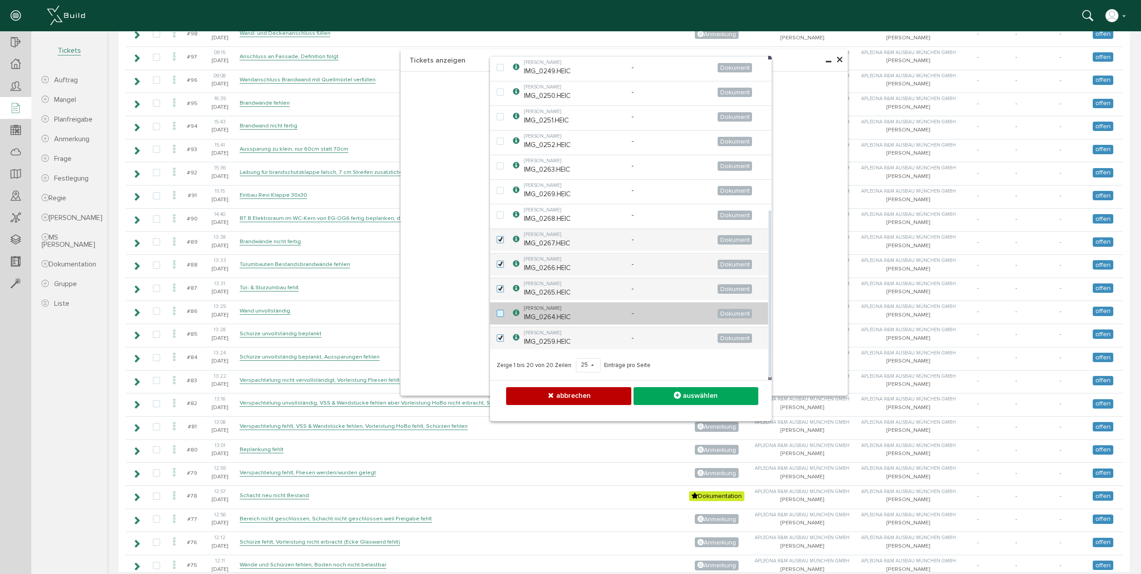
click at [498, 317] on label at bounding box center [502, 314] width 11 height 8
click at [498, 316] on input "checkbox" at bounding box center [500, 313] width 6 height 6
checkbox input "true"
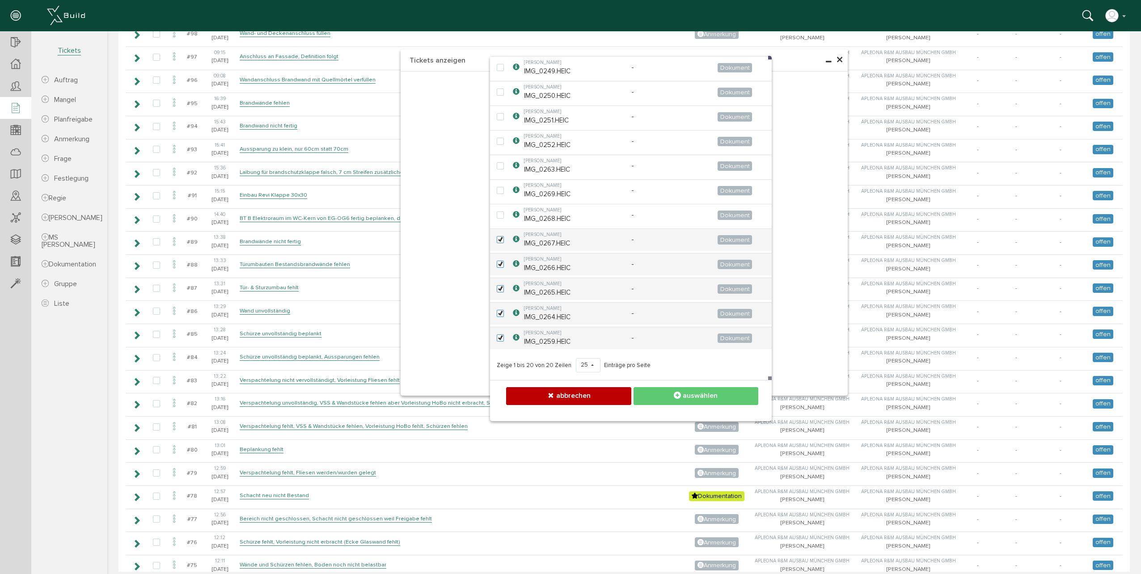
click at [669, 394] on button "auswählen" at bounding box center [696, 395] width 125 height 17
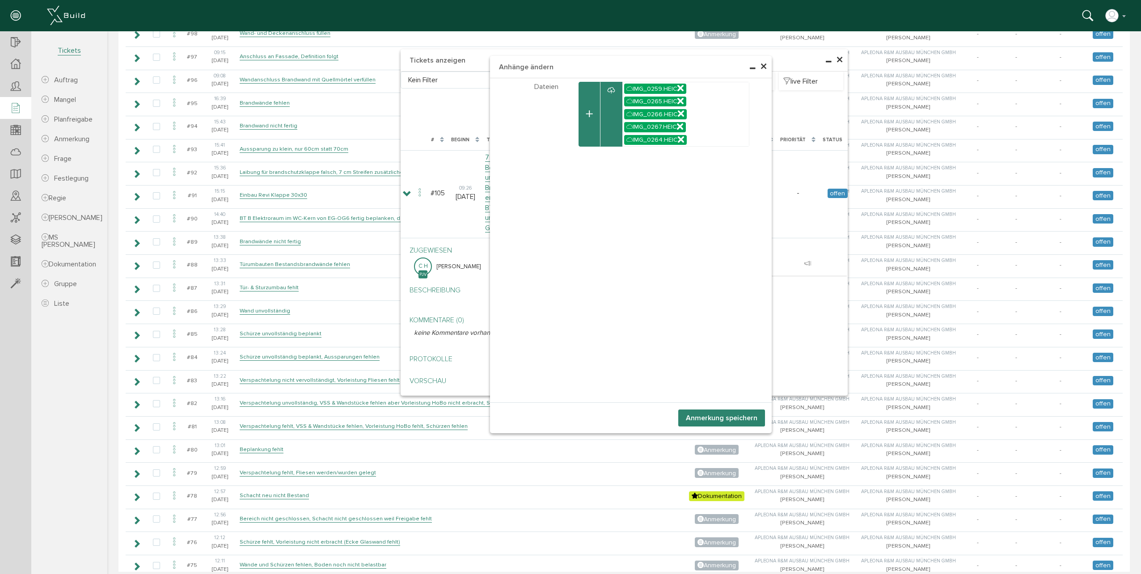
click at [705, 415] on button "Anmerkung speichern" at bounding box center [721, 418] width 87 height 17
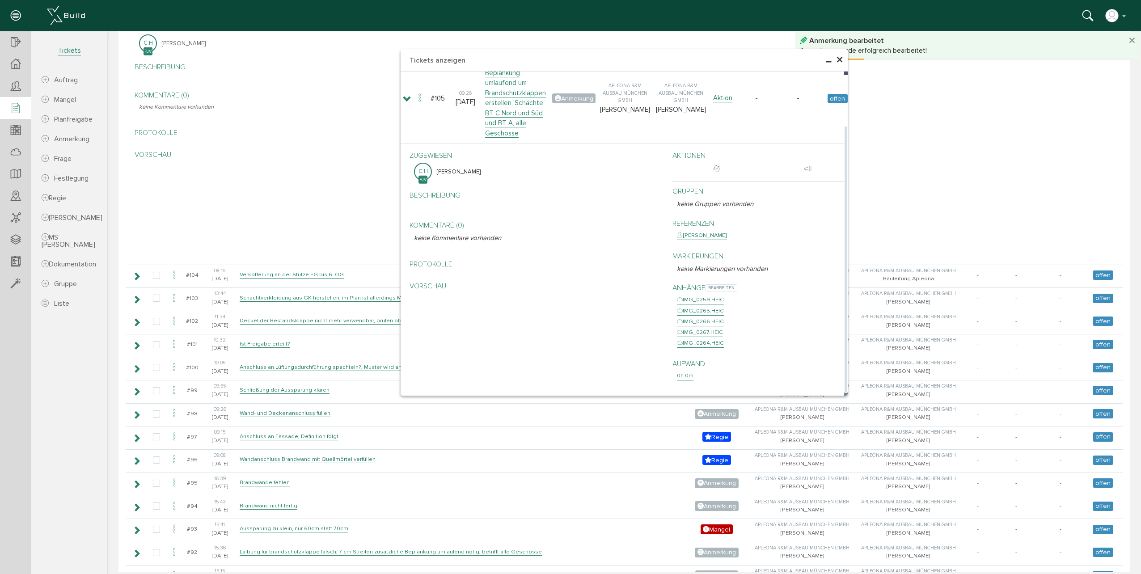
scroll to position [256, 0]
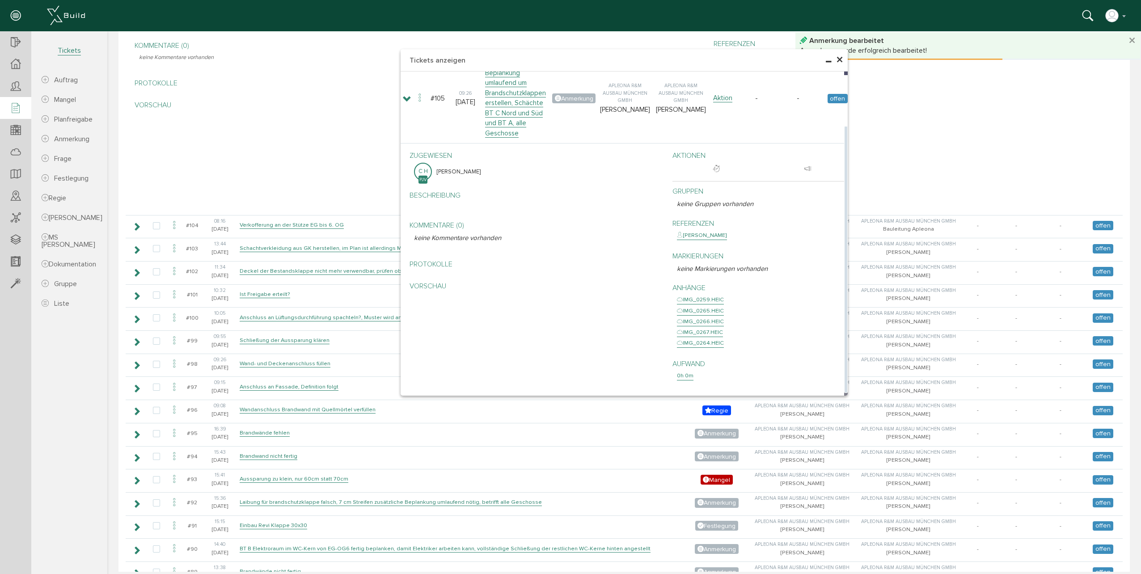
click at [629, 310] on div "zugewiesen C H Carolin Hilk Beschreibung bearbeiten Kommentare (0) bearbeiten k…" at bounding box center [628, 269] width 451 height 246
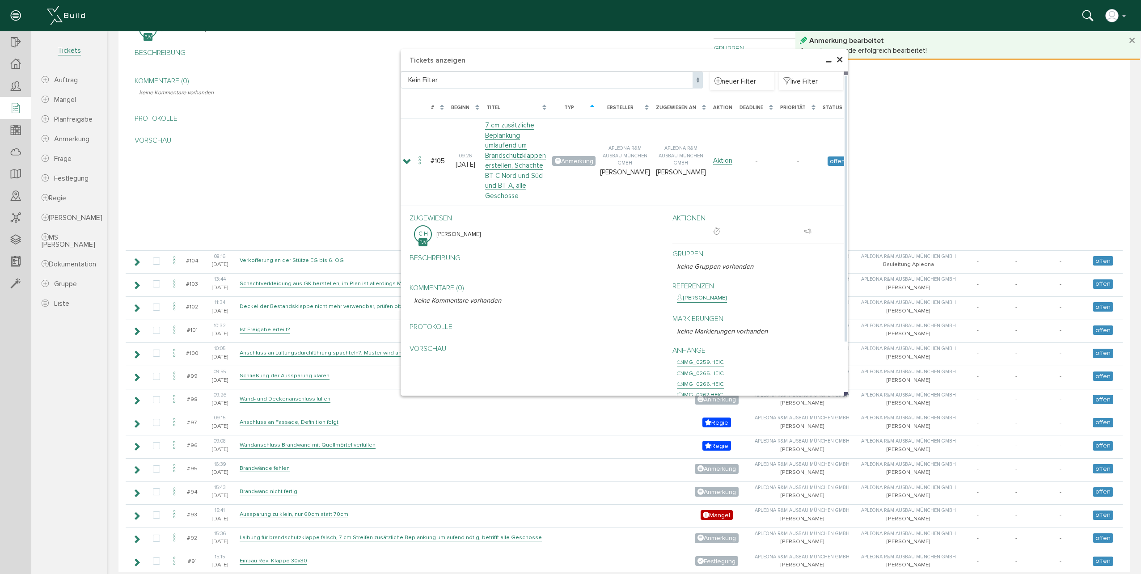
scroll to position [211, 0]
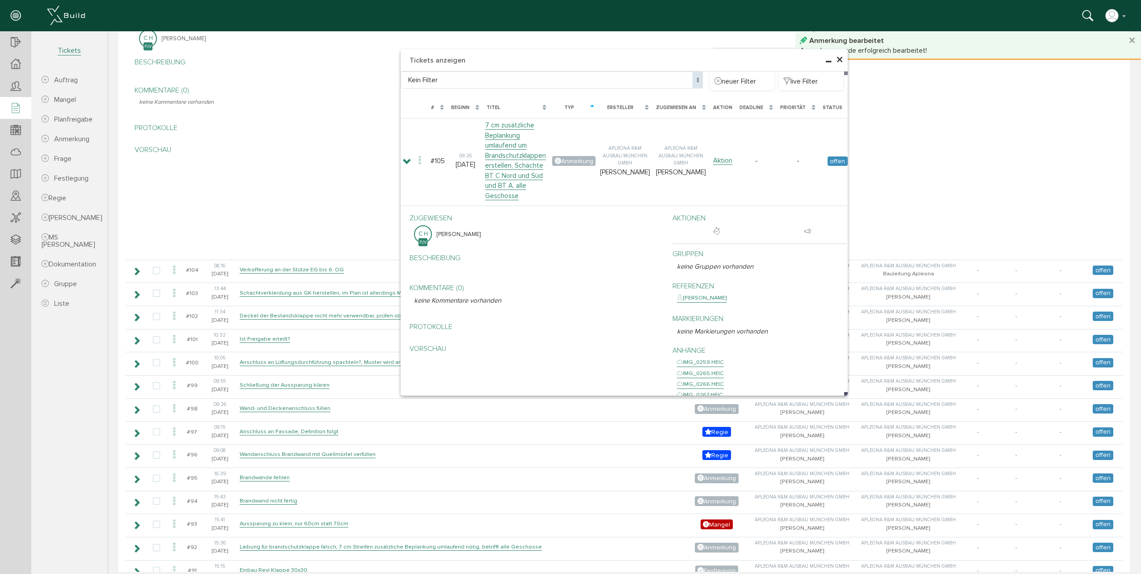
click at [838, 60] on span "×" at bounding box center [839, 59] width 7 height 17
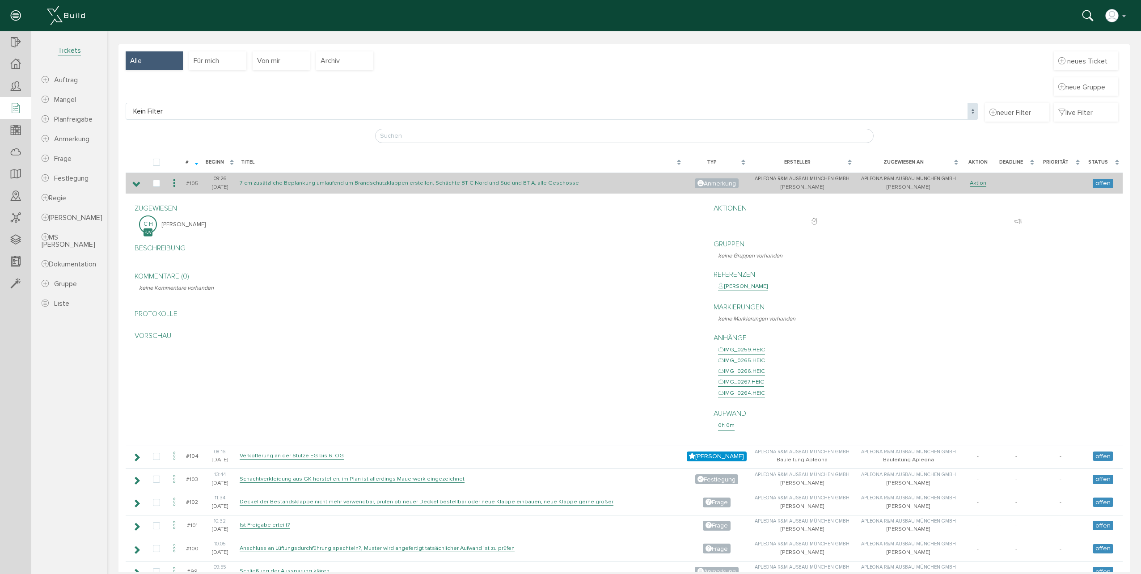
scroll to position [0, 0]
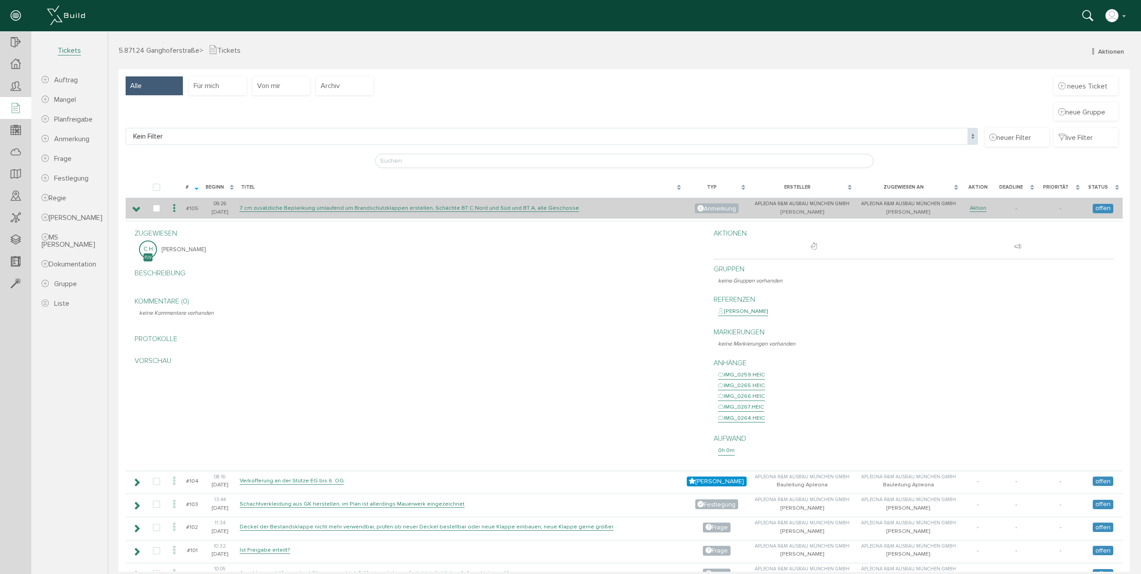
click at [137, 208] on icon at bounding box center [136, 209] width 8 height 7
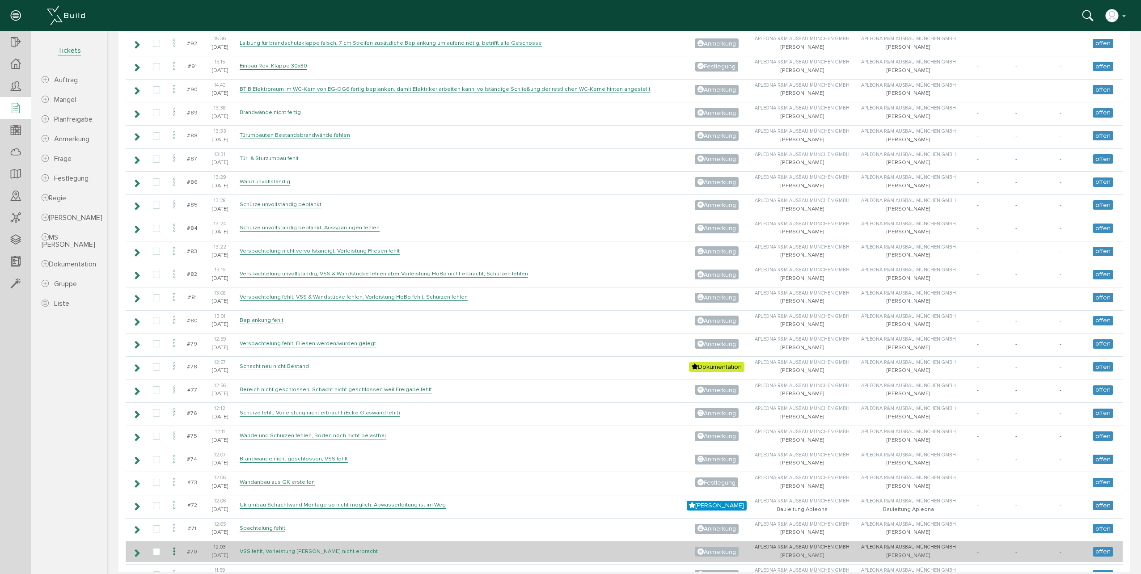
scroll to position [581, 0]
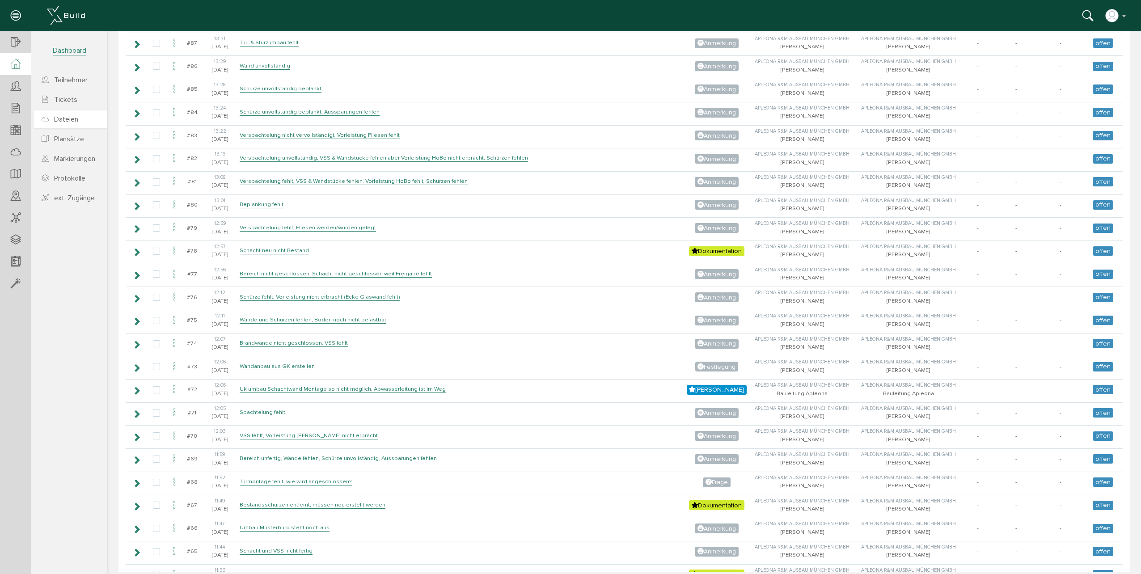
click at [74, 122] on span "Dateien" at bounding box center [66, 119] width 24 height 9
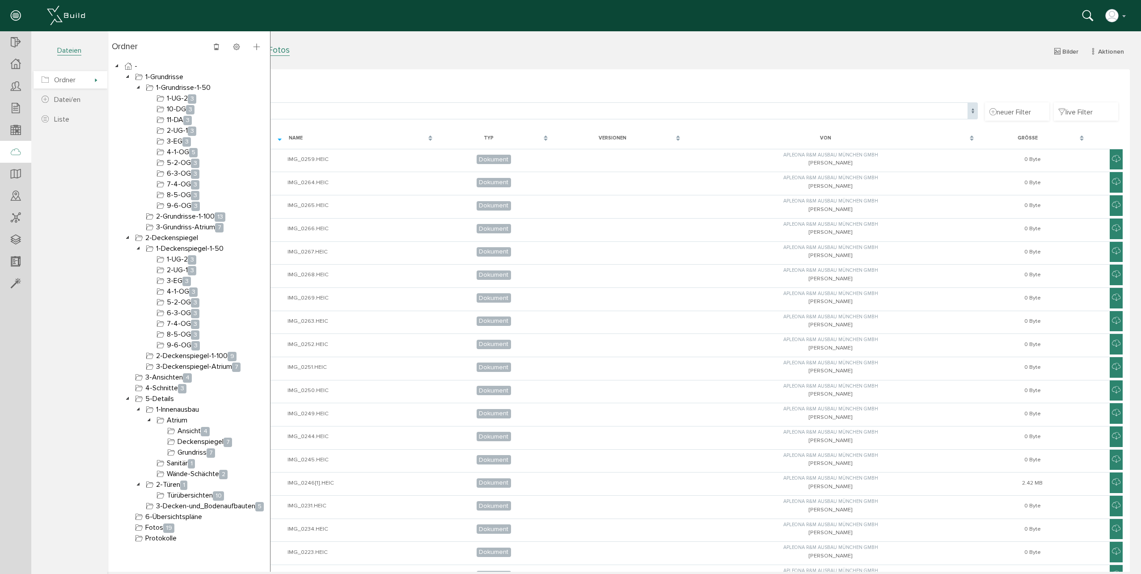
click at [79, 80] on span "Ordner" at bounding box center [71, 79] width 74 height 17
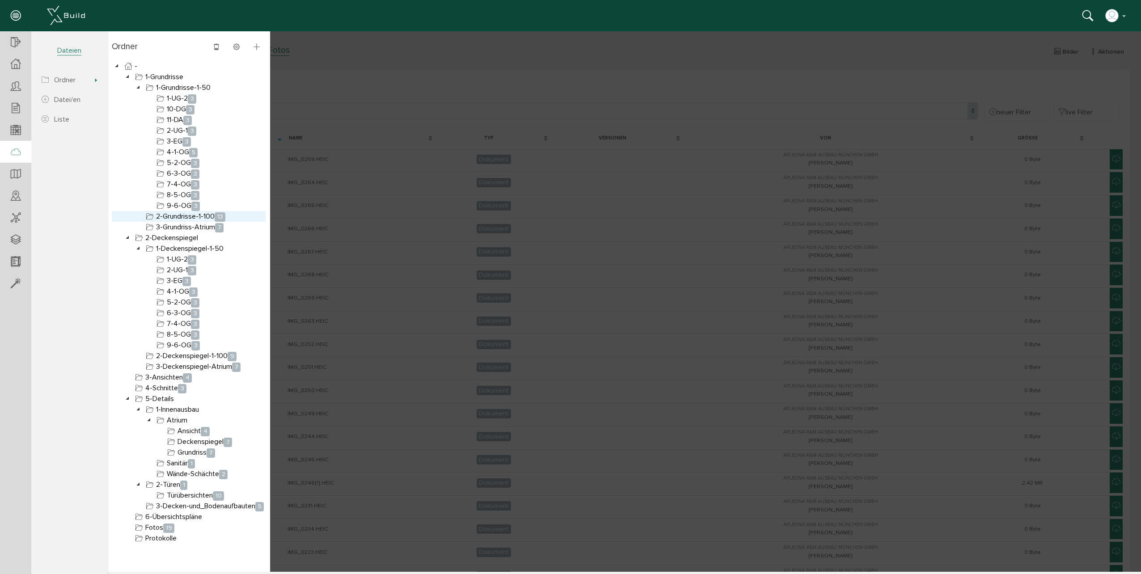
click at [197, 217] on link "2-Grundrisse-1-100 13" at bounding box center [185, 216] width 83 height 11
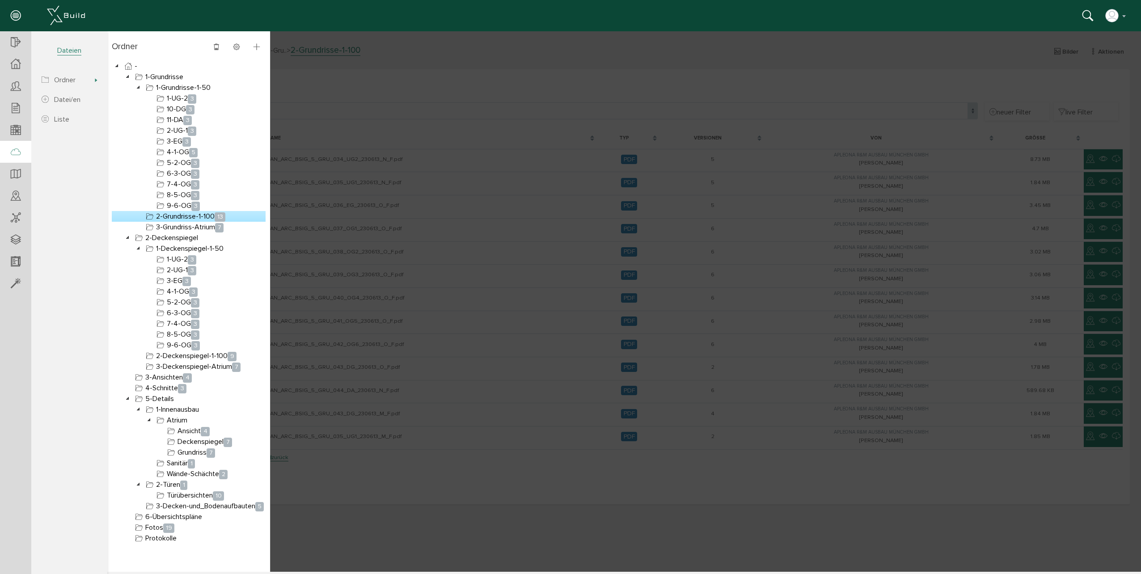
click at [533, 484] on div at bounding box center [624, 301] width 1034 height 541
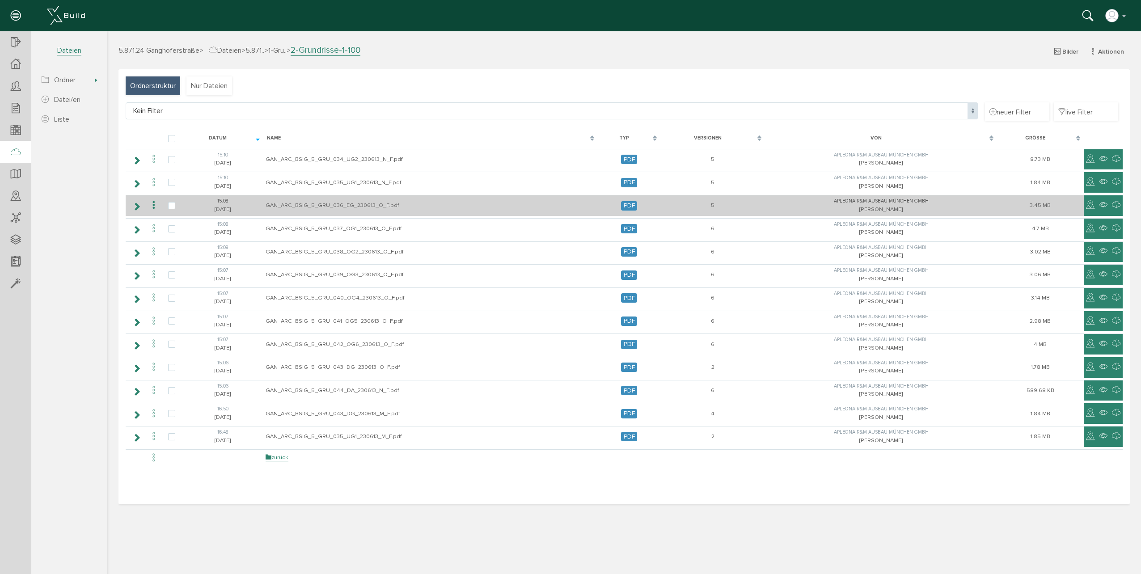
click at [365, 203] on td "GAN_ARC_BSIG_5_GRU_036_EG_230613_O_F.pdf" at bounding box center [430, 205] width 334 height 21
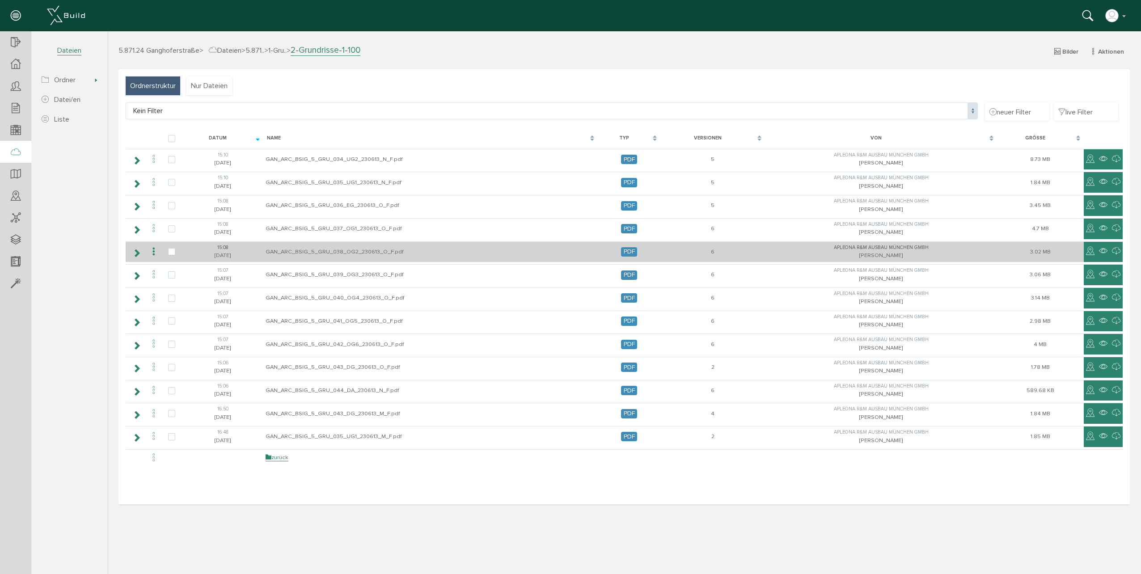
click at [358, 256] on td "GAN_ARC_BSIG_5_GRU_038_OG2_230613_O_F.pdf" at bounding box center [430, 251] width 334 height 21
click at [280, 249] on td "GAN_ARC_BSIG_5_GRU_038_OG2_230613_O_F.pdf" at bounding box center [430, 251] width 334 height 21
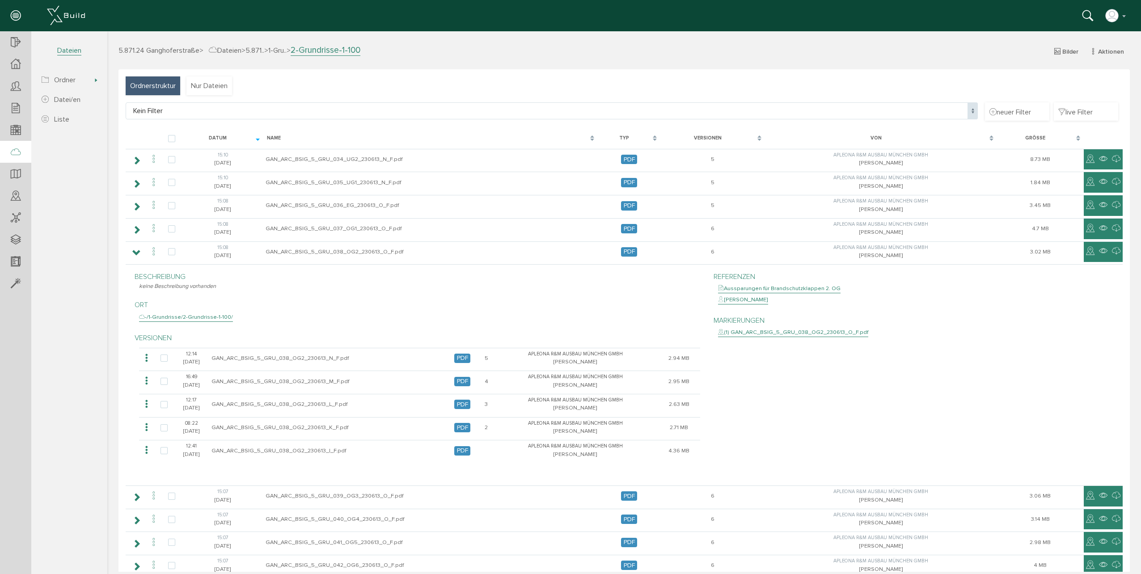
click at [764, 333] on div "(1) GAN_ARC_BSIG_5_GRU_038_OG2_230613_O_F.pdf" at bounding box center [793, 332] width 150 height 9
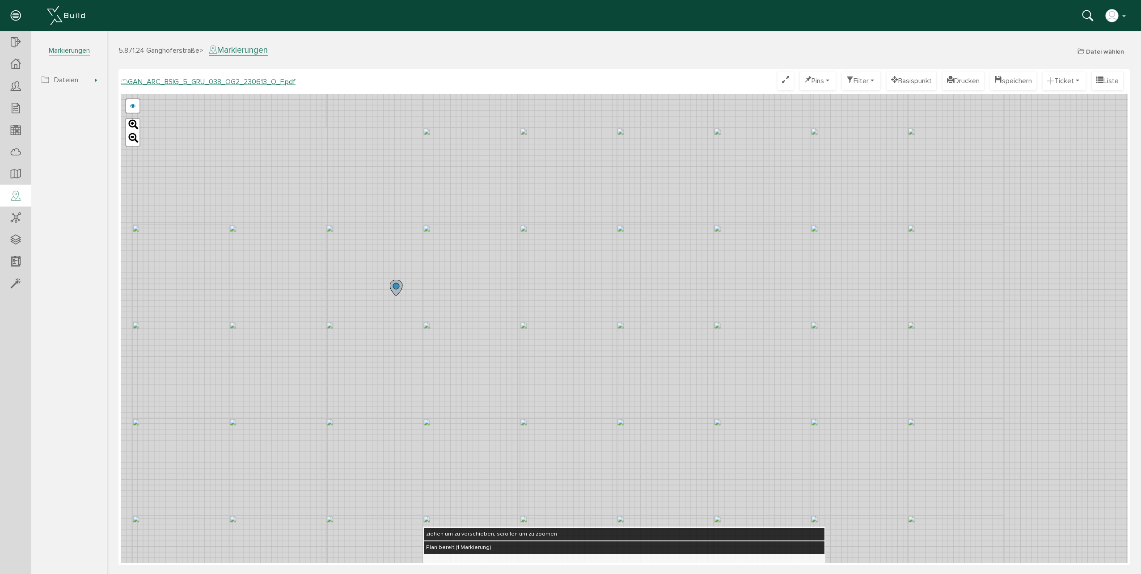
click at [394, 291] on icon at bounding box center [396, 288] width 13 height 16
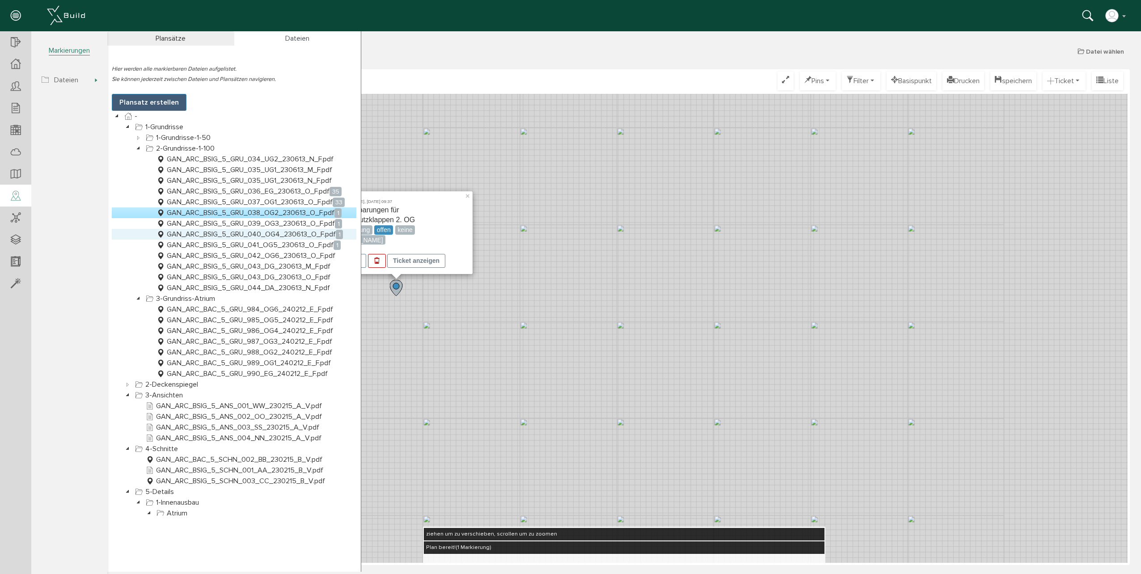
click at [268, 233] on link "GAN_ARC_BSIG_5_GRU_040_OG4_230613_O_F.pdf 1" at bounding box center [250, 234] width 190 height 11
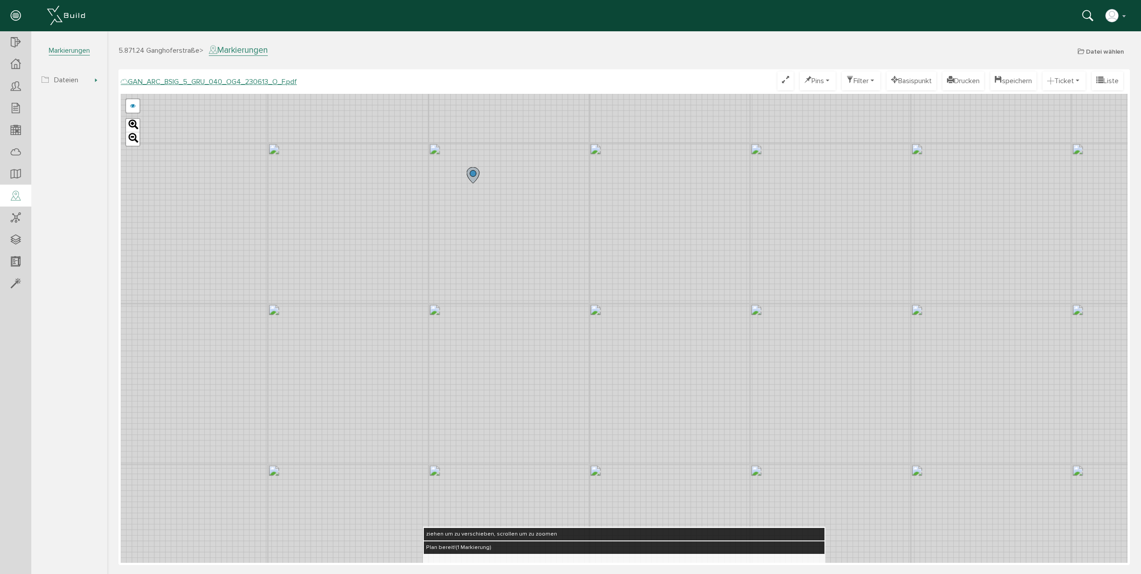
click at [474, 176] on circle at bounding box center [473, 173] width 6 height 6
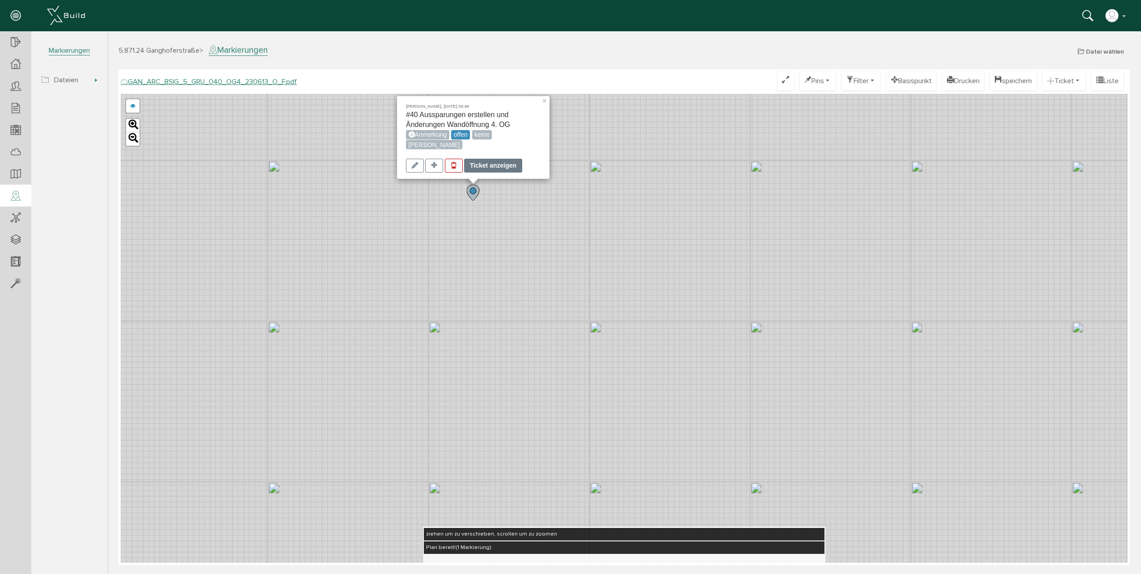
click at [482, 167] on div "Ticket anzeigen" at bounding box center [493, 166] width 58 height 14
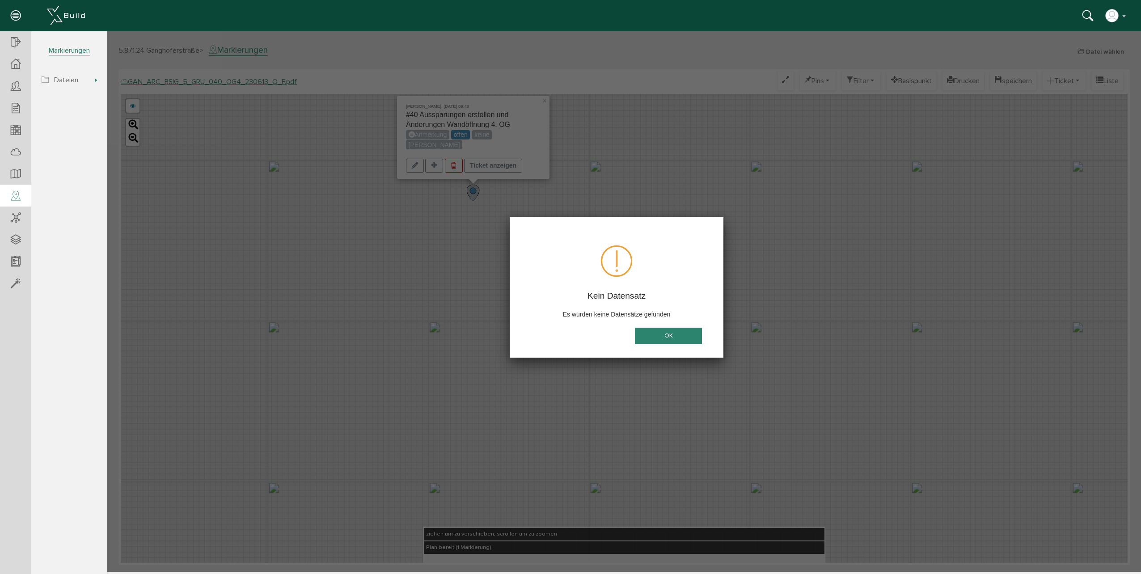
click at [647, 330] on button "OK" at bounding box center [668, 336] width 67 height 17
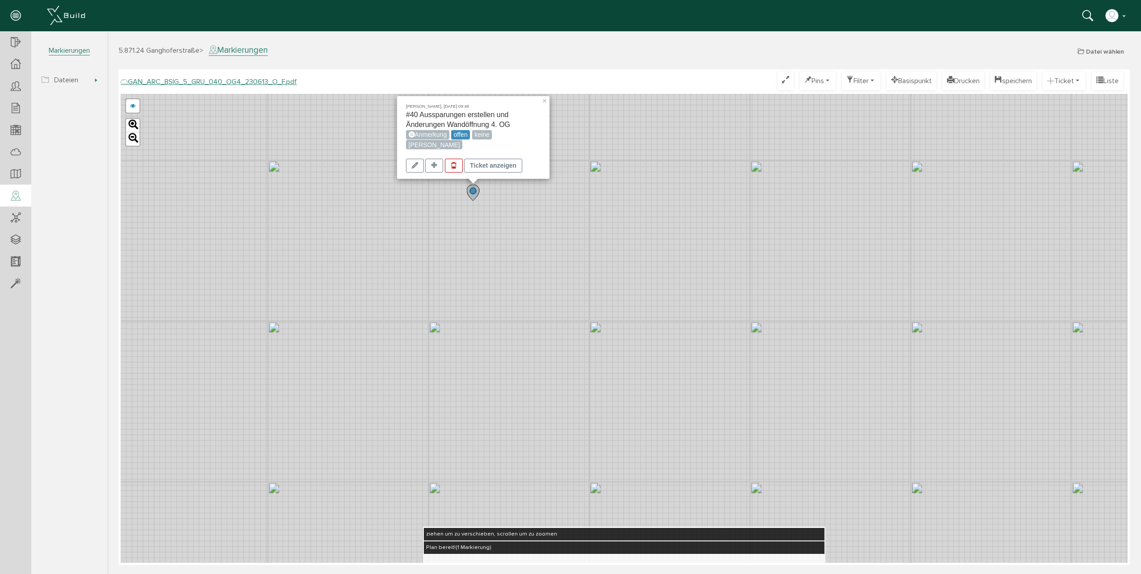
click at [444, 119] on div "Carolin Hilk, 08.09.25 09:48 #40 Aussparungen erstellen und Änderungen Wandöffn…" at bounding box center [473, 125] width 135 height 47
drag, startPoint x: 444, startPoint y: 119, endPoint x: 331, endPoint y: 174, distance: 126.0
click at [331, 174] on div "Carolin Hilk, 08.09.25 09:48 #40 Aussparungen erstellen und Änderungen Wandöffn…" at bounding box center [624, 328] width 1007 height 469
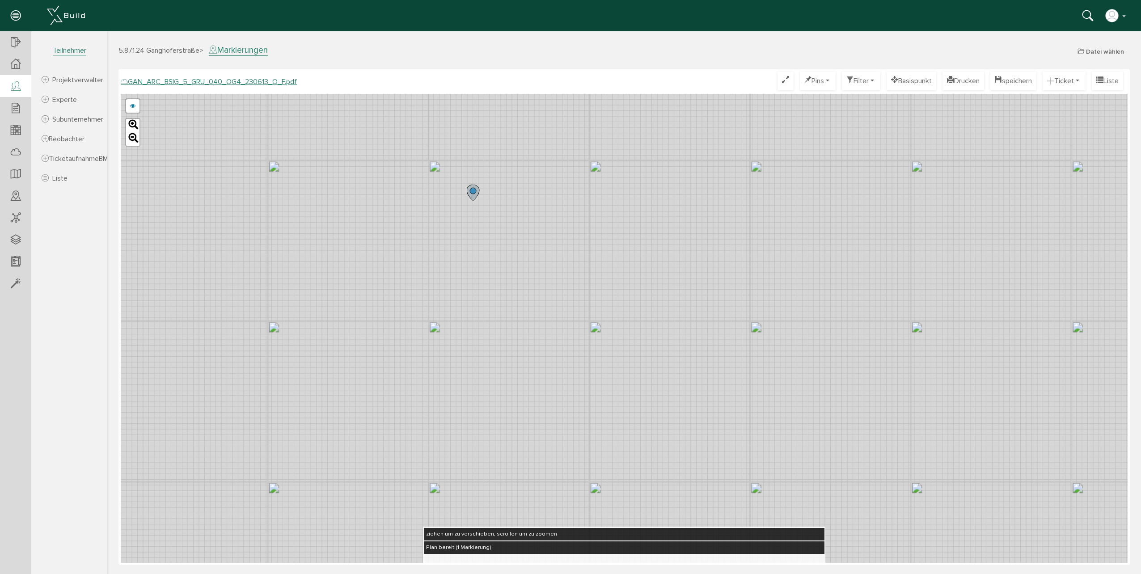
click at [16, 80] on div at bounding box center [15, 86] width 31 height 23
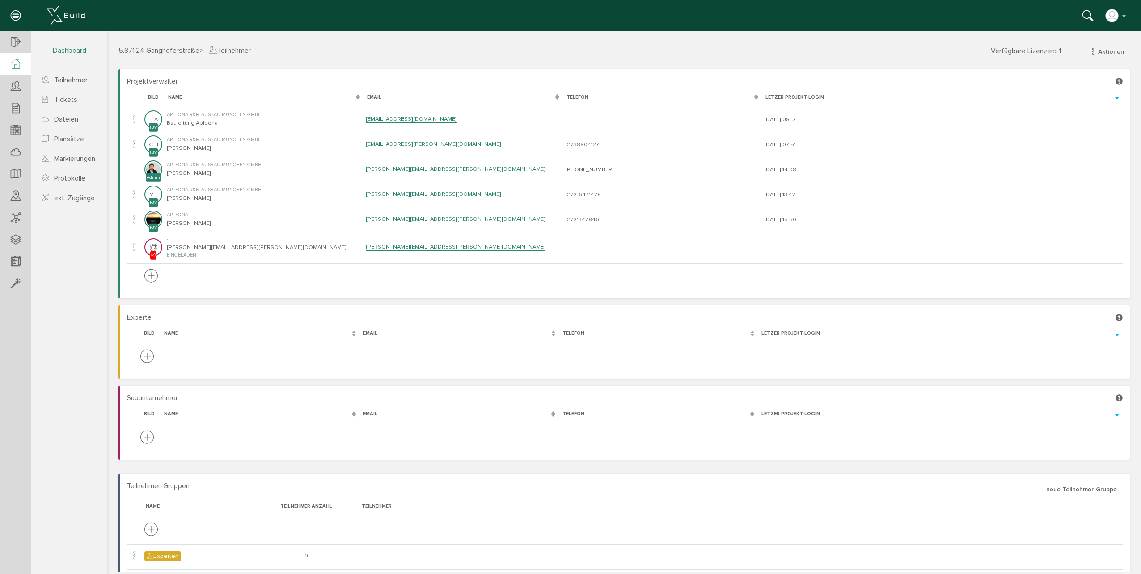
click at [13, 66] on icon at bounding box center [16, 64] width 10 height 10
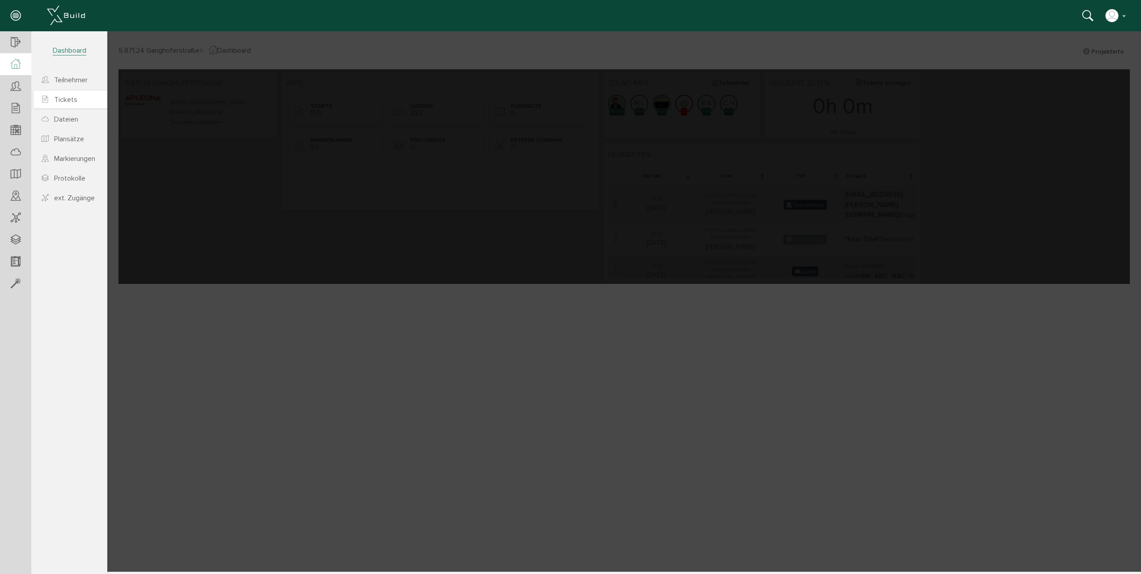
click at [78, 99] on link "Tickets" at bounding box center [71, 99] width 74 height 17
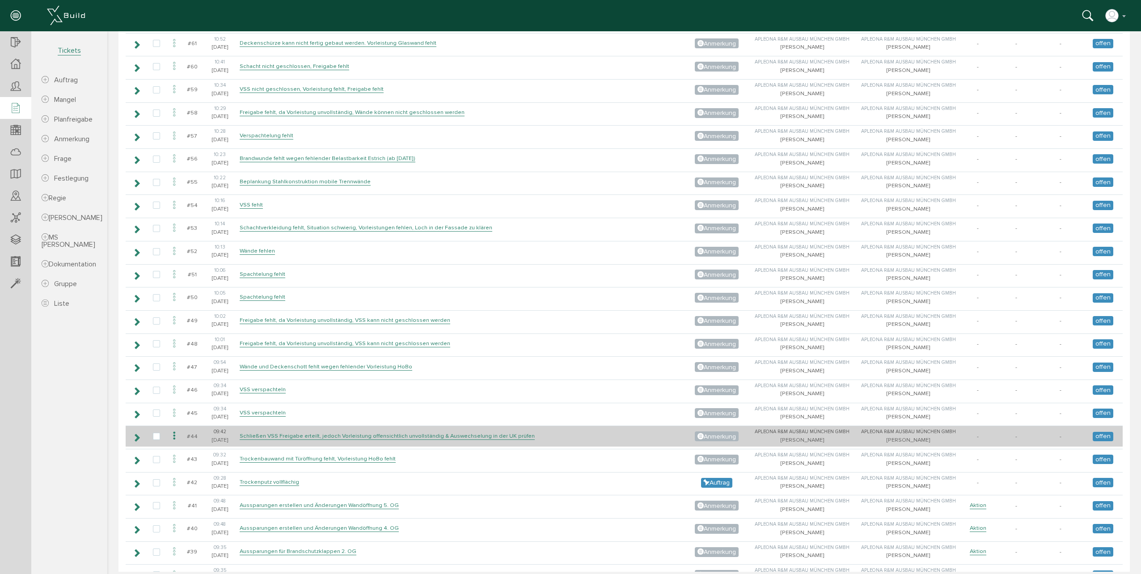
scroll to position [1163, 0]
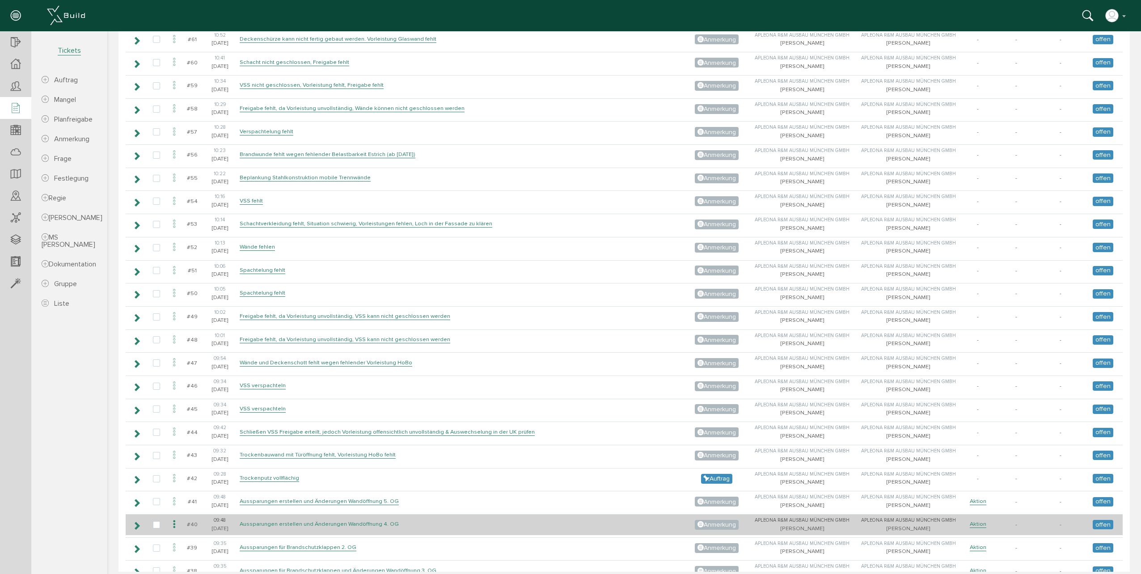
click at [260, 523] on link "Aussparungen erstellen und Änderungen Wandöffnung 4. OG" at bounding box center [319, 525] width 159 height 8
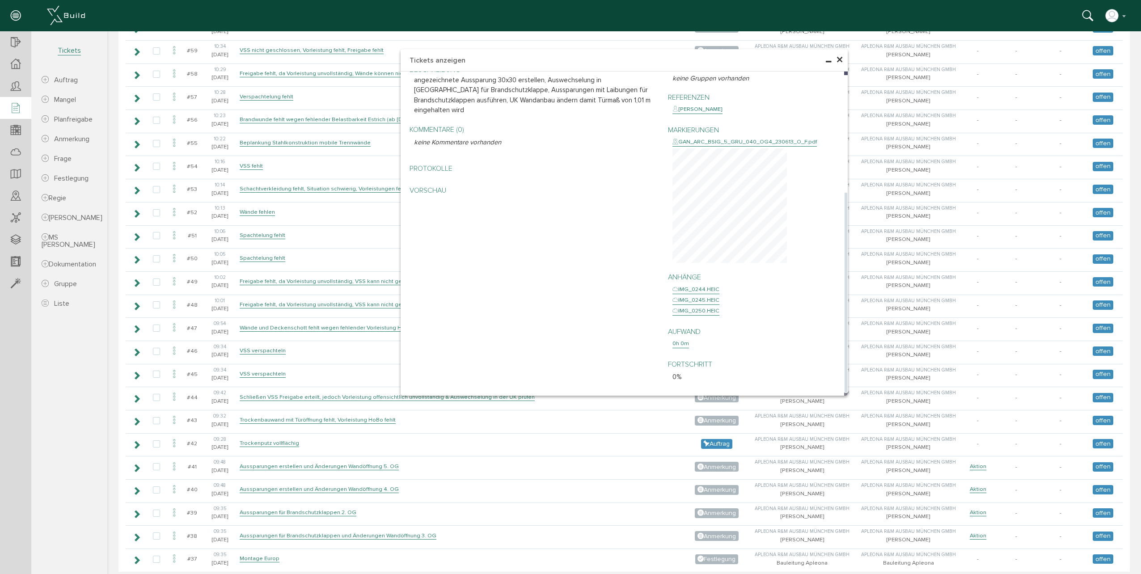
scroll to position [1207, 0]
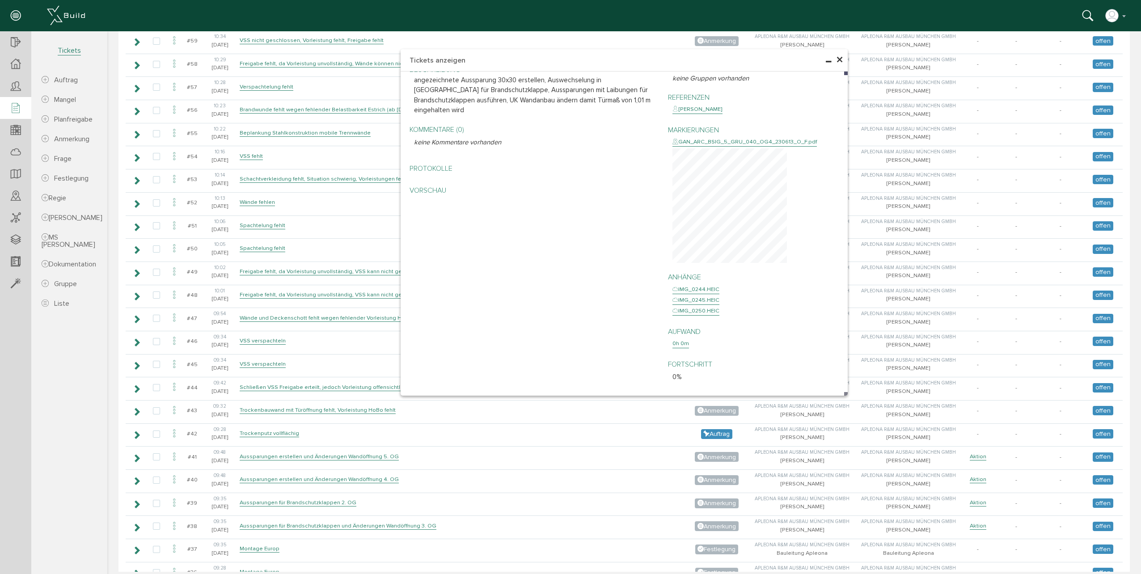
click at [64, 411] on section "5.871.24 Ganghoferstraße Übersicht Teilnehmer Teilnehmer öffnen neuer Teilnehme…" at bounding box center [53, 293] width 107 height 525
drag, startPoint x: 83, startPoint y: 434, endPoint x: 103, endPoint y: 428, distance: 21.6
click at [84, 434] on section "5.871.24 Ganghoferstraße Übersicht Teilnehmer Teilnehmer öffnen neuer Teilnehme…" at bounding box center [53, 293] width 107 height 525
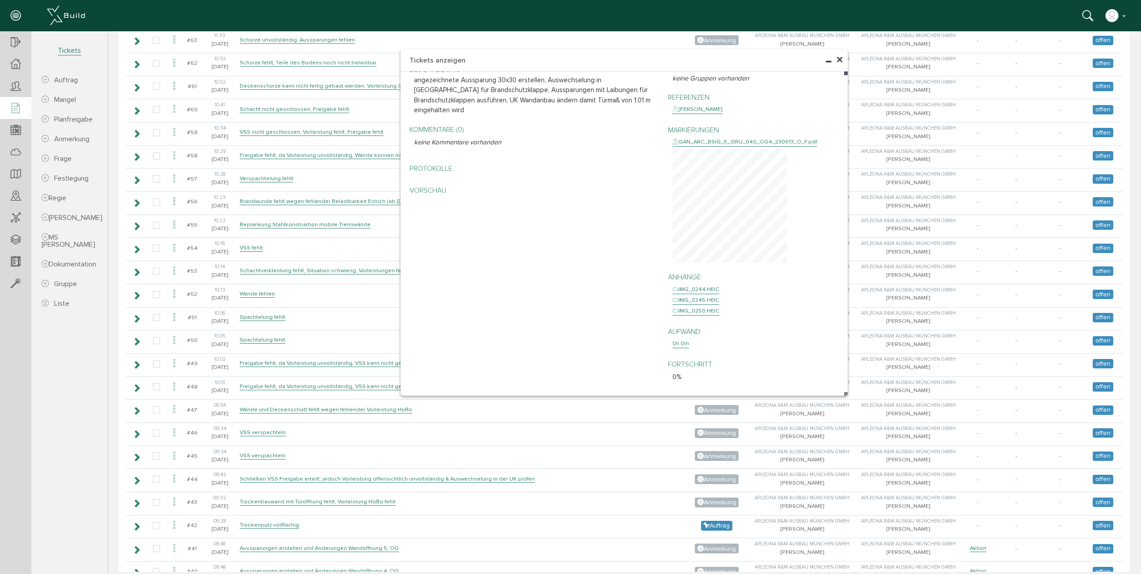
scroll to position [1118, 0]
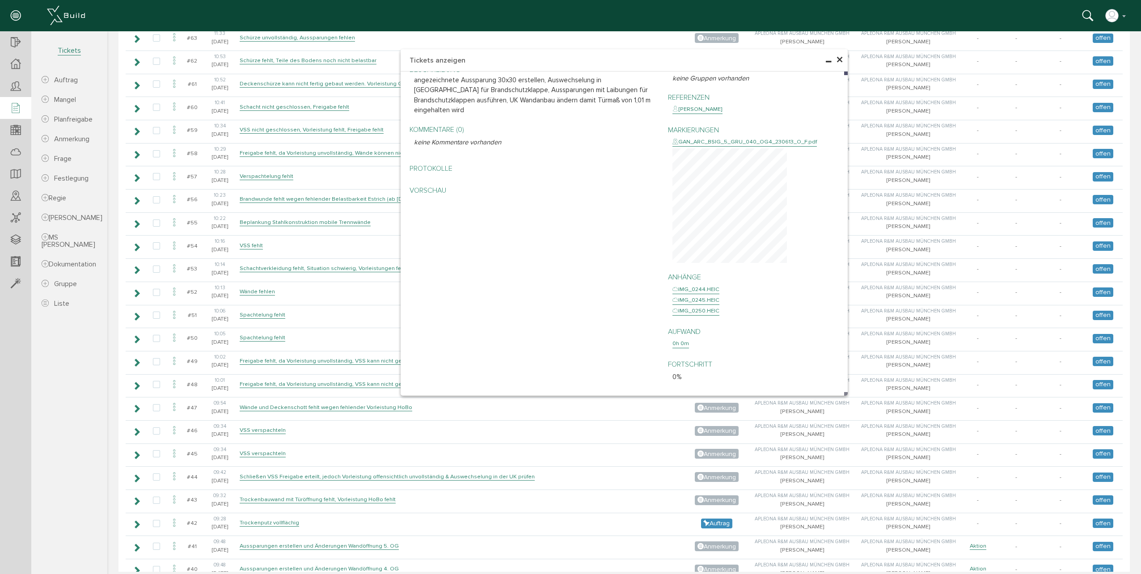
drag, startPoint x: 836, startPoint y: 60, endPoint x: 828, endPoint y: 65, distance: 9.3
click at [836, 59] on span "×" at bounding box center [839, 59] width 7 height 17
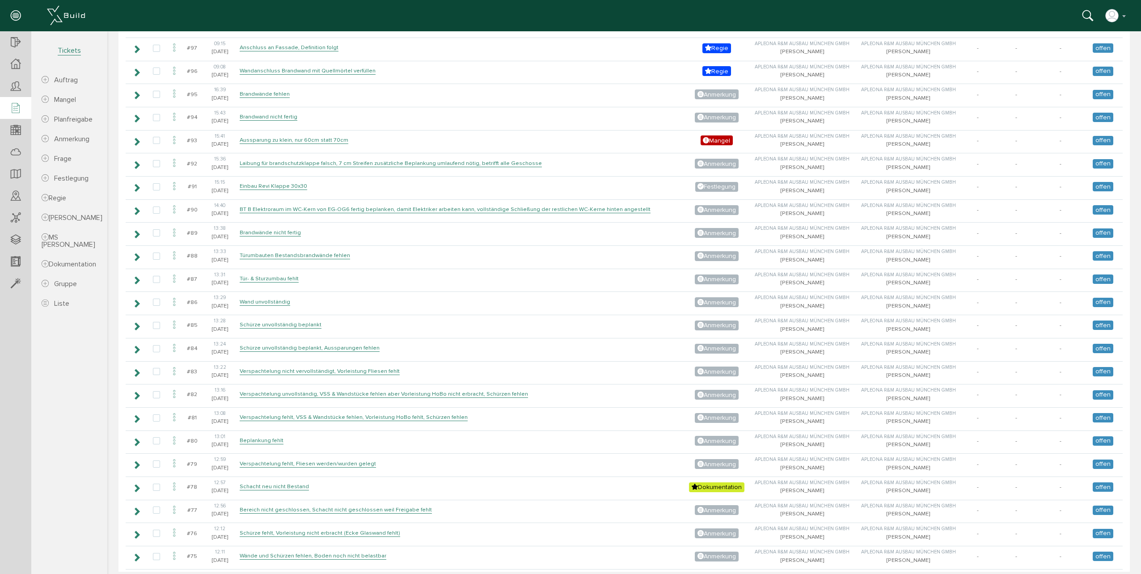
scroll to position [313, 0]
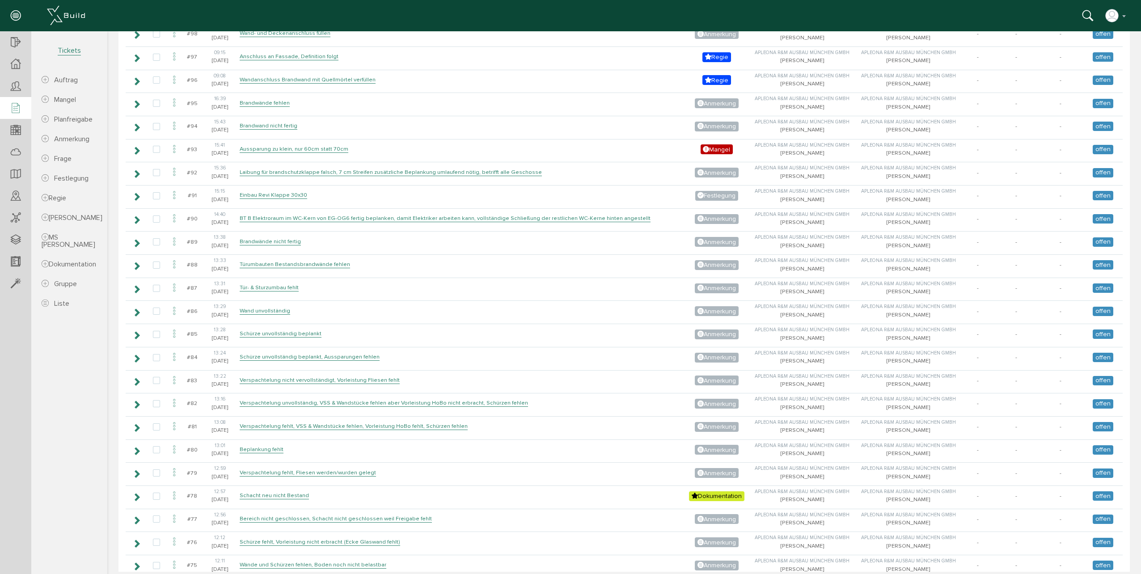
click at [439, 212] on td "BT B Elektroraum im WC-Kern von EG-OG6 fertig beplanken, damit Elektriker arbei…" at bounding box center [460, 218] width 447 height 21
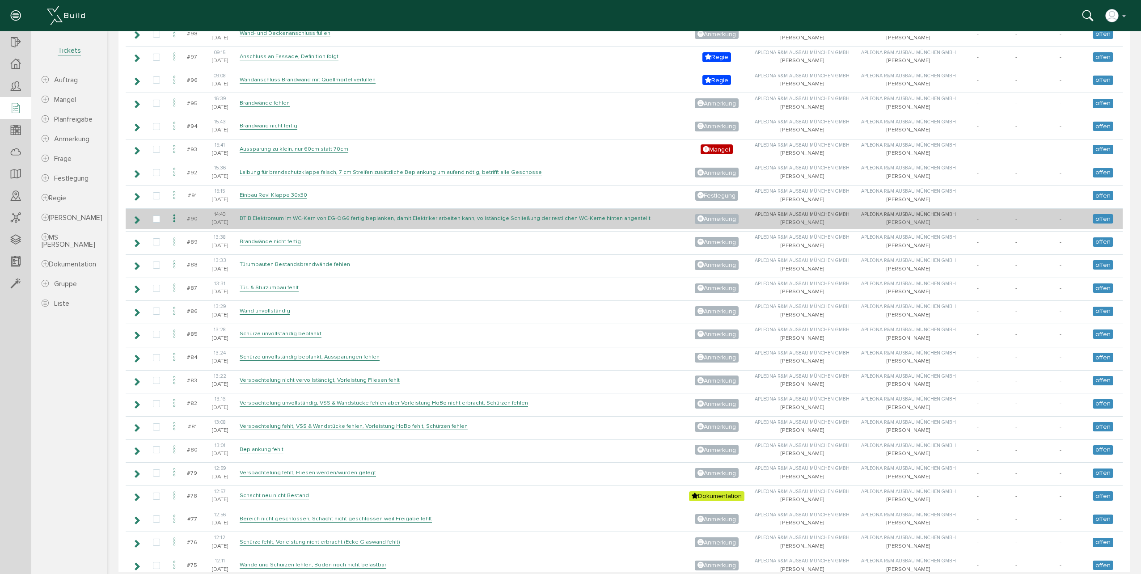
click at [434, 219] on link "BT B Elektroraum im WC-Kern von EG-OG6 fertig beplanken, damit Elektriker arbei…" at bounding box center [445, 219] width 411 height 8
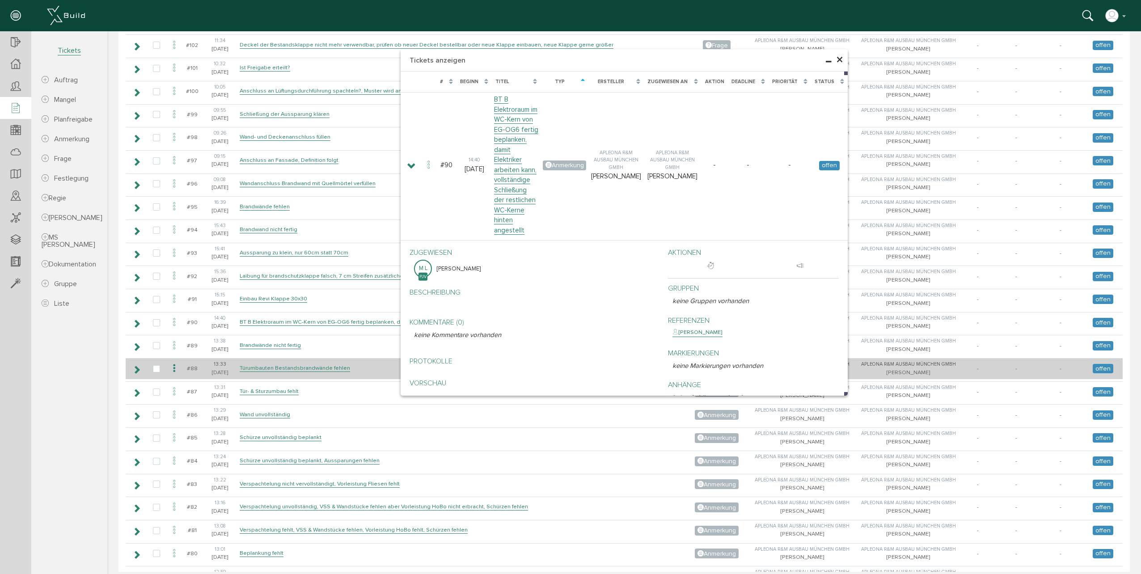
scroll to position [179, 0]
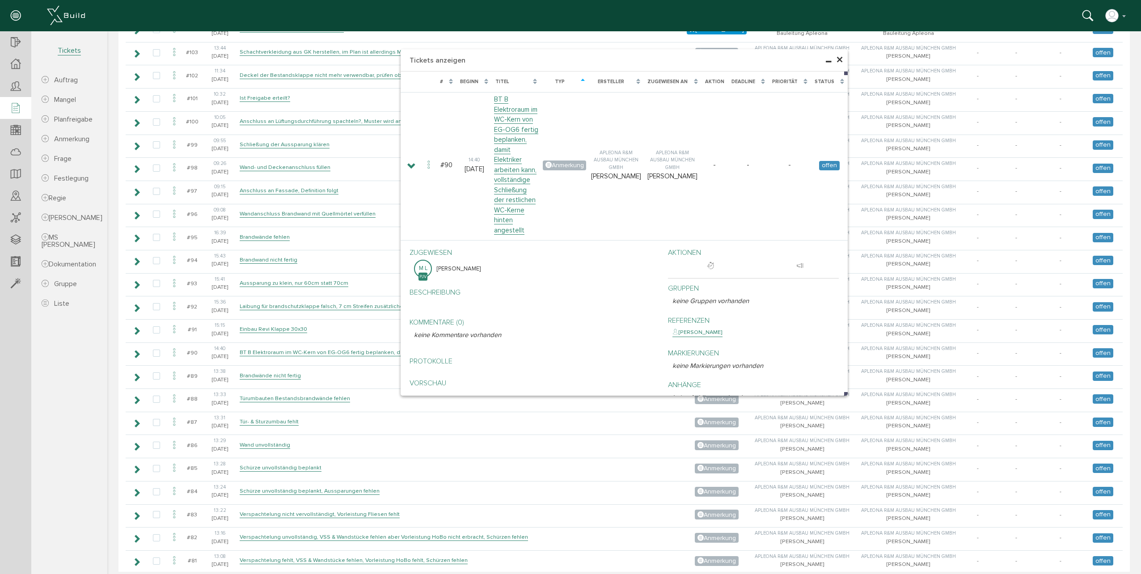
click at [78, 405] on section "5.871.24 Ganghoferstraße Übersicht Teilnehmer Teilnehmer öffnen neuer Teilnehme…" at bounding box center [53, 293] width 107 height 525
click at [838, 62] on span "×" at bounding box center [839, 59] width 7 height 17
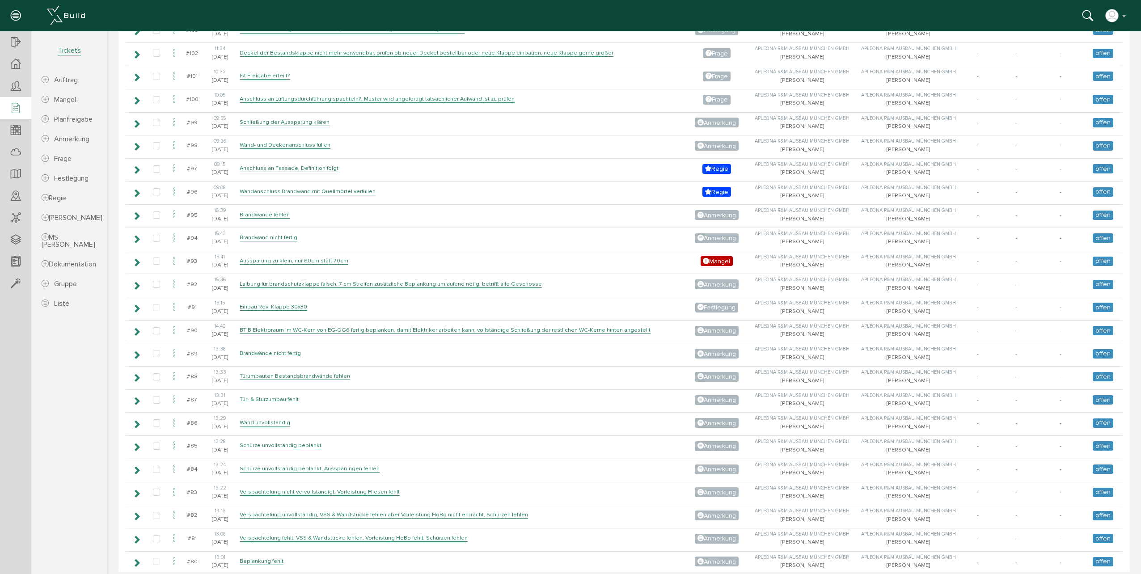
scroll to position [0, 0]
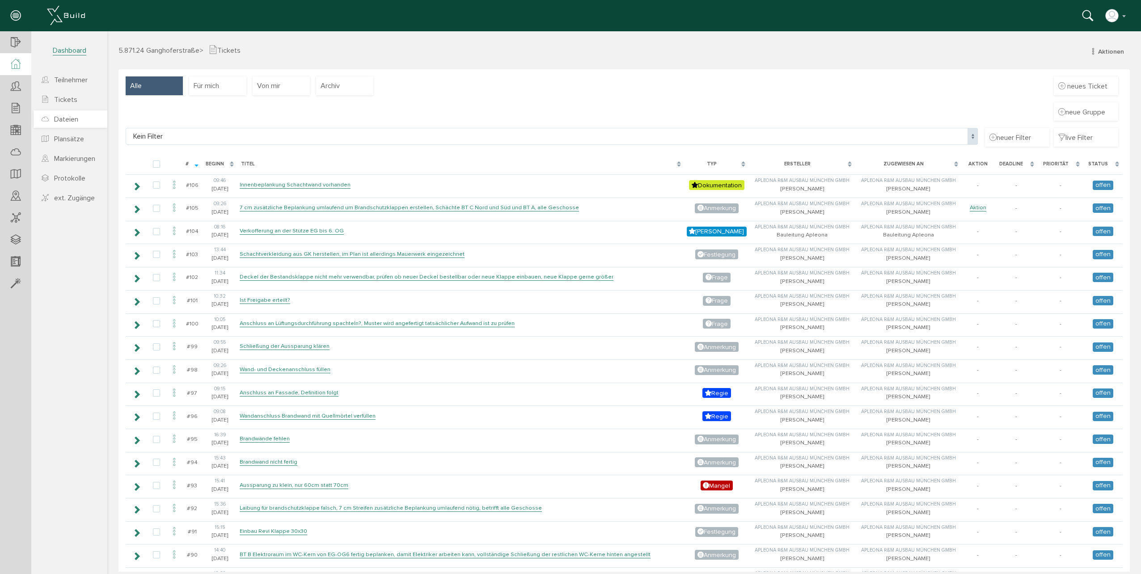
click at [80, 127] on link "Dateien" at bounding box center [71, 118] width 74 height 17
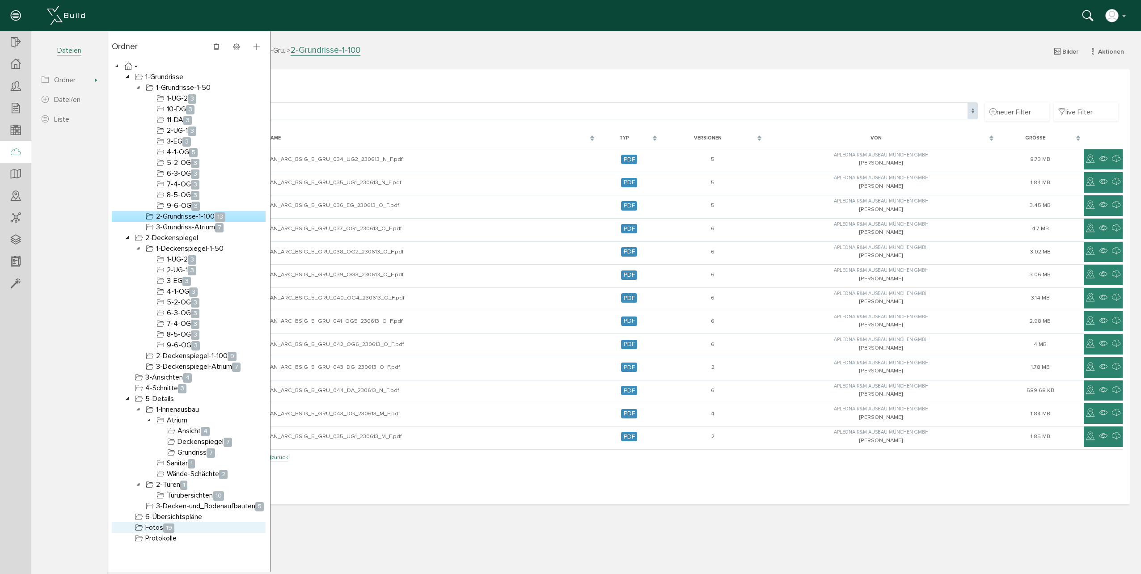
click at [168, 525] on span "19" at bounding box center [168, 528] width 11 height 9
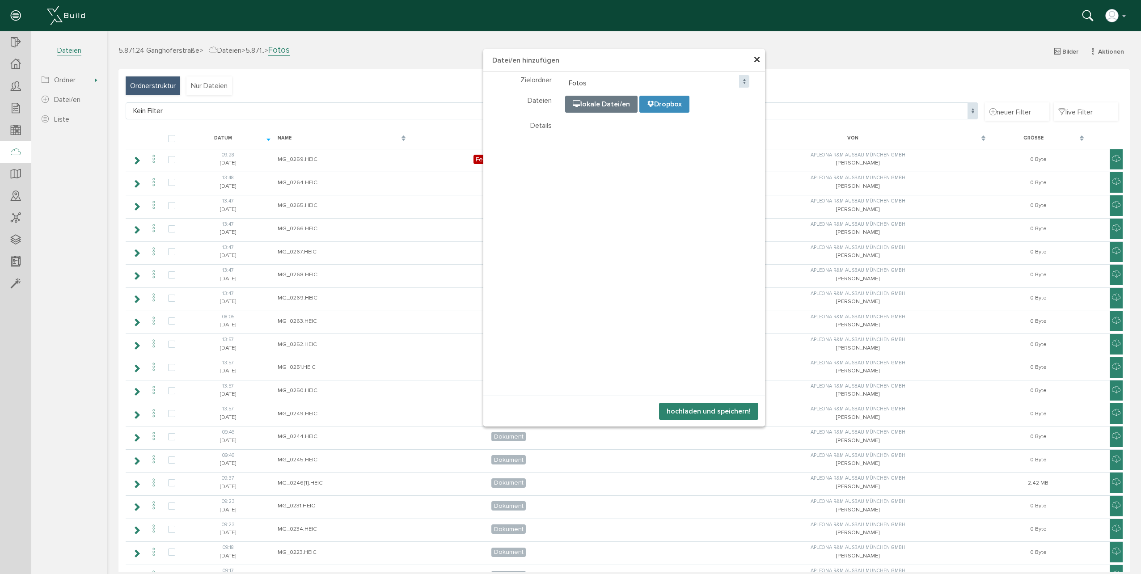
select select "D-68be82e1ab3e54_42199188"
click at [695, 412] on button "hochladen und speichern!" at bounding box center [708, 411] width 99 height 17
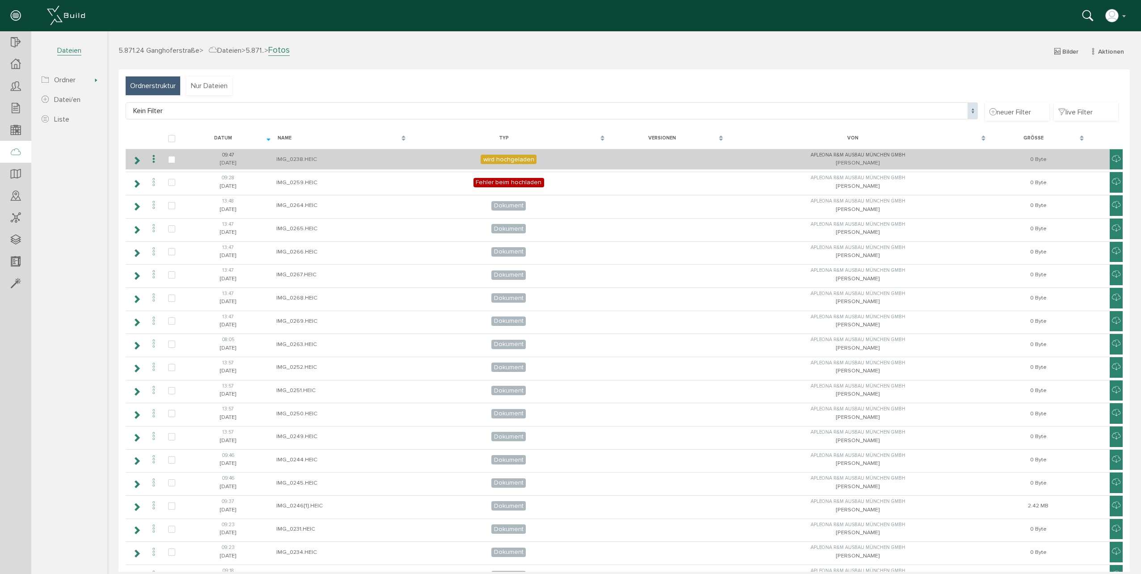
click at [134, 159] on icon at bounding box center [136, 160] width 8 height 7
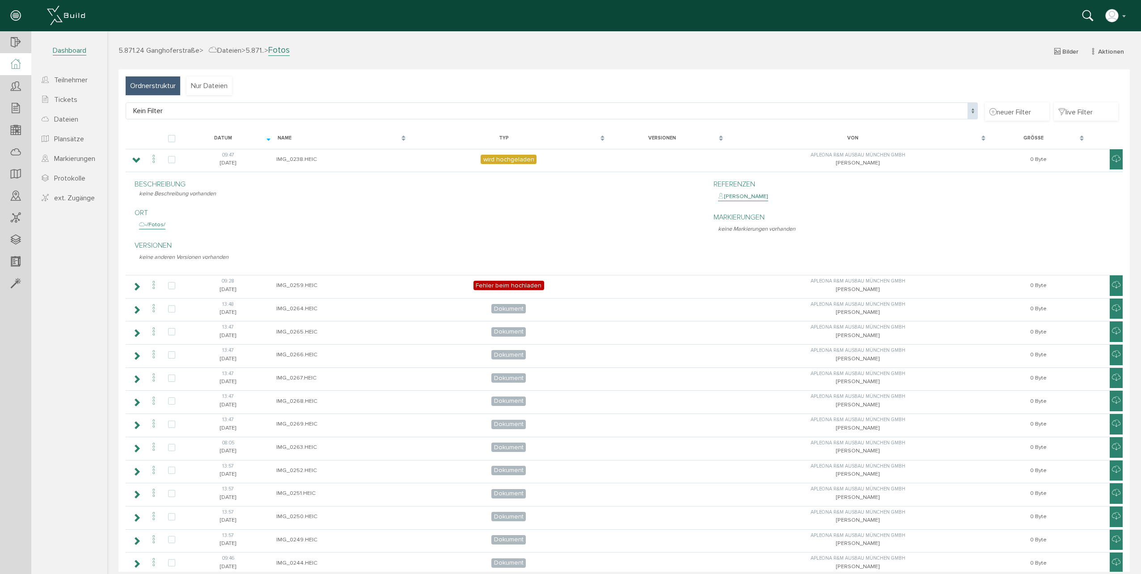
click at [17, 68] on icon at bounding box center [16, 64] width 10 height 10
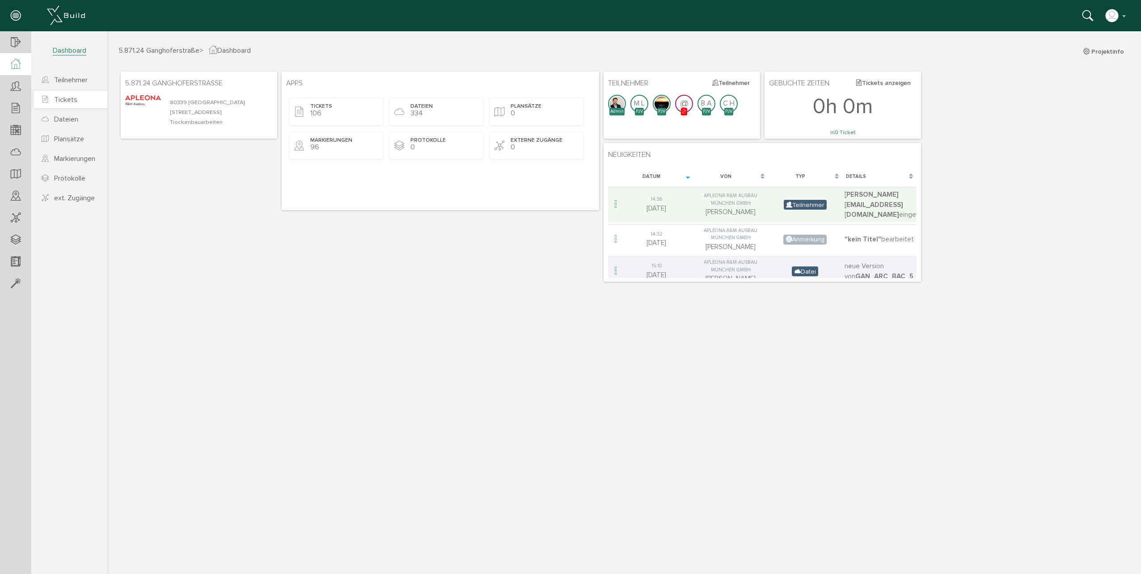
click at [74, 99] on span "Tickets" at bounding box center [65, 99] width 23 height 9
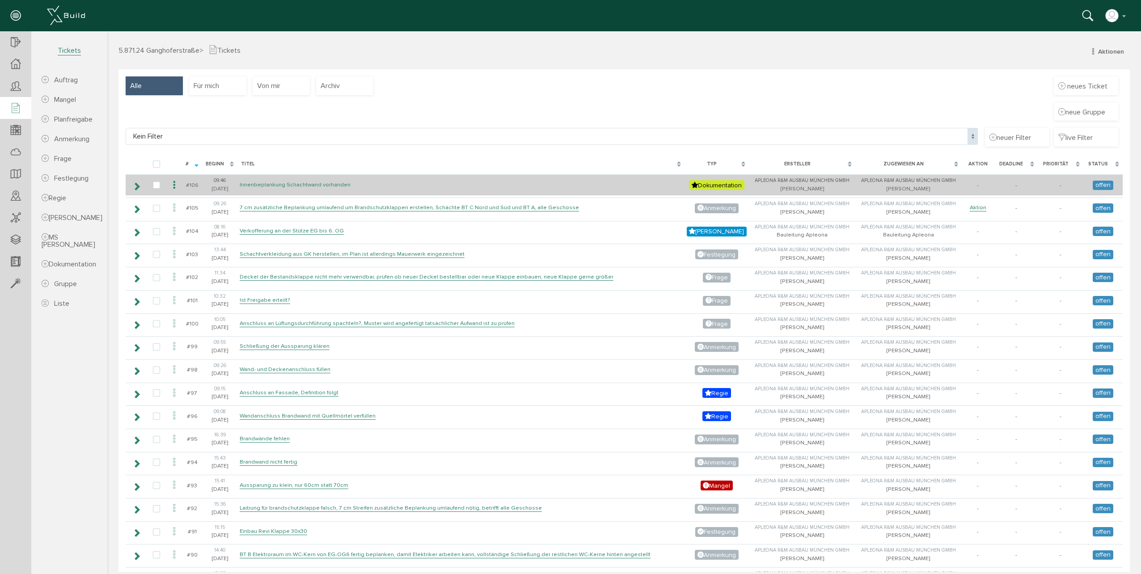
click at [305, 185] on link "Innenbeplankung Schachtwand vorhanden" at bounding box center [295, 185] width 111 height 8
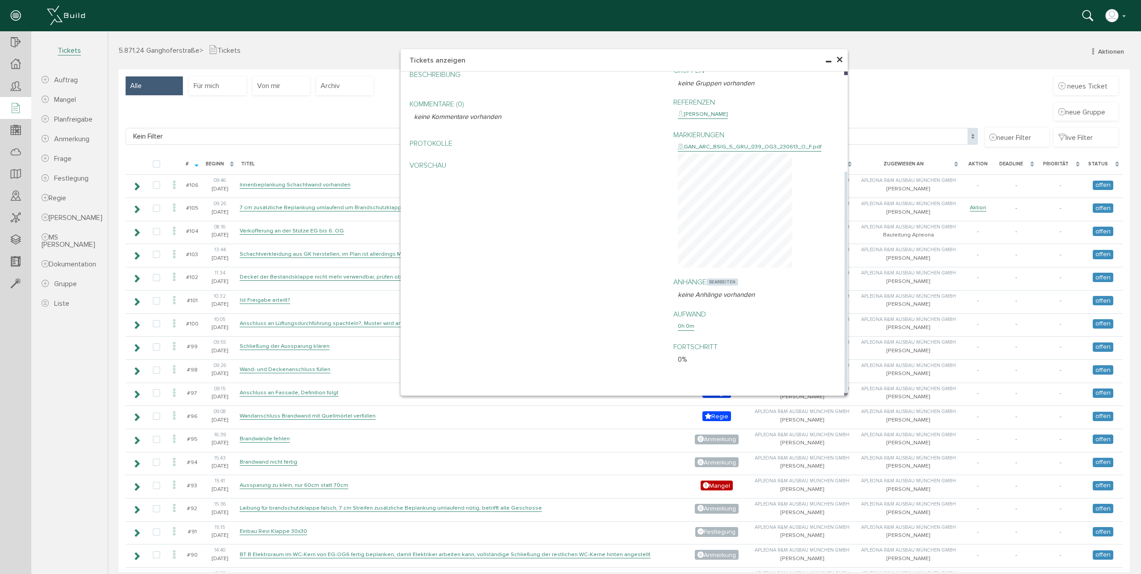
click at [716, 286] on span "bearbeiten" at bounding box center [723, 282] width 32 height 7
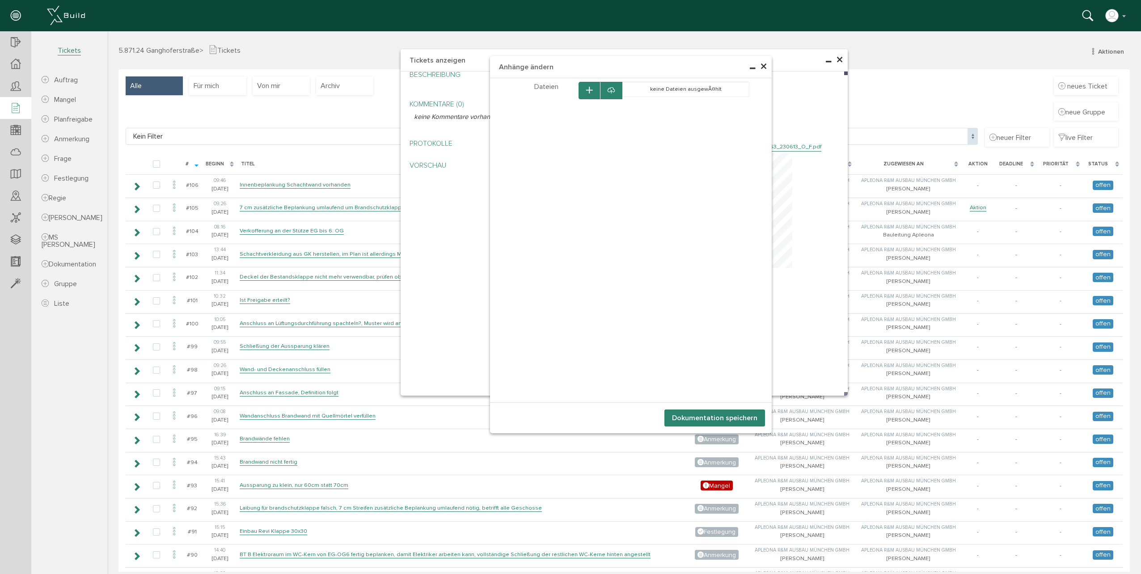
click at [586, 93] on icon "button" at bounding box center [589, 91] width 6 height 8
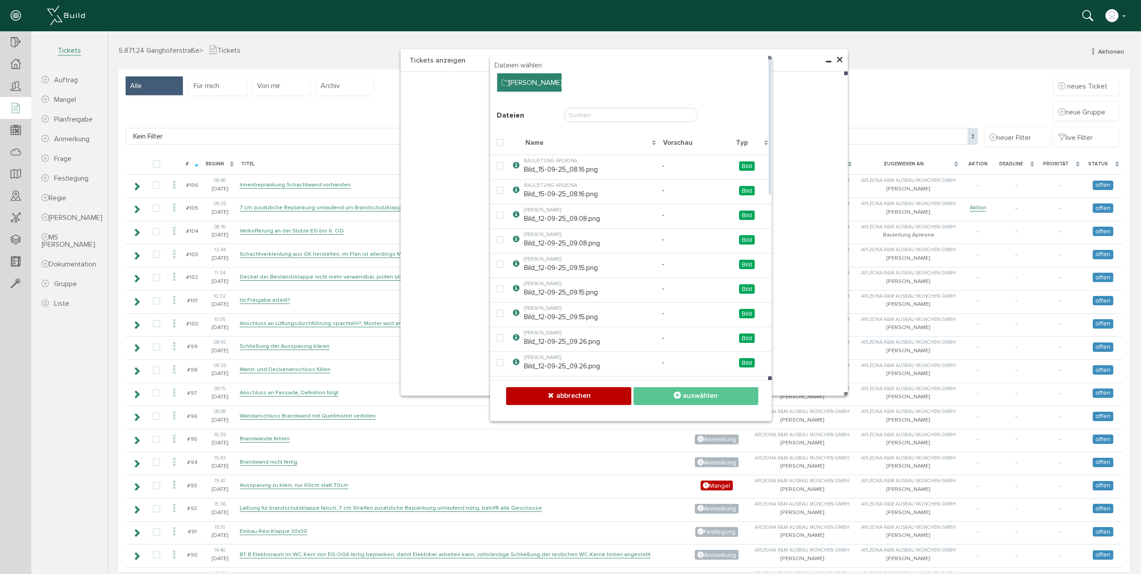
click at [529, 82] on div "[PERSON_NAME]" at bounding box center [529, 82] width 64 height 19
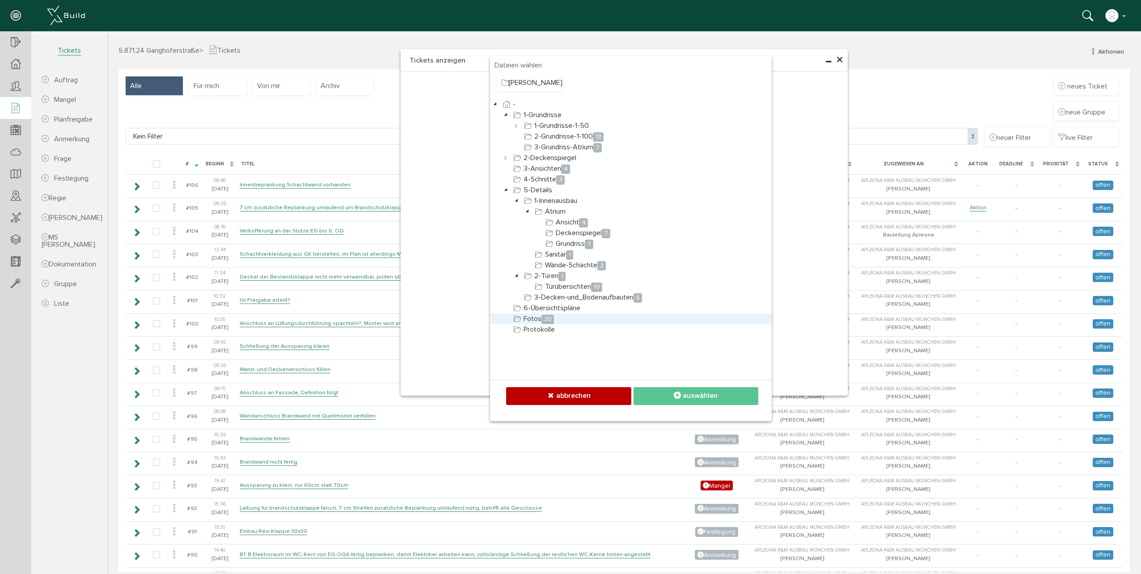
click at [534, 316] on link "Fotos 20" at bounding box center [534, 318] width 44 height 11
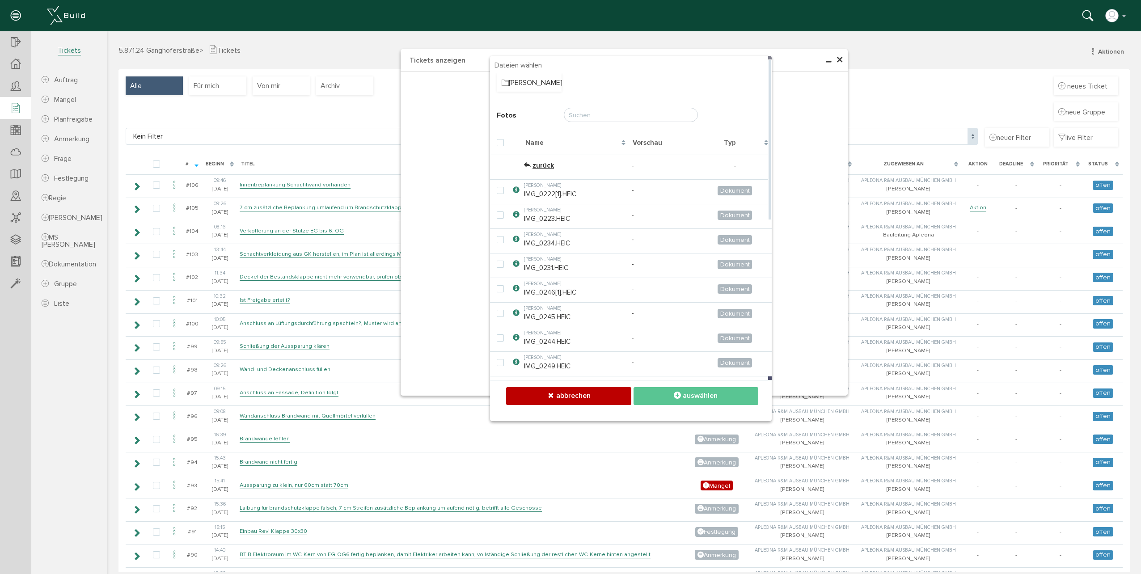
click at [567, 141] on div "Name" at bounding box center [575, 142] width 107 height 19
click at [618, 142] on div "Name" at bounding box center [575, 142] width 107 height 19
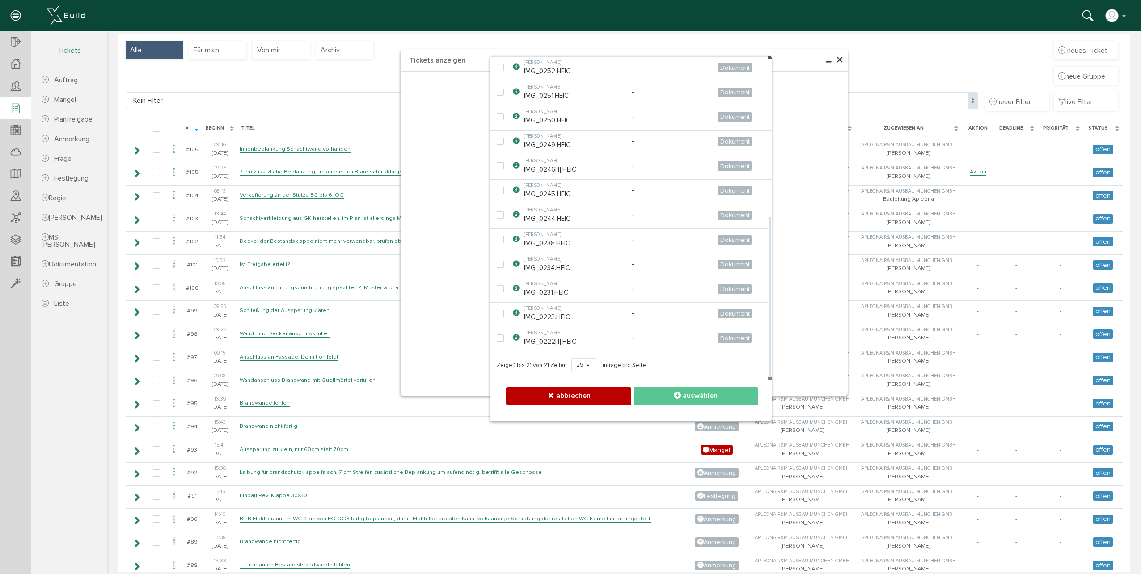
scroll to position [45, 0]
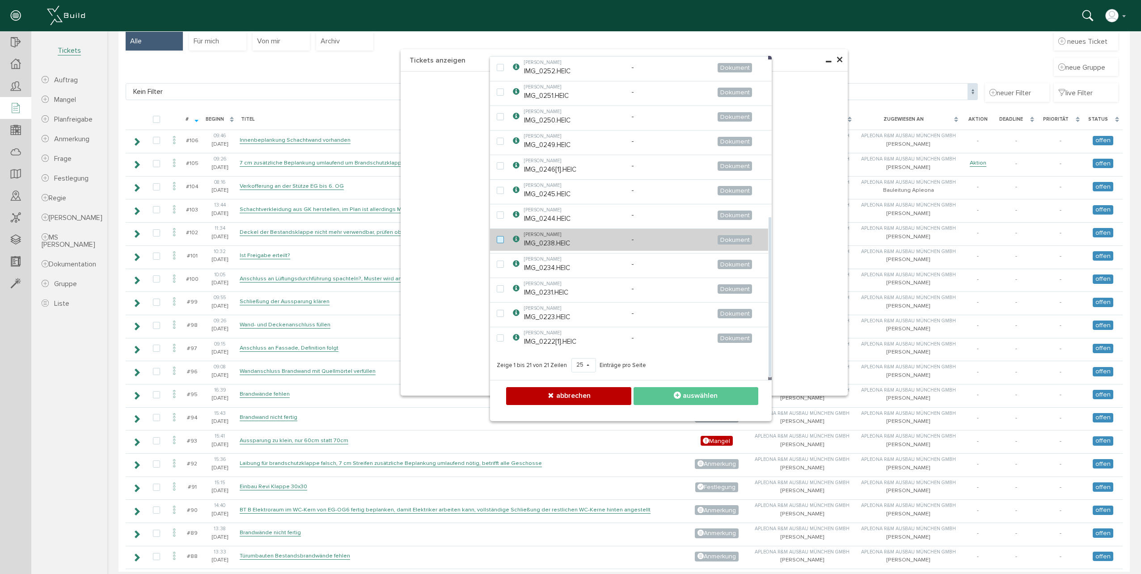
click at [501, 240] on label at bounding box center [502, 240] width 11 height 8
click at [501, 240] on input "checkbox" at bounding box center [500, 239] width 6 height 6
checkbox input "true"
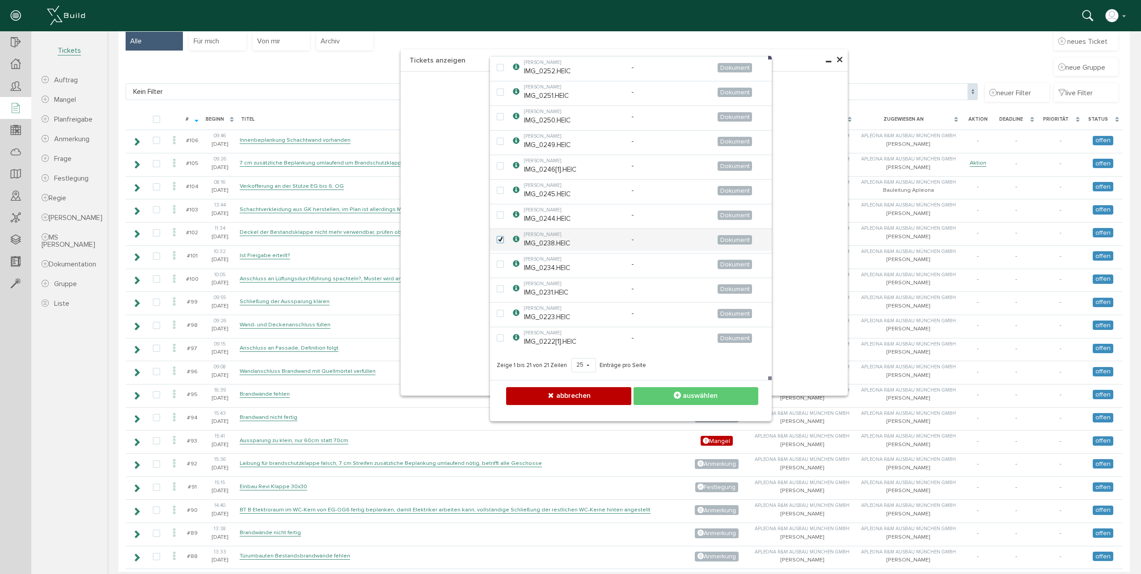
click at [666, 391] on button "auswählen" at bounding box center [696, 395] width 125 height 17
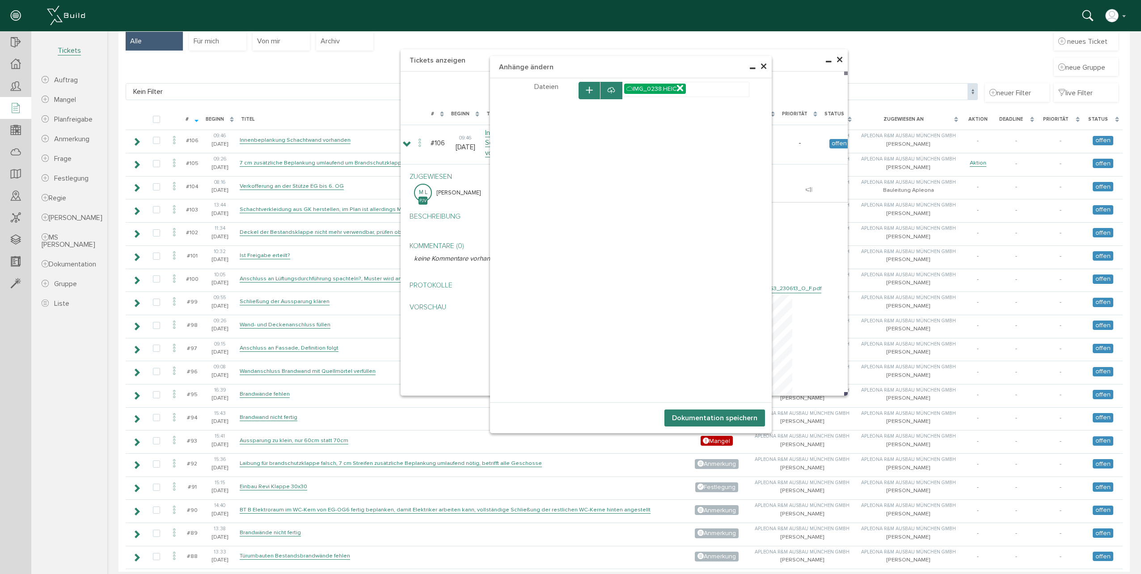
click at [711, 419] on button "Dokumentation speichern" at bounding box center [715, 418] width 101 height 17
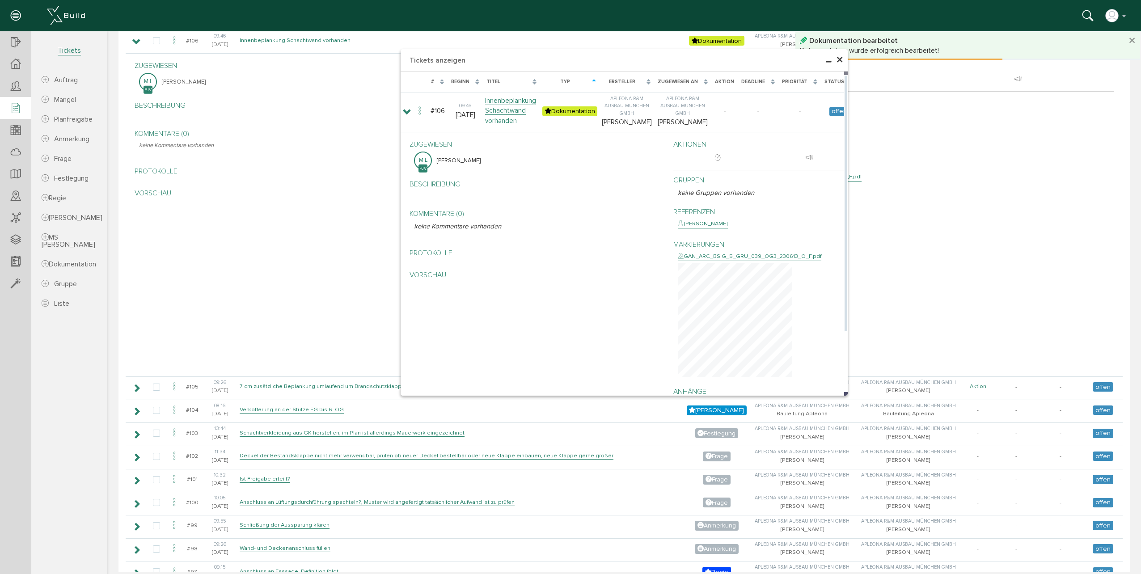
scroll to position [166, 0]
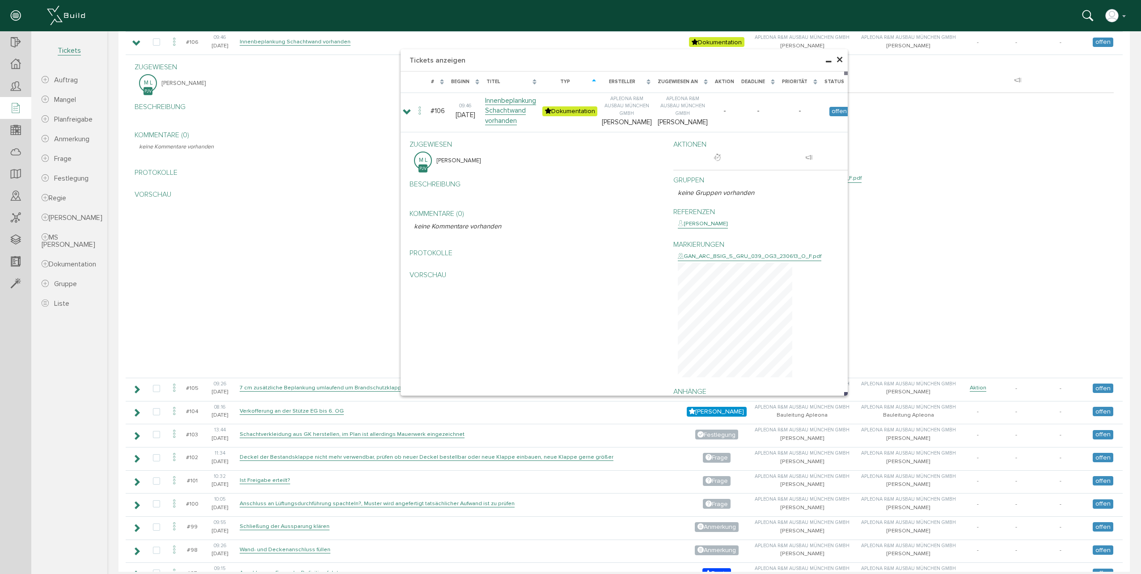
click at [840, 63] on span "×" at bounding box center [839, 59] width 7 height 17
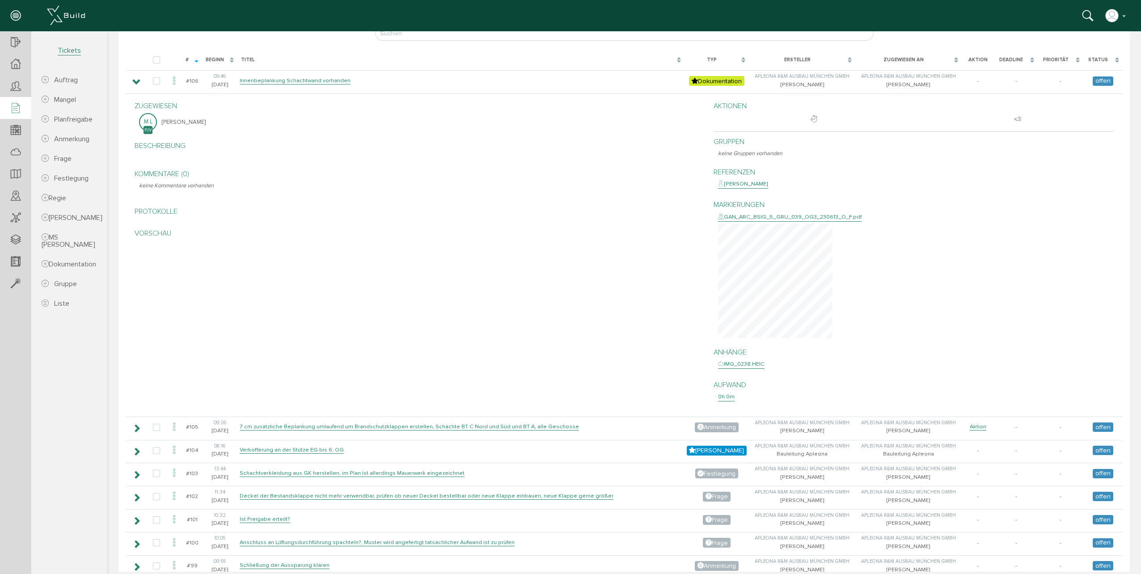
scroll to position [0, 0]
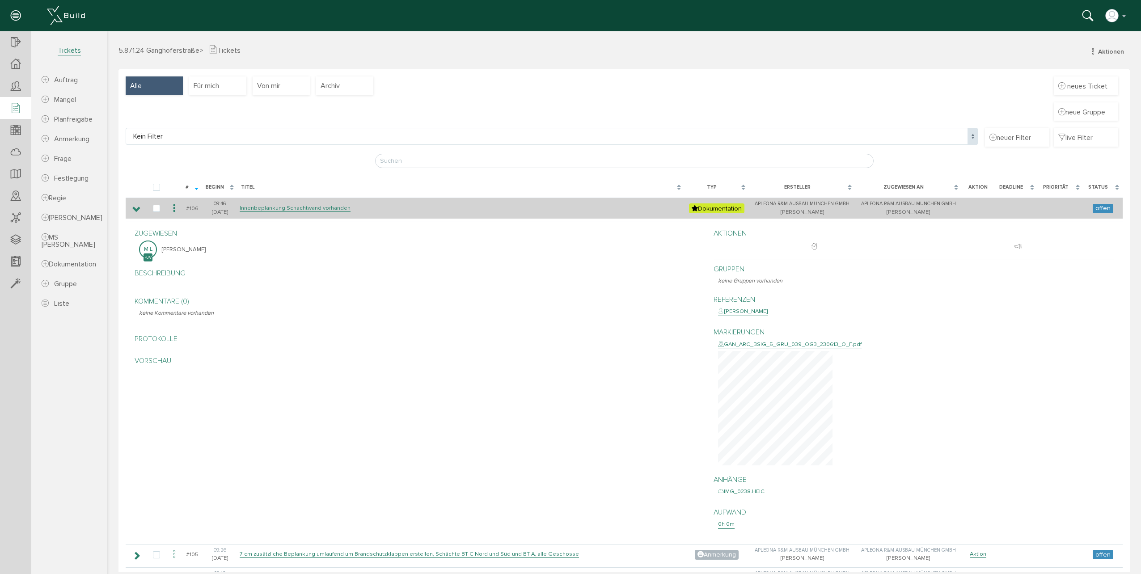
click at [131, 210] on td at bounding box center [136, 208] width 21 height 21
click at [132, 209] on icon at bounding box center [136, 209] width 8 height 7
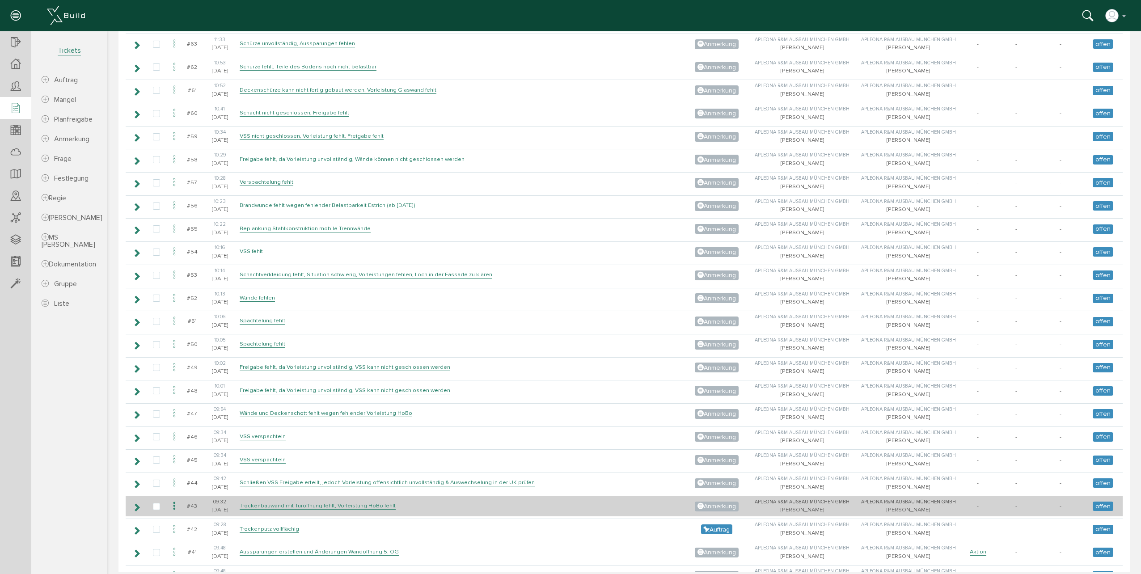
scroll to position [1163, 0]
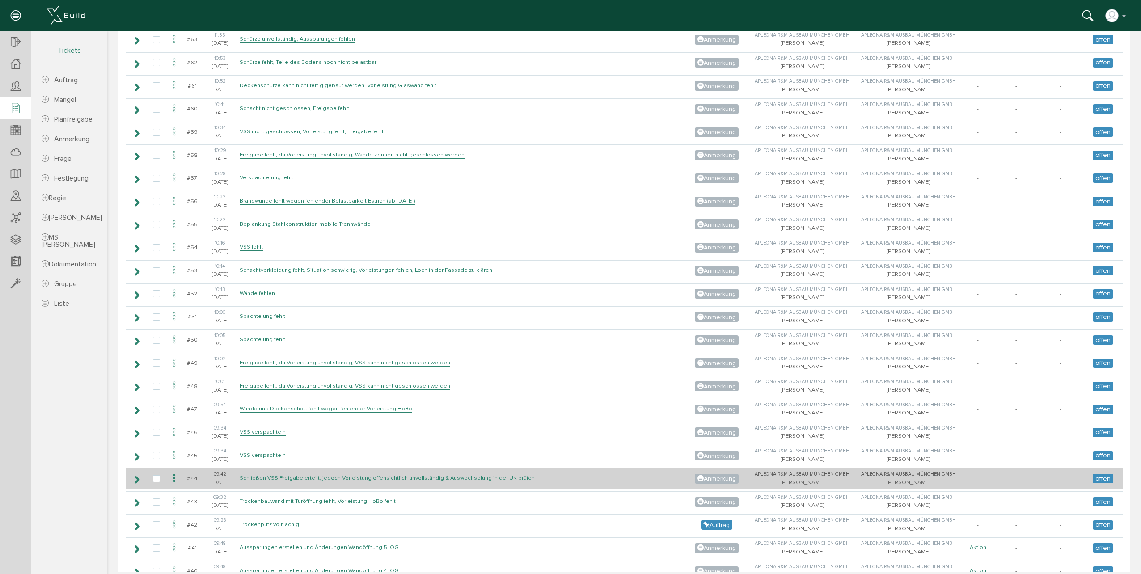
click at [268, 481] on link "Schließen VSS Freigabe erteilt, jedoch Vorleistung offensichtlich unvollständig…" at bounding box center [387, 478] width 295 height 8
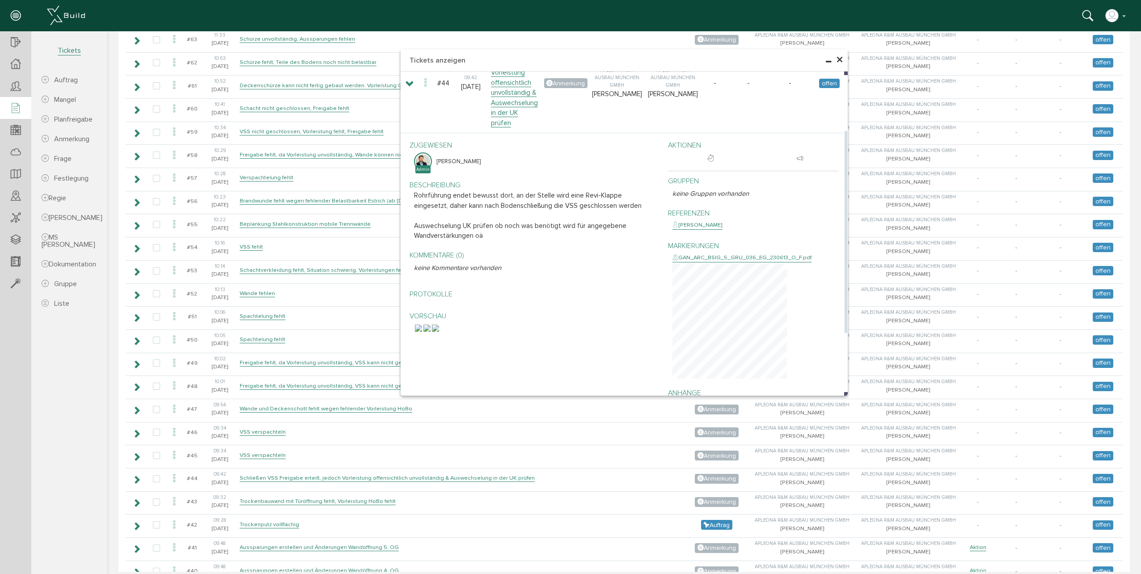
click at [422, 332] on img at bounding box center [418, 328] width 7 height 7
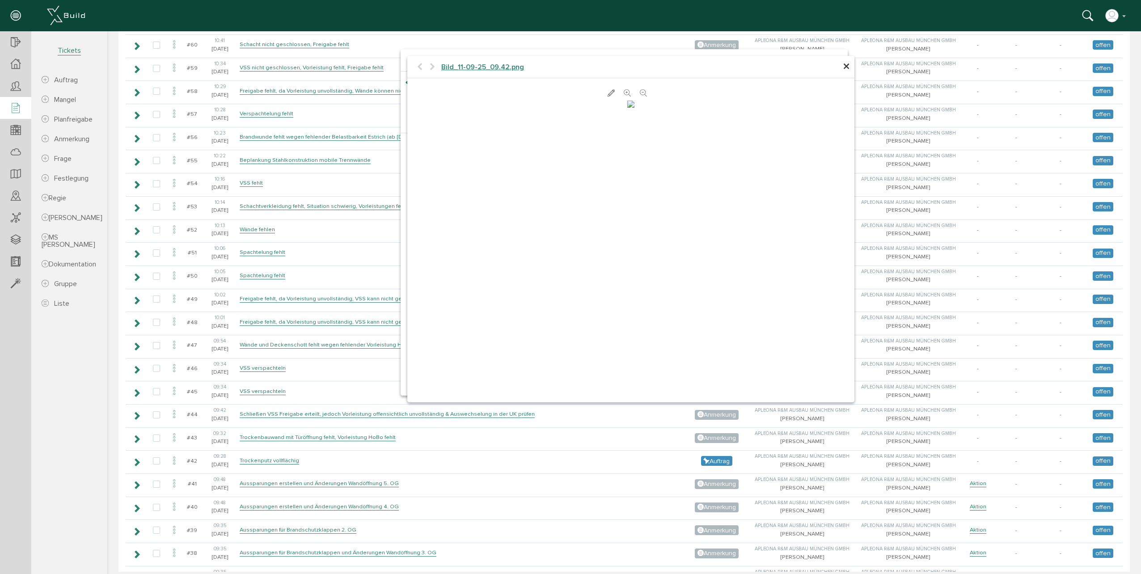
scroll to position [1297, 0]
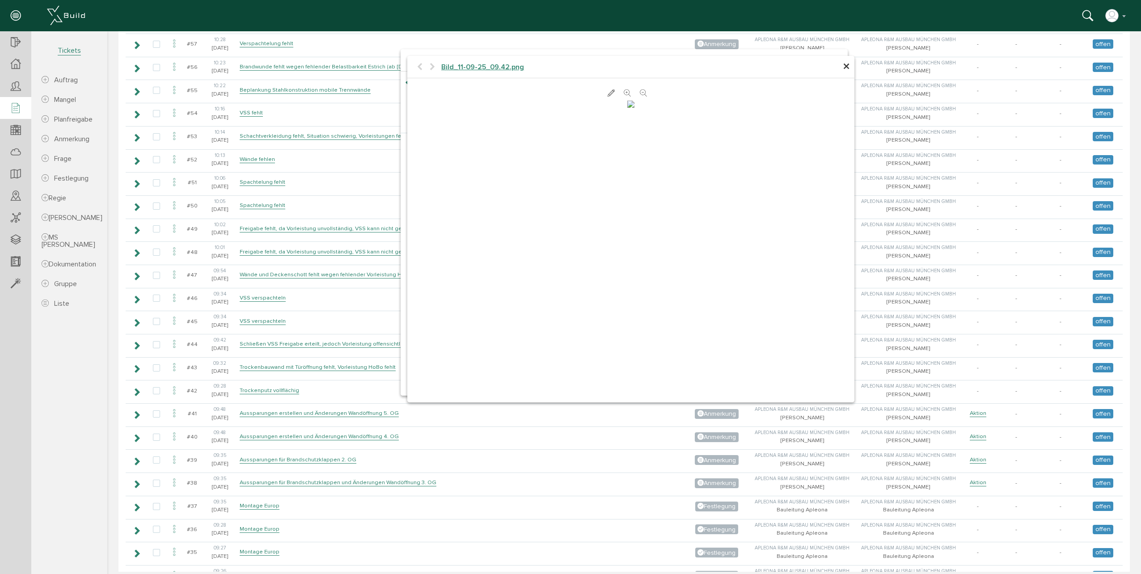
click at [843, 67] on span "×" at bounding box center [846, 66] width 7 height 17
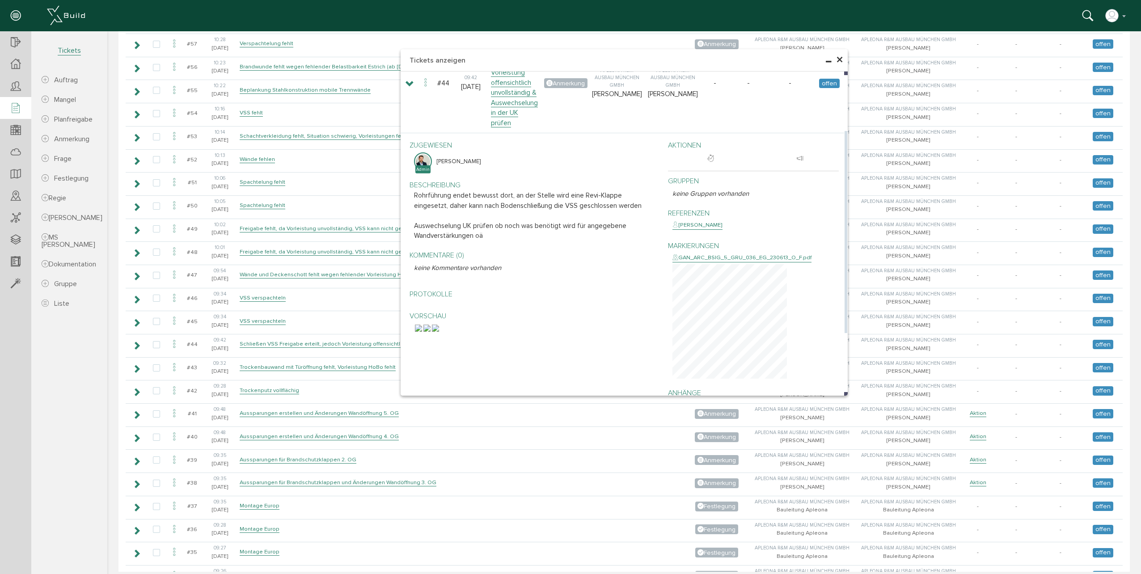
click at [431, 332] on img at bounding box center [426, 328] width 7 height 7
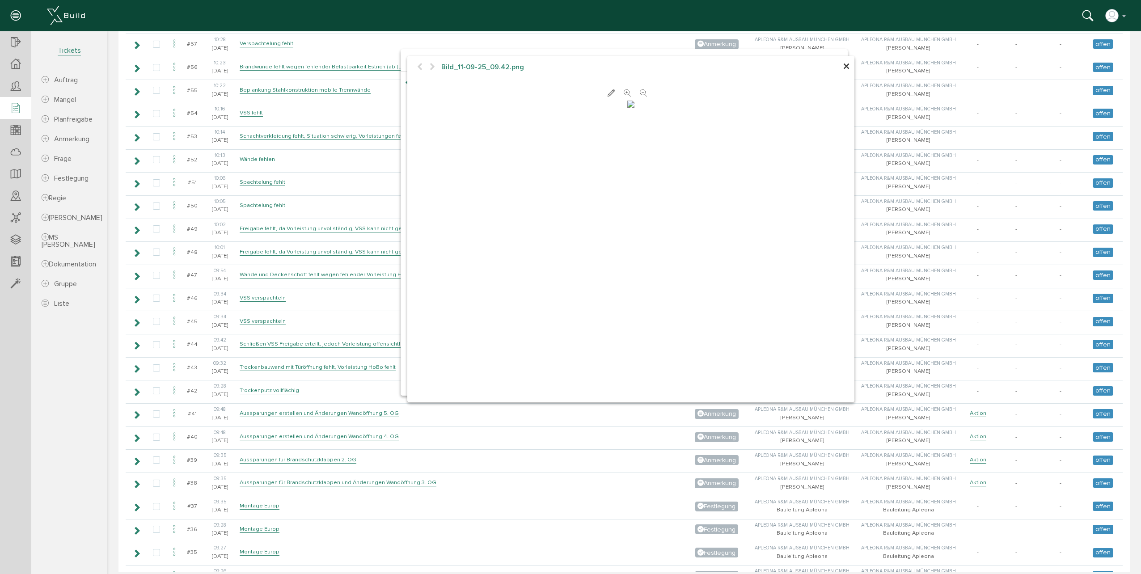
click at [843, 69] on span "×" at bounding box center [846, 66] width 7 height 17
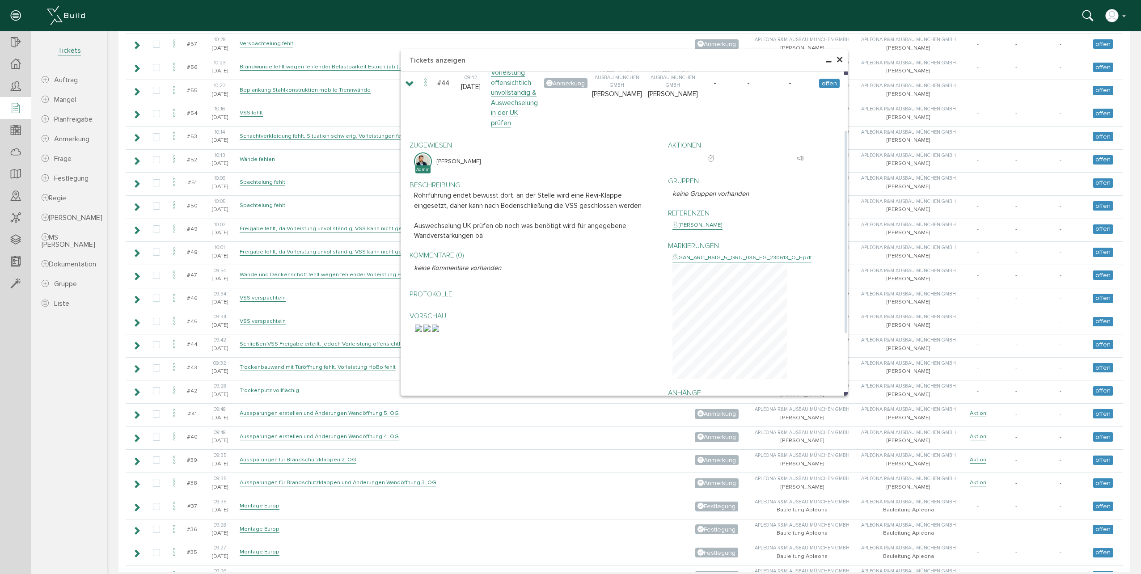
click at [439, 331] on img at bounding box center [435, 328] width 7 height 7
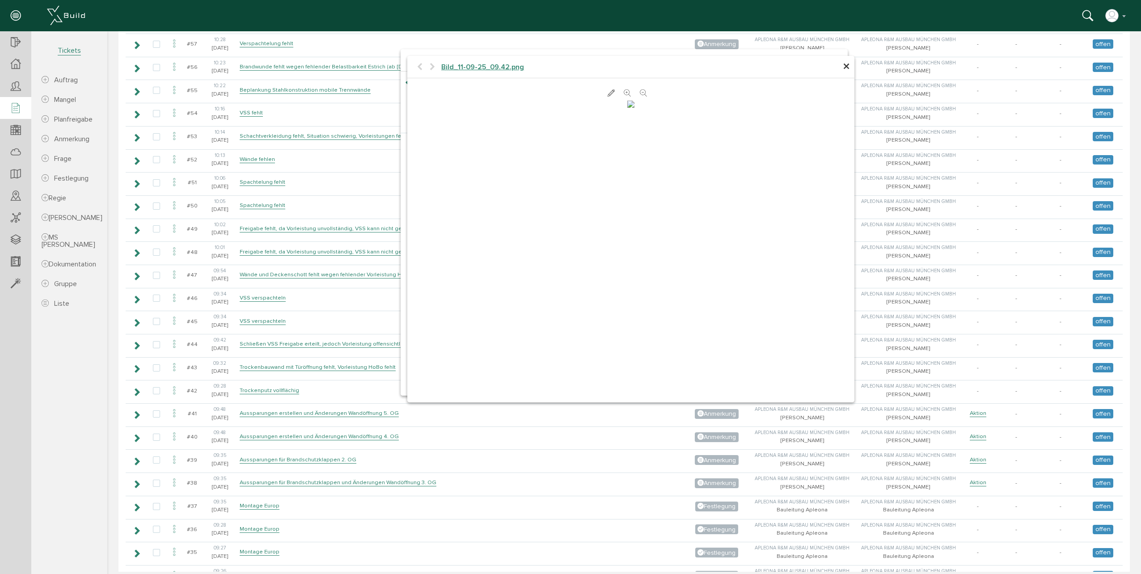
click at [844, 66] on span "×" at bounding box center [846, 66] width 7 height 17
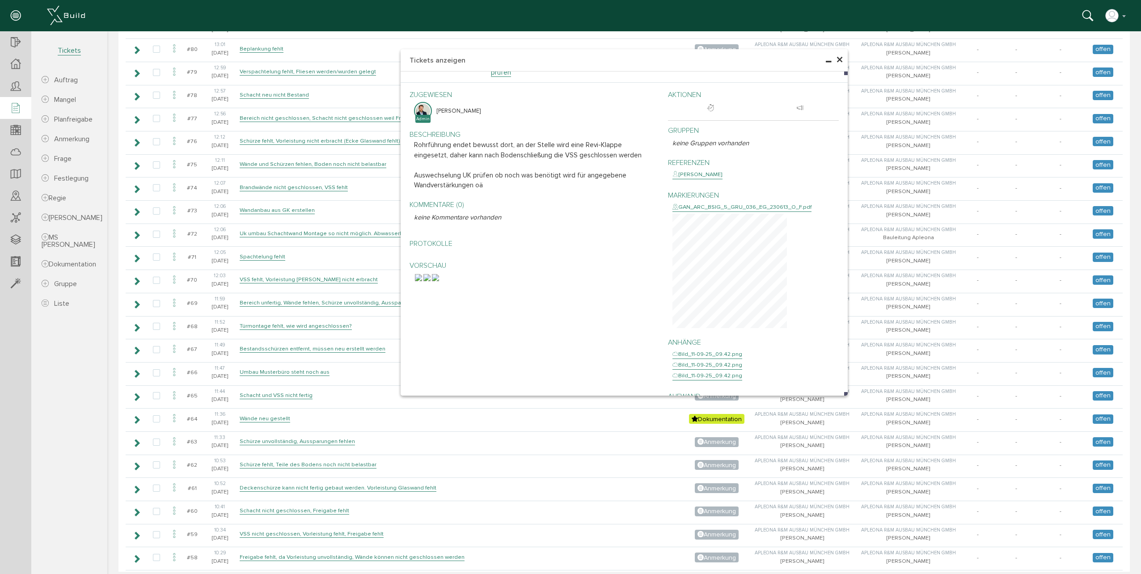
click at [836, 63] on span "×" at bounding box center [839, 59] width 7 height 17
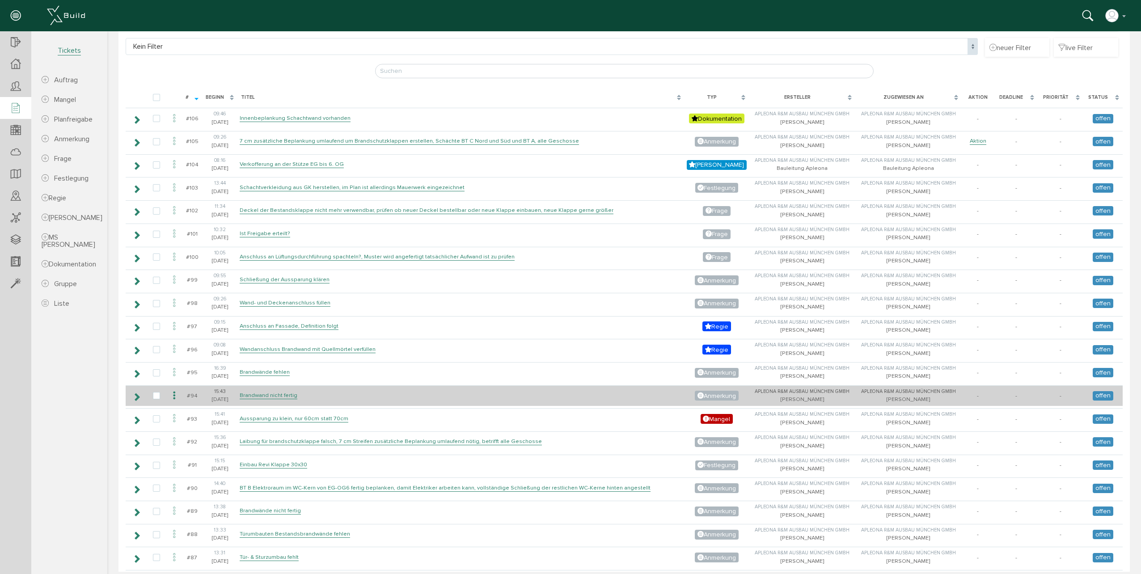
scroll to position [0, 0]
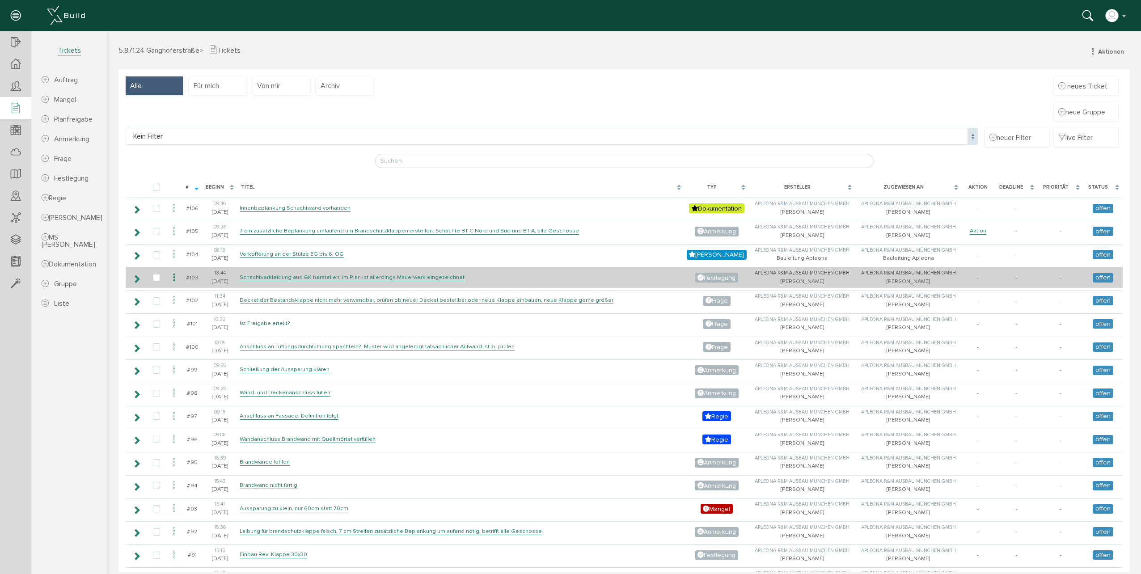
click at [287, 282] on td "Schachtverkleidung aus GK herstellen, im Plan ist allerdings Mauerwerk eingezei…" at bounding box center [460, 277] width 447 height 21
click at [289, 277] on link "Schachtverkleidung aus GK herstellen, im Plan ist allerdings Mauerwerk eingezei…" at bounding box center [352, 278] width 225 height 8
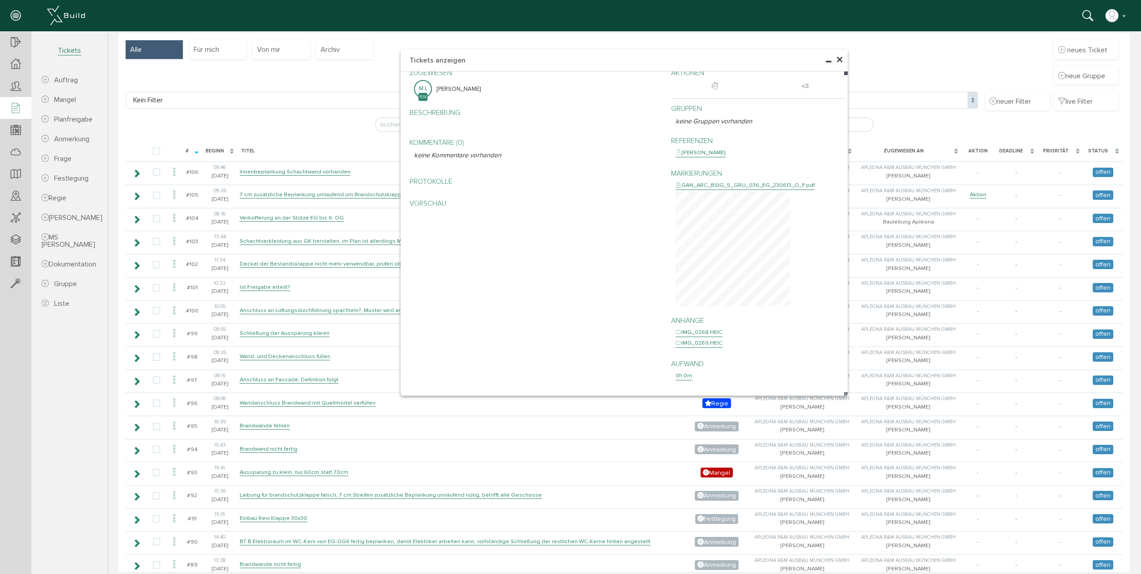
scroll to position [45, 0]
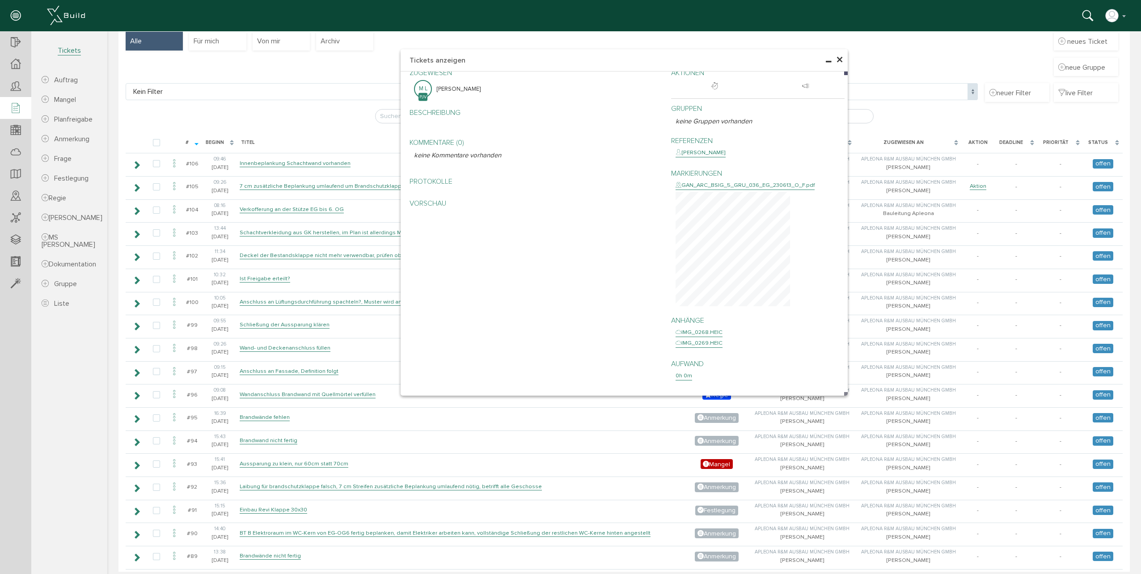
click at [838, 59] on span "×" at bounding box center [839, 59] width 7 height 17
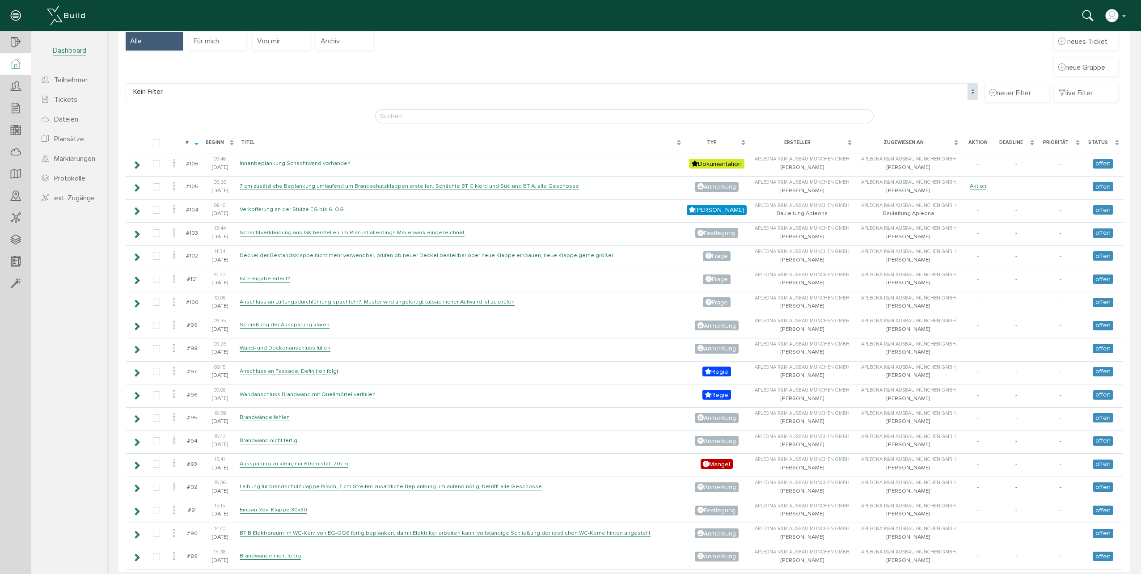
click at [20, 65] on icon at bounding box center [16, 64] width 10 height 10
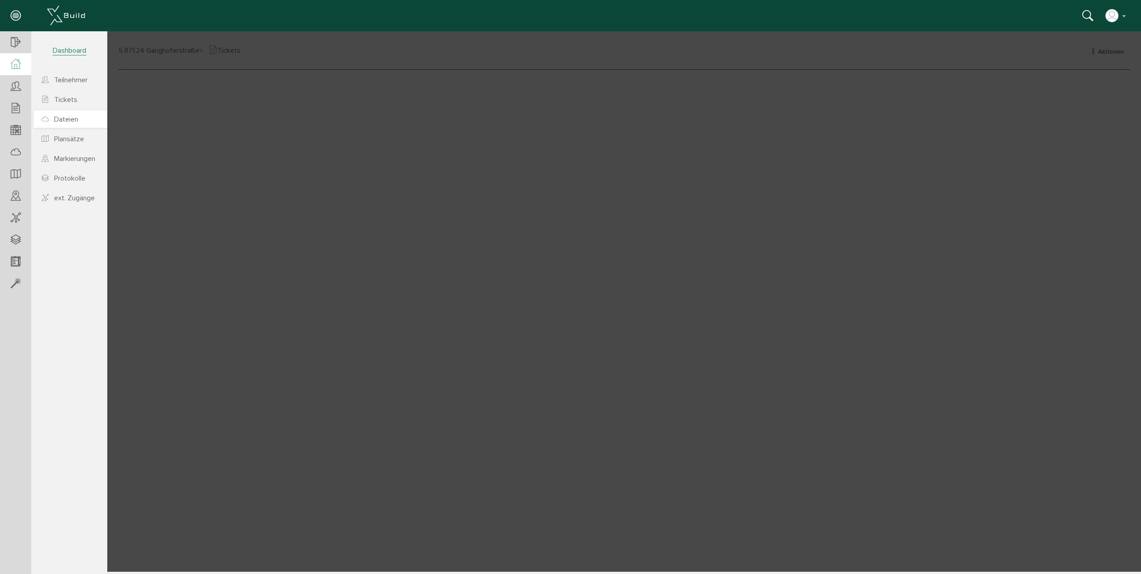
click at [80, 119] on link "Dateien" at bounding box center [71, 118] width 74 height 17
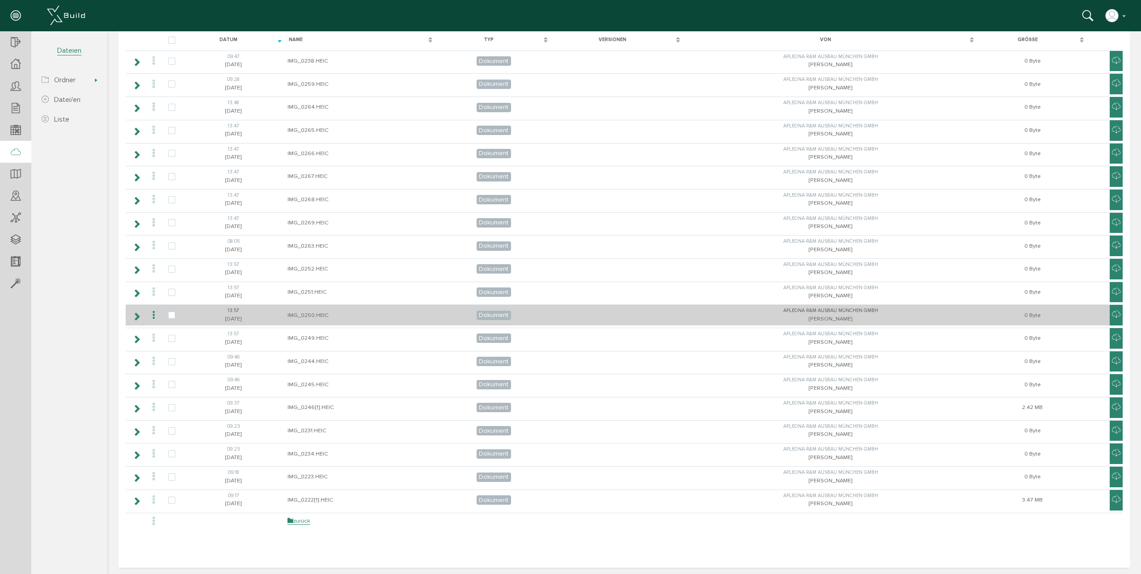
scroll to position [102, 0]
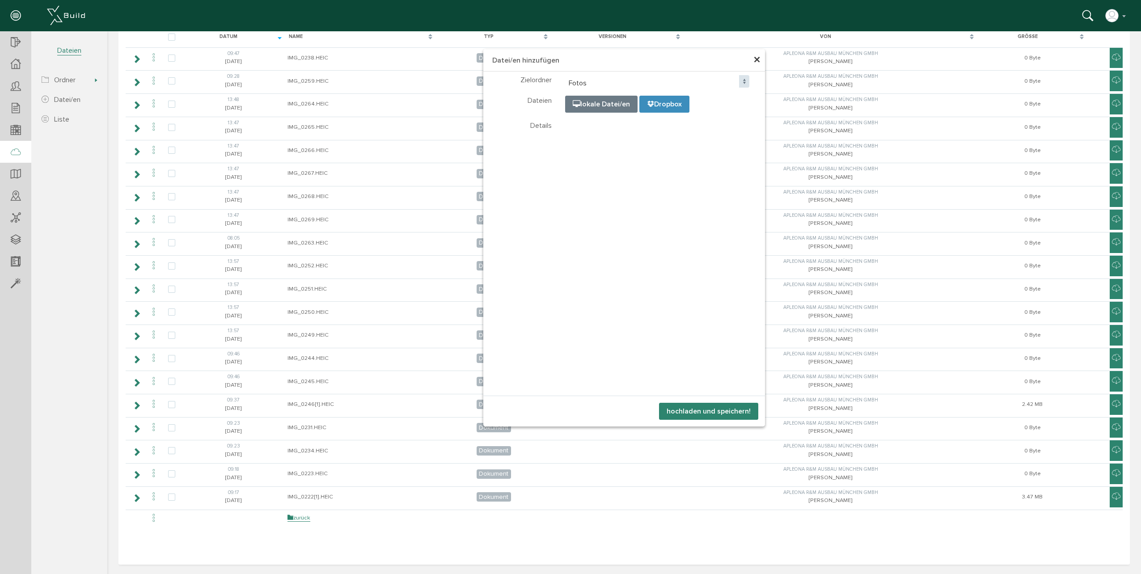
select select "D-68be82e1ab3e54_42199188"
click at [676, 412] on button "hochladen und speichern!" at bounding box center [708, 411] width 99 height 17
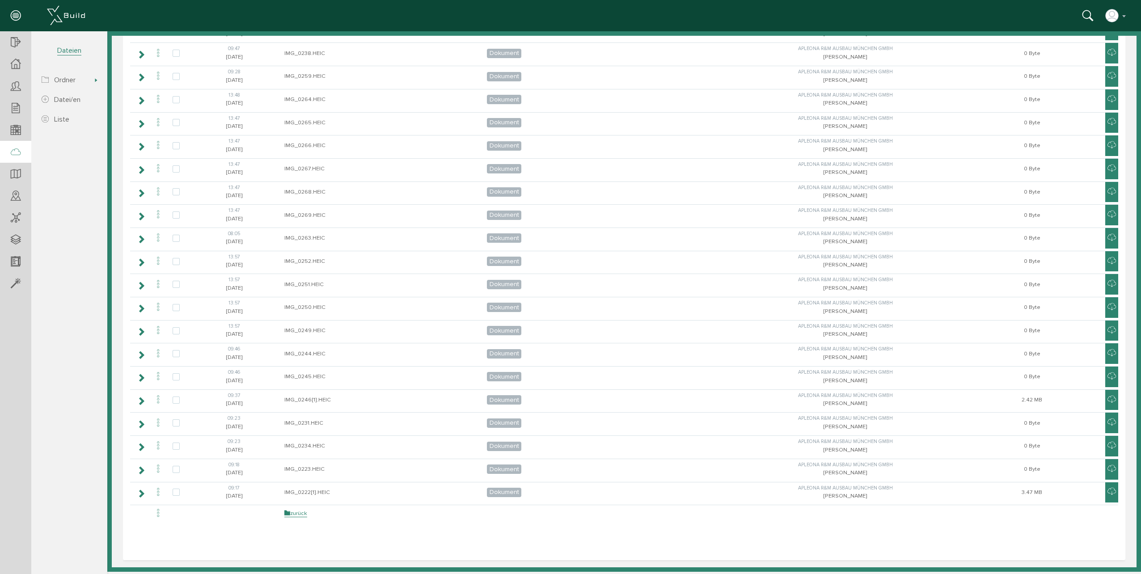
scroll to position [125, 0]
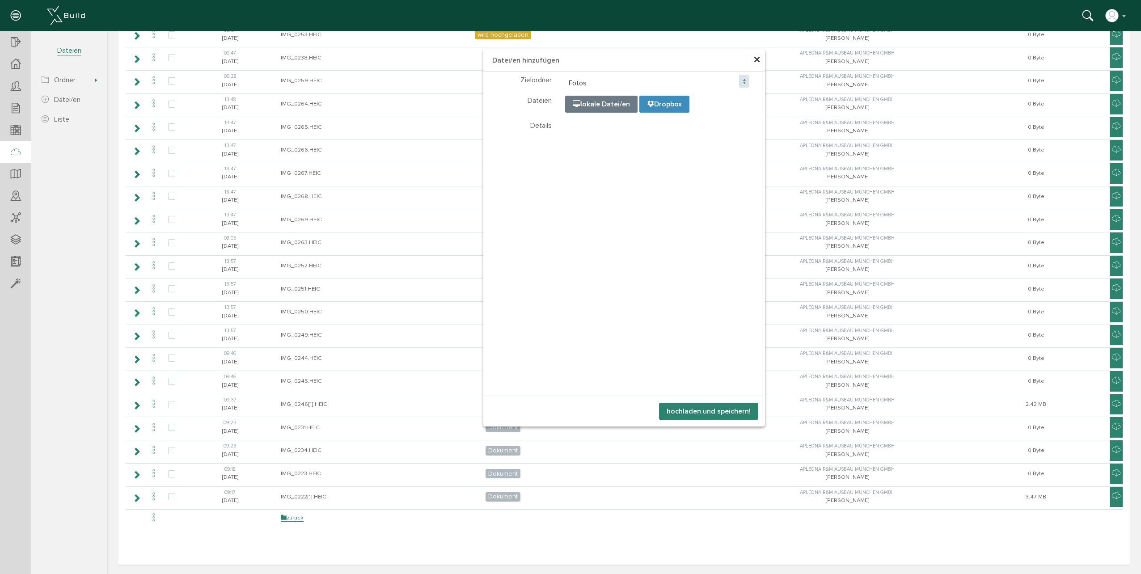
select select "D-68be82e1ab3e54_42199188"
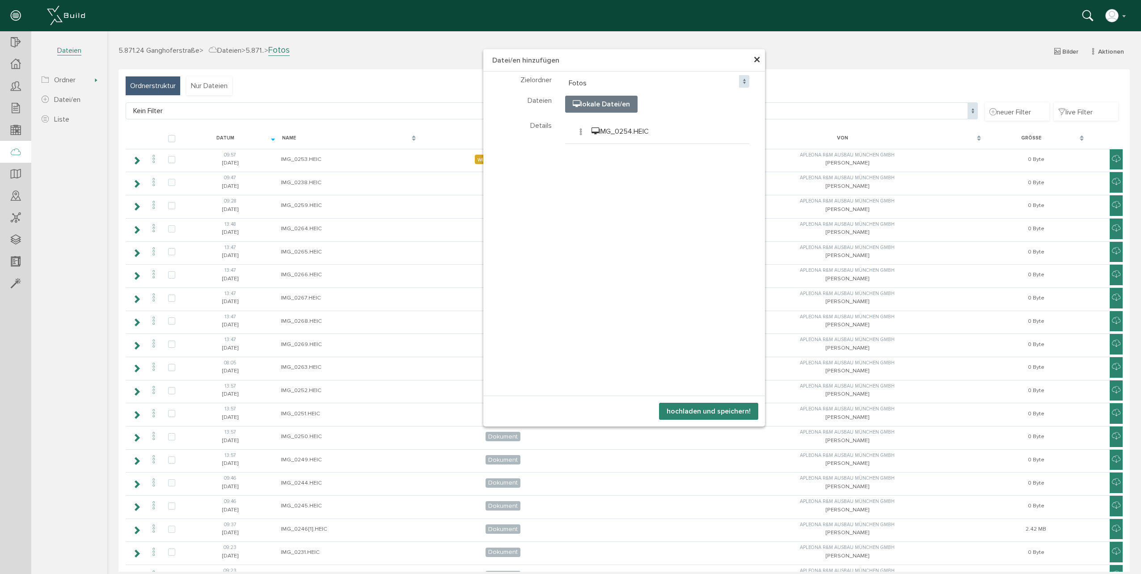
click at [681, 407] on button "hochladen und speichern!" at bounding box center [708, 411] width 99 height 17
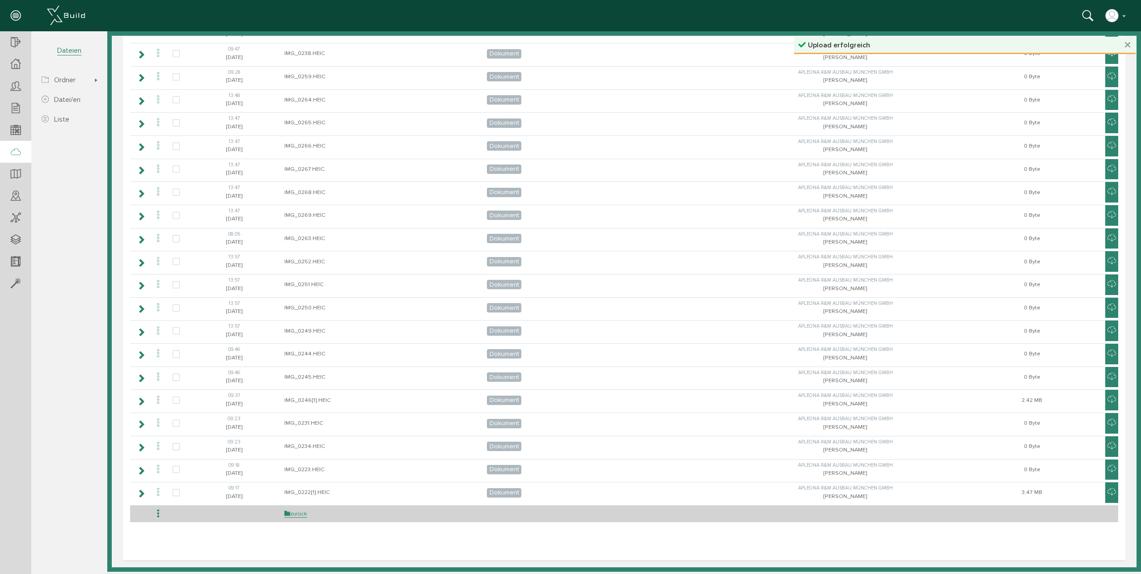
scroll to position [148, 0]
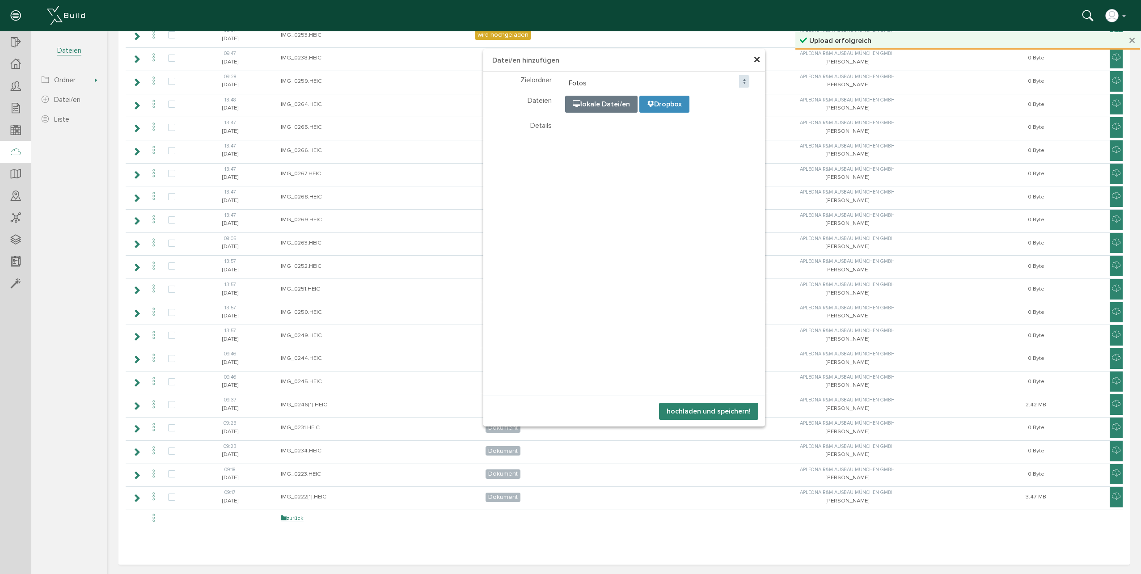
select select "D-68be82e1ab3e54_42199188"
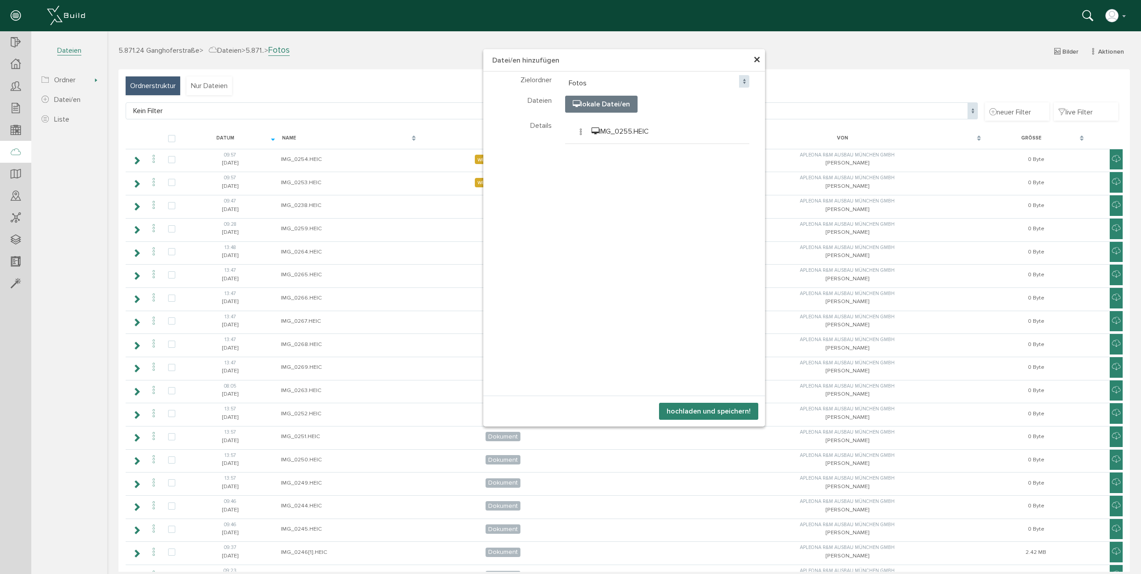
click at [690, 412] on button "hochladen und speichern!" at bounding box center [708, 411] width 99 height 17
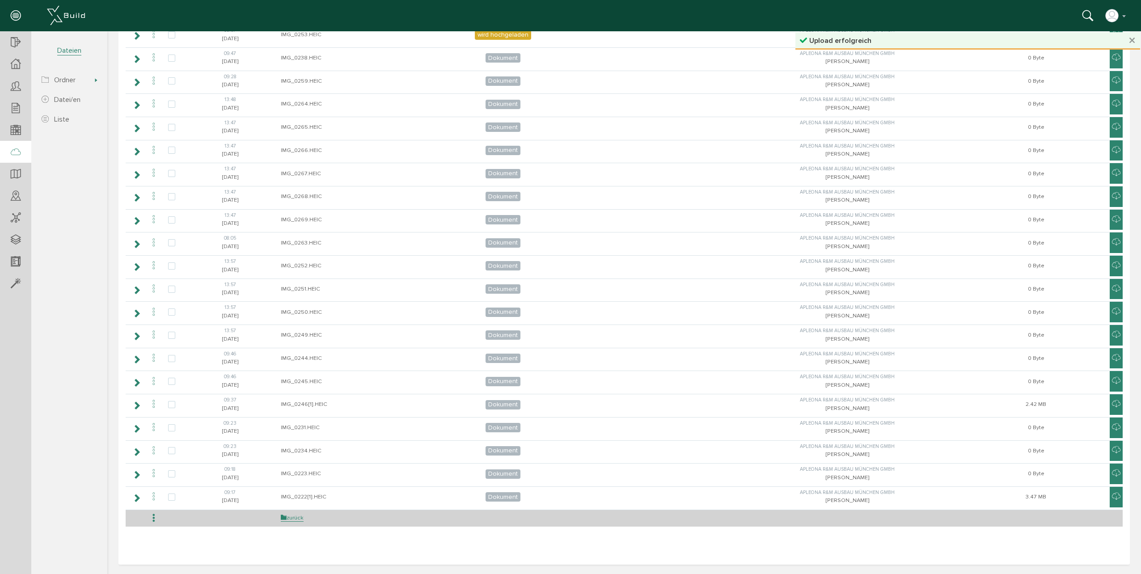
scroll to position [171, 0]
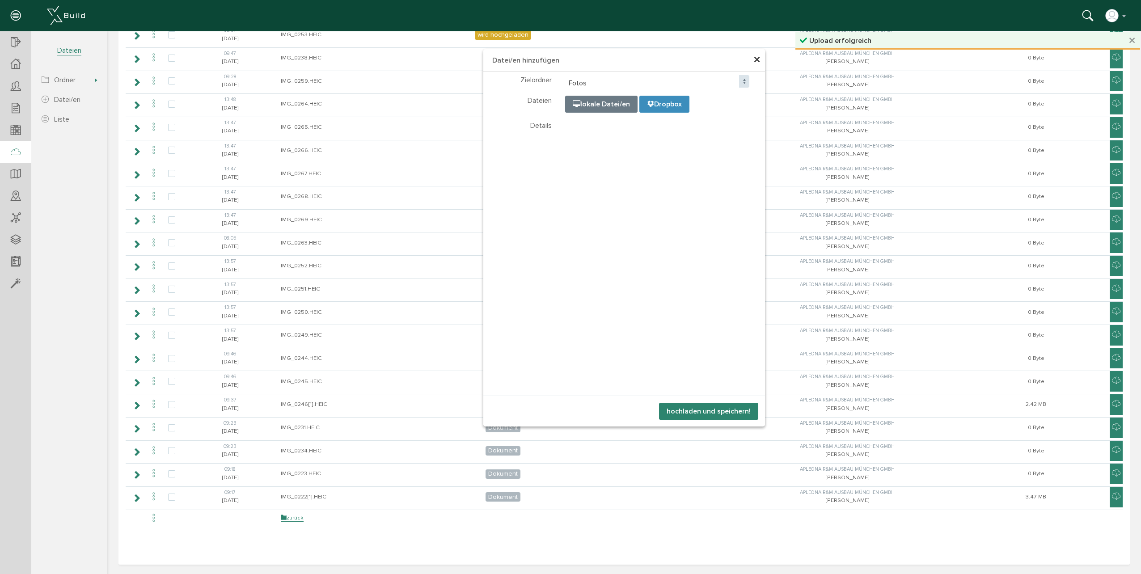
select select "D-68be82e1ab3e54_42199188"
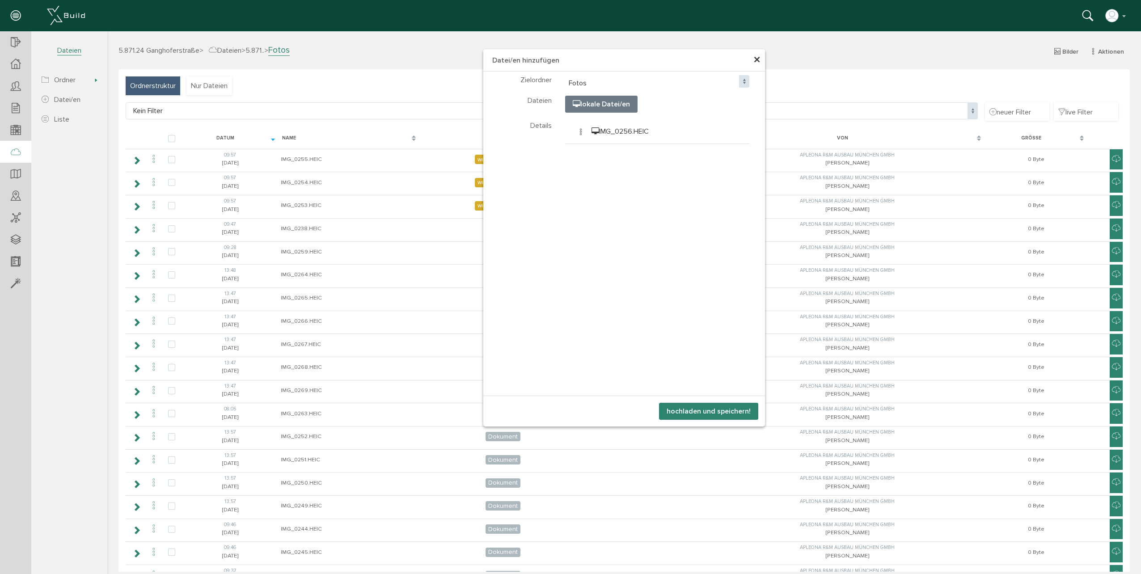
click at [691, 415] on button "hochladen und speichern!" at bounding box center [708, 411] width 99 height 17
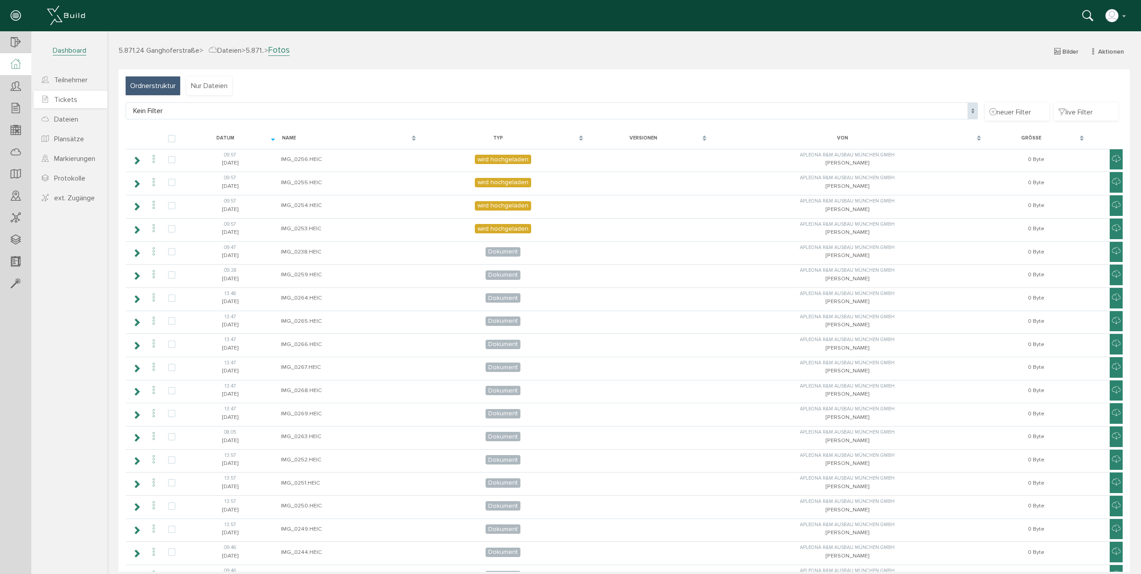
click at [76, 97] on span "Tickets" at bounding box center [65, 99] width 23 height 9
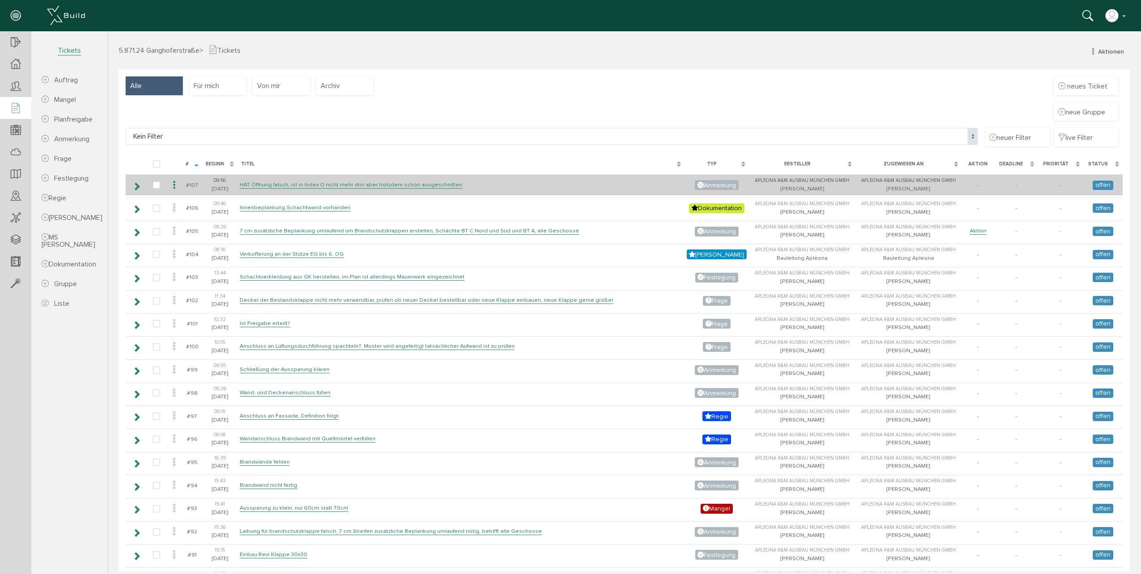
click at [269, 181] on td "HAT Öffnung falsch, ist in Index O nicht mehr drin aber trotzdem schon ausgesch…" at bounding box center [460, 184] width 447 height 21
click at [257, 187] on link "HAT Öffnung falsch, ist in Index O nicht mehr drin aber trotzdem schon ausgesch…" at bounding box center [351, 185] width 223 height 8
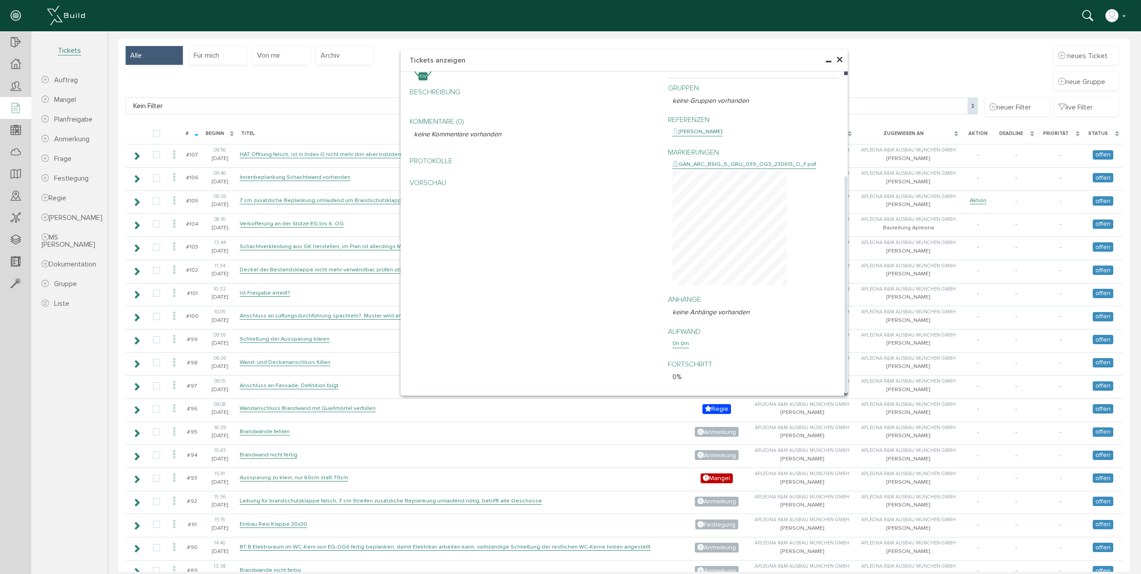
scroll to position [45, 0]
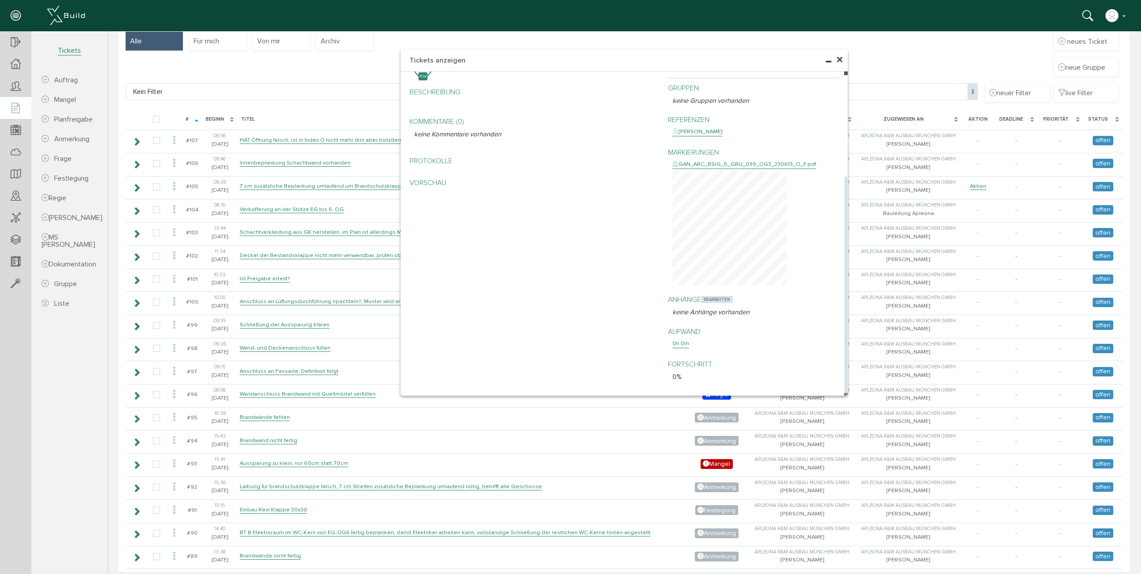
click at [716, 300] on span "bearbeiten" at bounding box center [717, 299] width 32 height 7
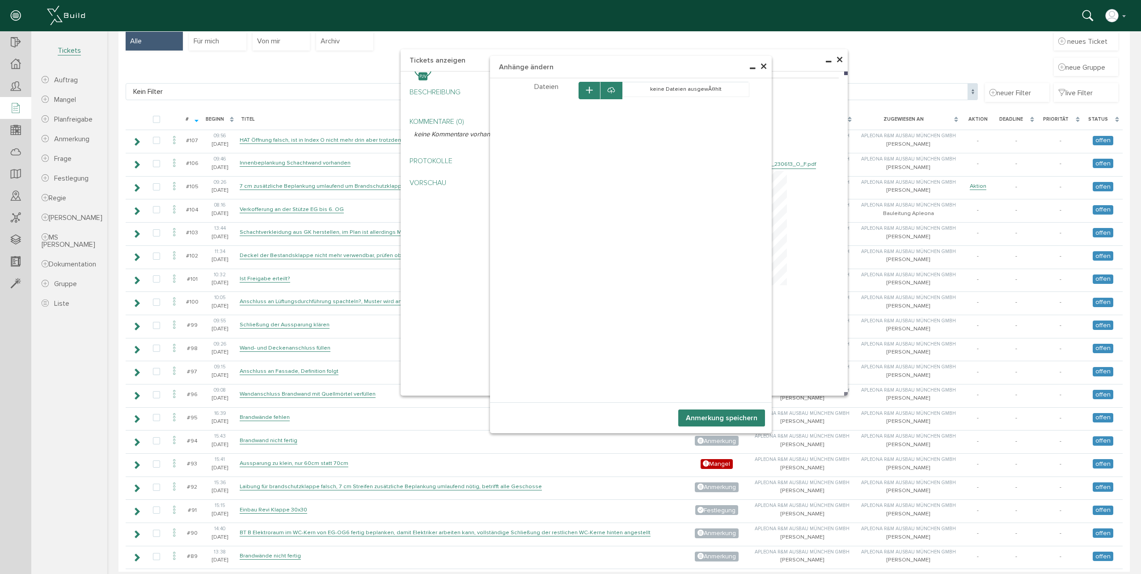
click at [586, 87] on icon "button" at bounding box center [589, 91] width 6 height 8
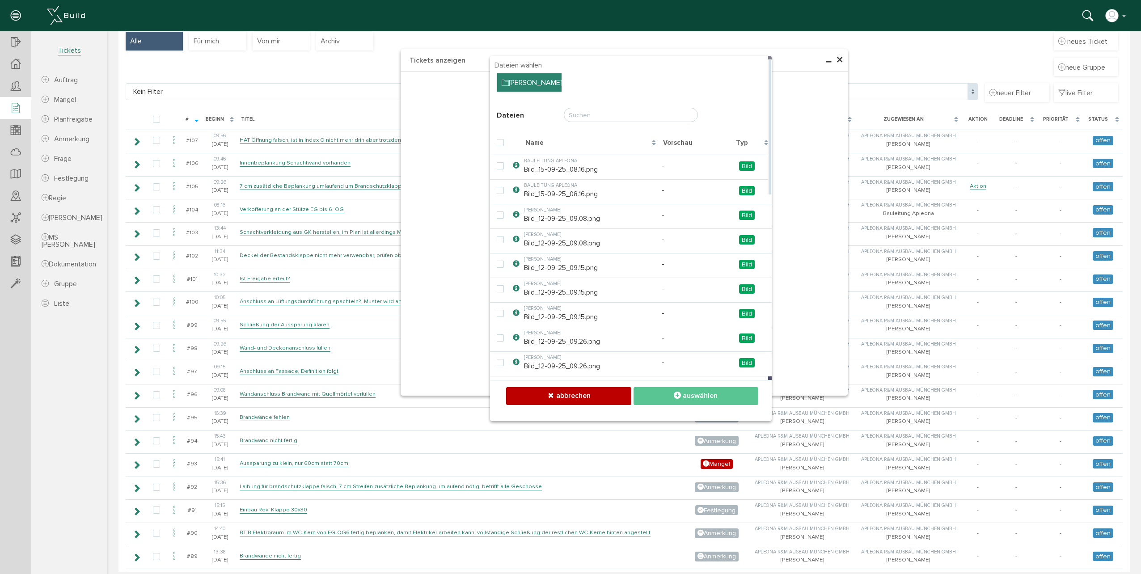
click at [533, 85] on div "[PERSON_NAME]" at bounding box center [529, 82] width 64 height 19
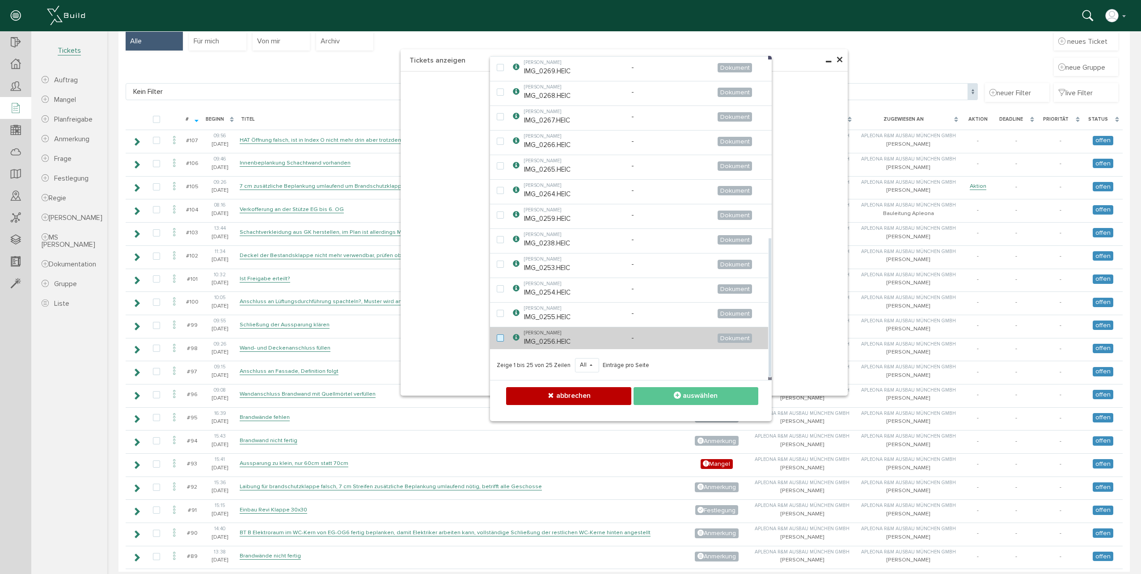
click at [497, 337] on label at bounding box center [502, 338] width 11 height 8
click at [497, 337] on input "checkbox" at bounding box center [500, 337] width 6 height 6
checkbox input "true"
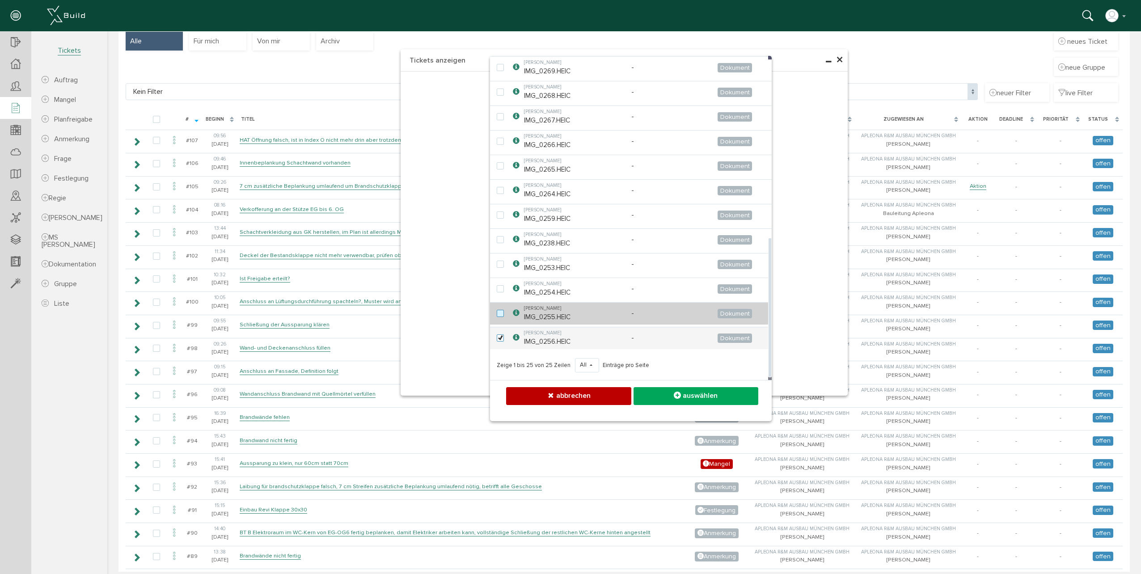
drag, startPoint x: 499, startPoint y: 318, endPoint x: 499, endPoint y: 312, distance: 5.8
click at [499, 317] on label at bounding box center [502, 314] width 11 height 8
click at [499, 316] on input "checkbox" at bounding box center [500, 313] width 6 height 6
checkbox input "true"
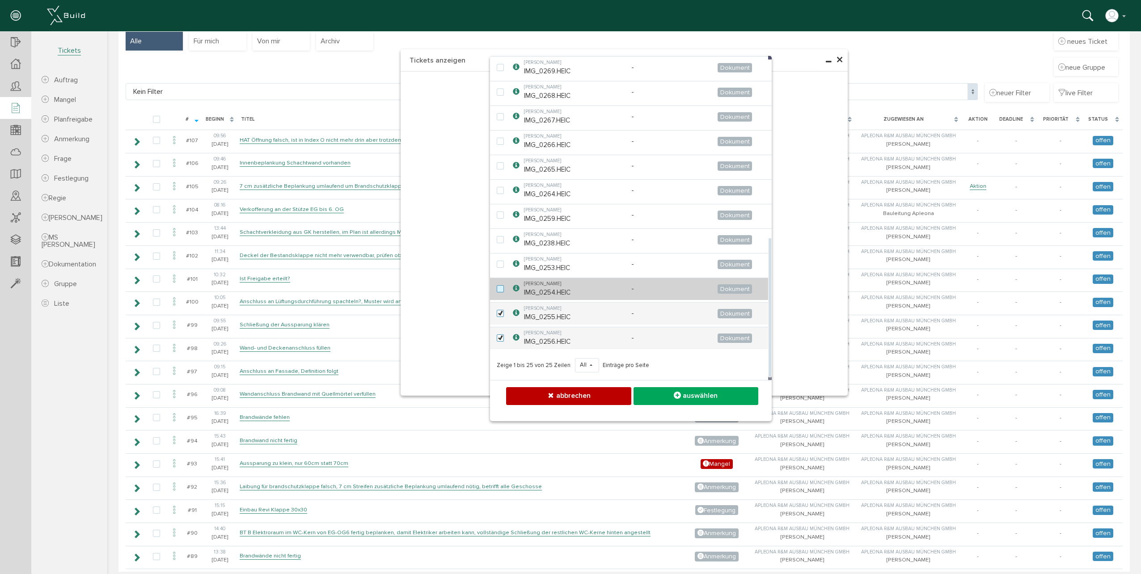
click at [499, 288] on label at bounding box center [502, 289] width 11 height 8
click at [499, 288] on input "checkbox" at bounding box center [500, 288] width 6 height 6
checkbox input "true"
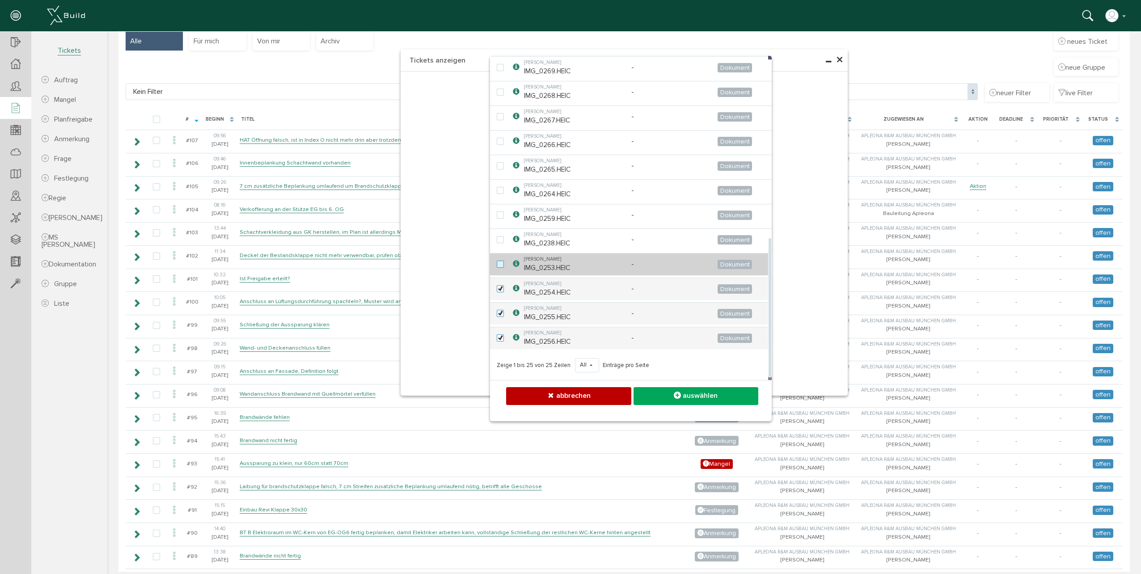
click at [497, 264] on label at bounding box center [502, 265] width 11 height 8
click at [497, 264] on input "checkbox" at bounding box center [500, 264] width 6 height 6
checkbox input "true"
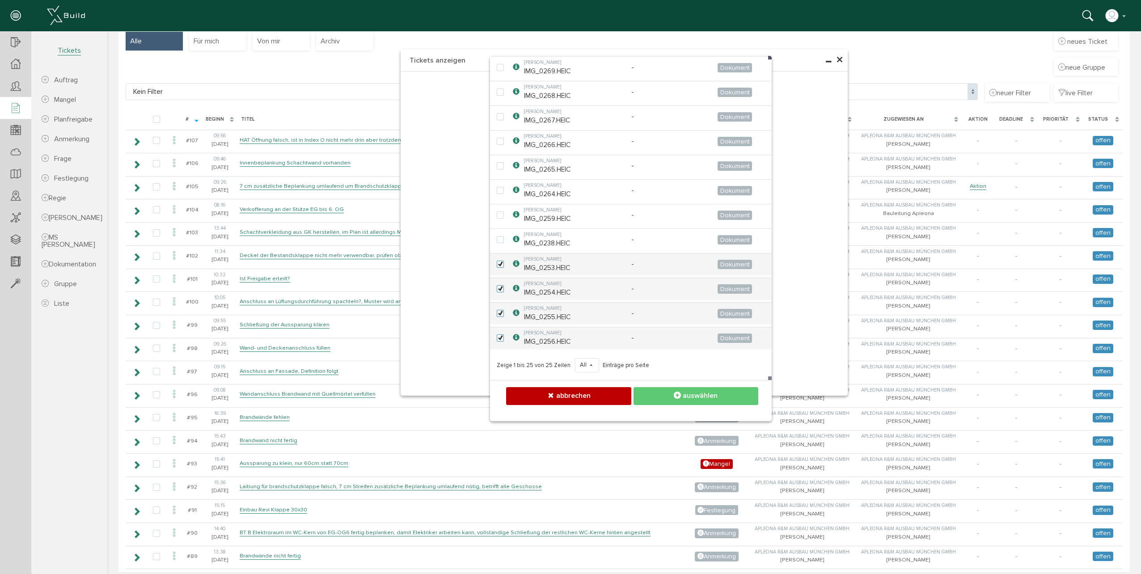
click at [676, 393] on icon at bounding box center [677, 395] width 7 height 9
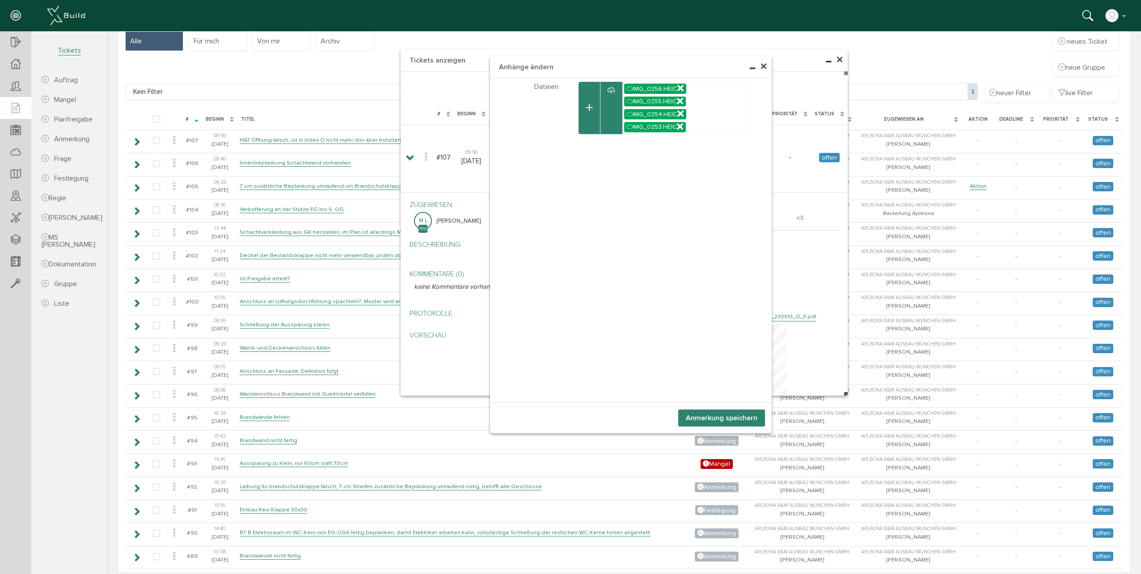
click at [725, 418] on button "Anmerkung speichern" at bounding box center [721, 418] width 87 height 17
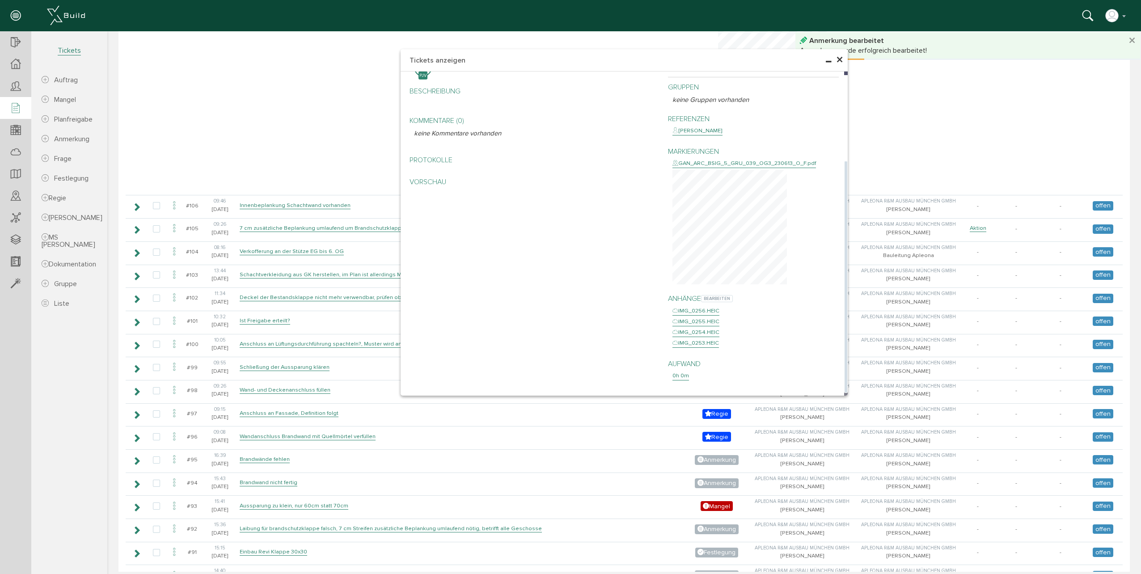
scroll to position [390, 0]
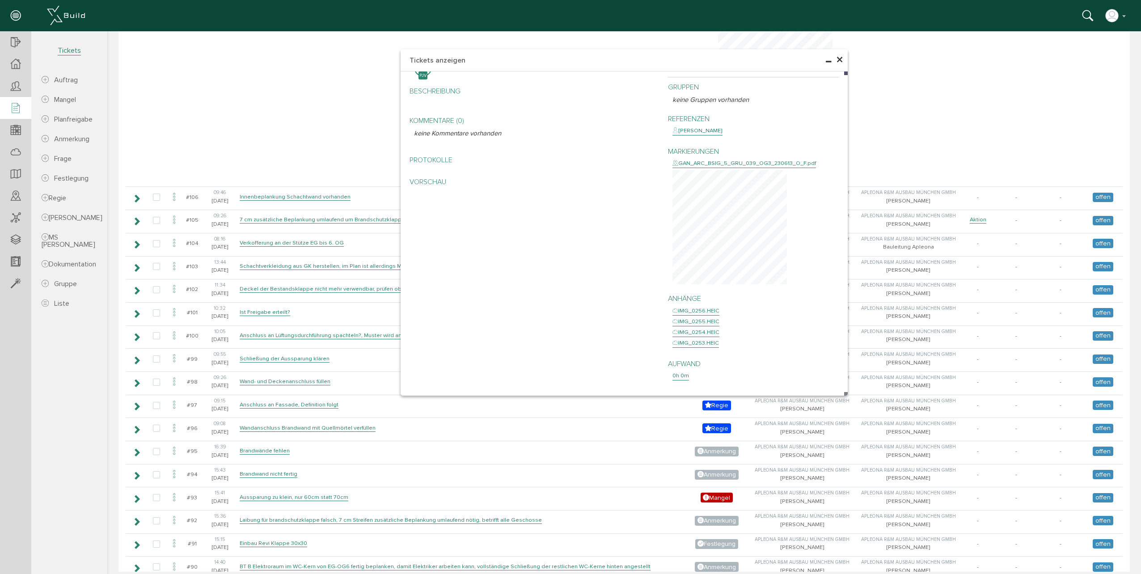
click at [836, 56] on span "×" at bounding box center [839, 59] width 7 height 17
